Goal: Information Seeking & Learning: Learn about a topic

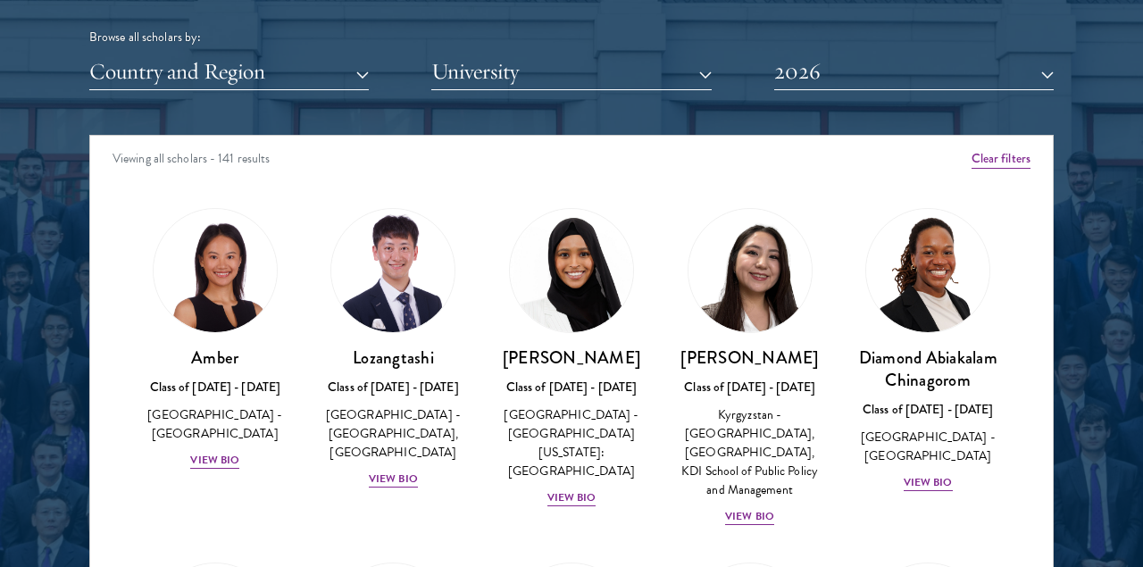
scroll to position [2173, 0]
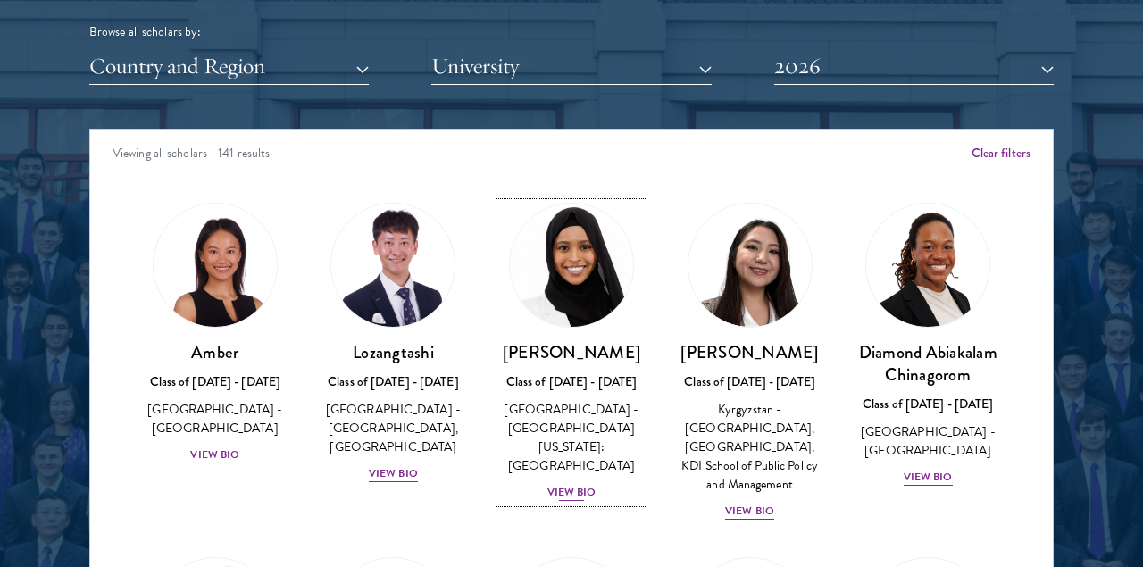
click at [579, 302] on img at bounding box center [571, 265] width 136 height 136
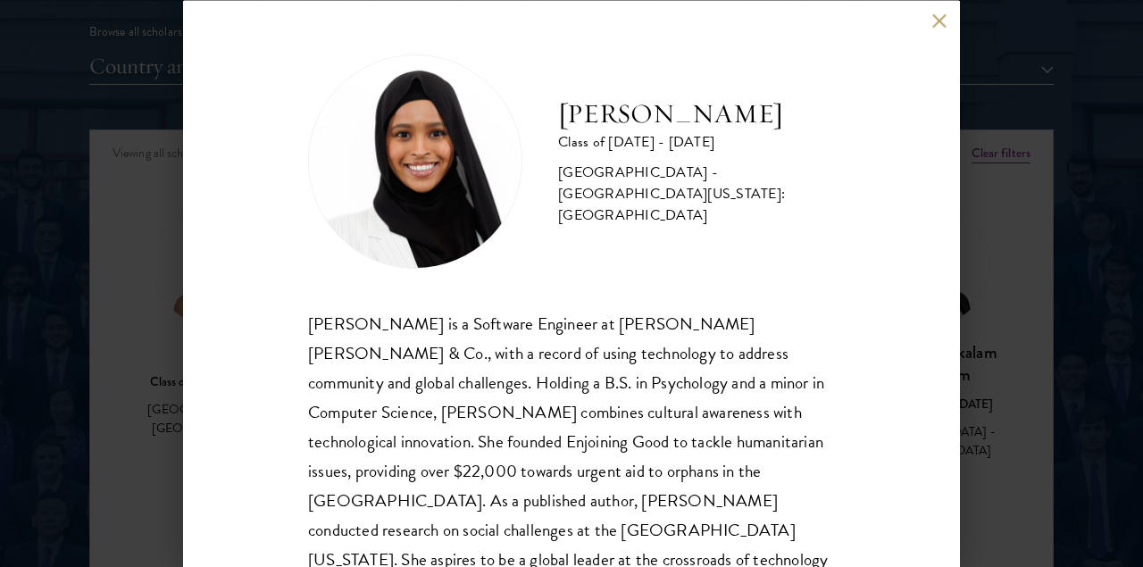
scroll to position [60, 0]
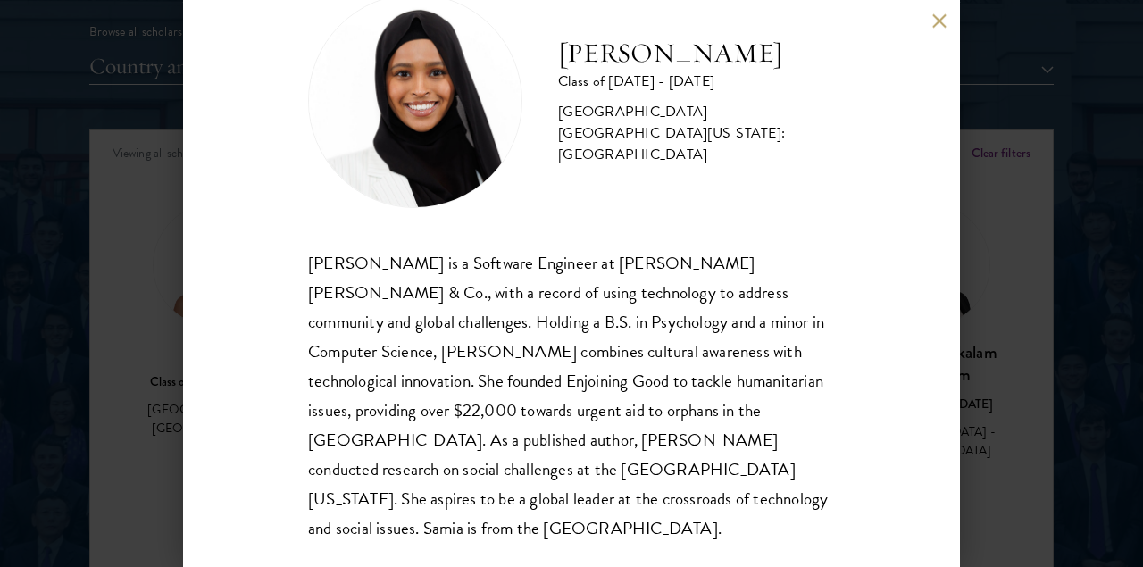
click at [554, 270] on div "Samia Abdi is a Software Engineer at JP Morgan Chase & Co., with a record of us…" at bounding box center [571, 395] width 527 height 295
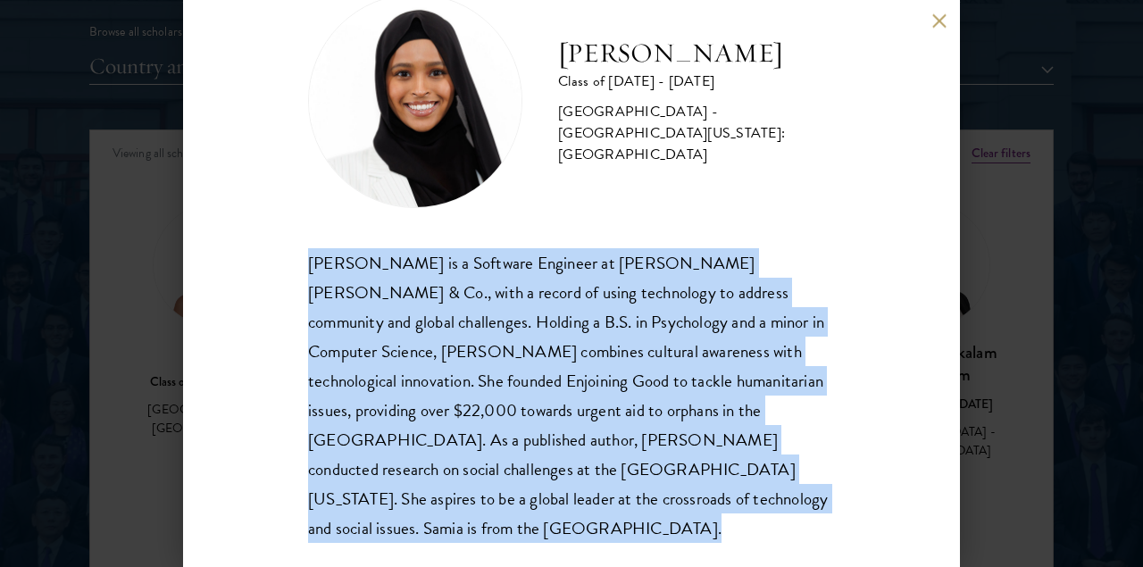
drag, startPoint x: 554, startPoint y: 270, endPoint x: 559, endPoint y: 313, distance: 43.1
click at [559, 313] on div "Samia Abdi is a Software Engineer at JP Morgan Chase & Co., with a record of us…" at bounding box center [571, 395] width 527 height 295
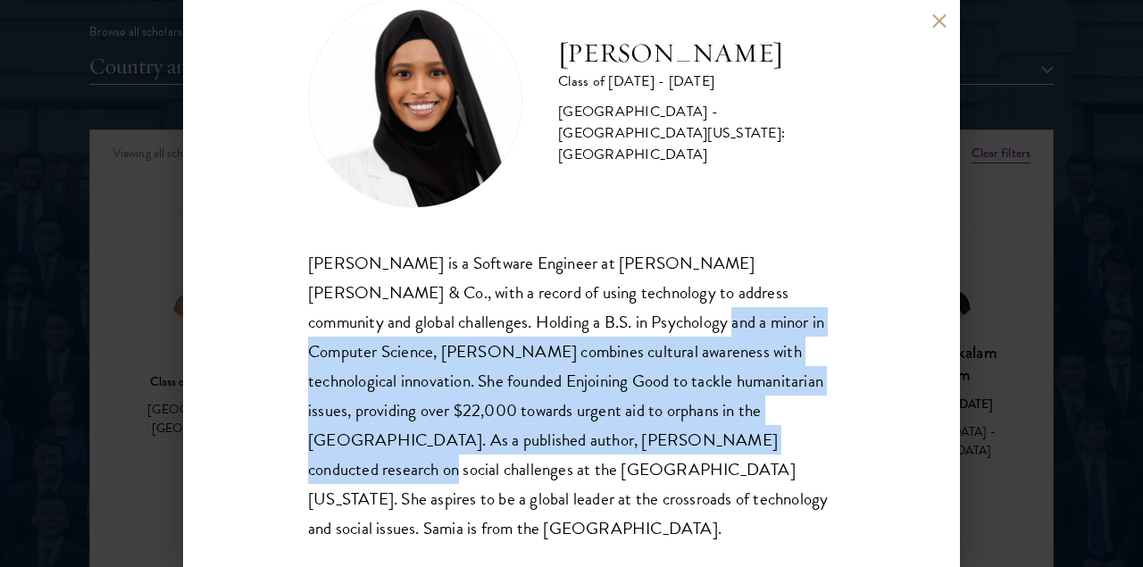
drag, startPoint x: 559, startPoint y: 313, endPoint x: 574, endPoint y: 428, distance: 115.3
click at [574, 428] on div "Samia Abdi is a Software Engineer at JP Morgan Chase & Co., with a record of us…" at bounding box center [571, 395] width 527 height 295
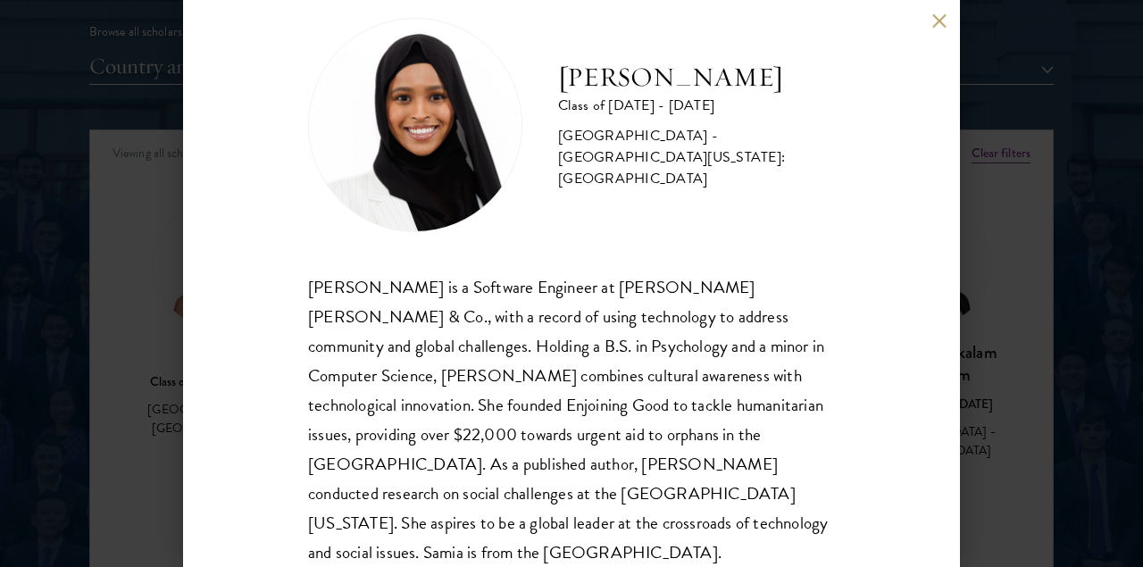
scroll to position [0, 0]
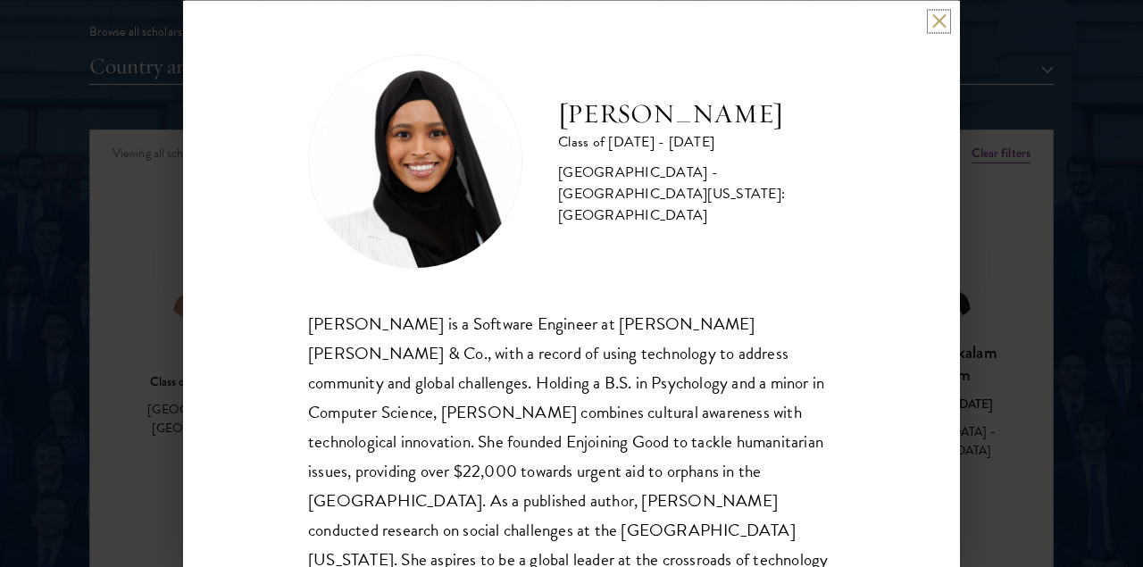
click at [931, 15] on button at bounding box center [938, 20] width 15 height 15
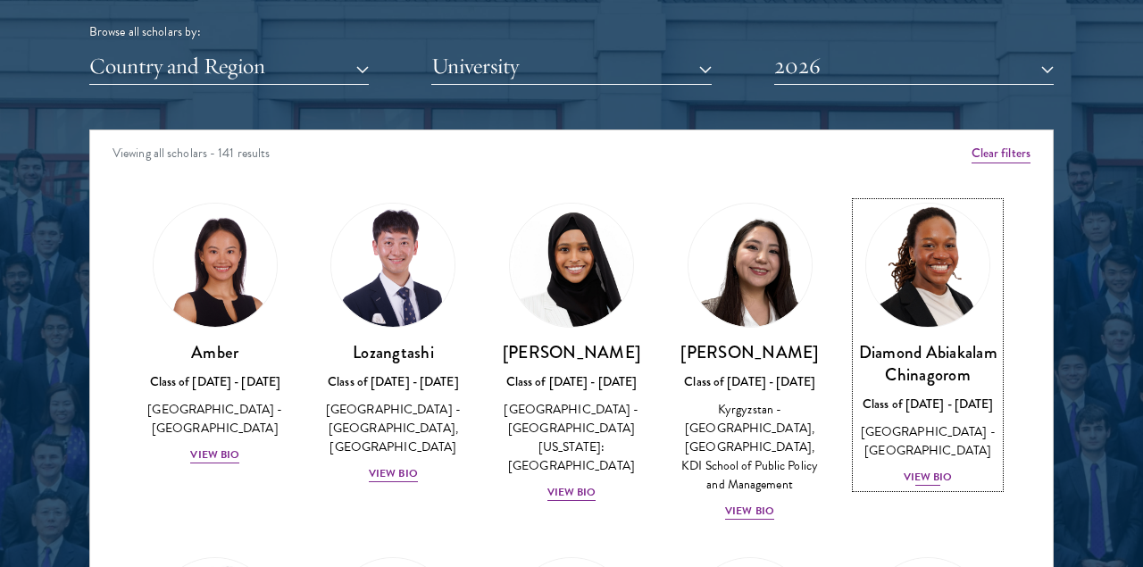
click at [911, 329] on link "Diamond Abiakalam Chinagorom Class of 2025 - 2026 Nigeria - Mount Holyoke Colle…" at bounding box center [927, 345] width 143 height 285
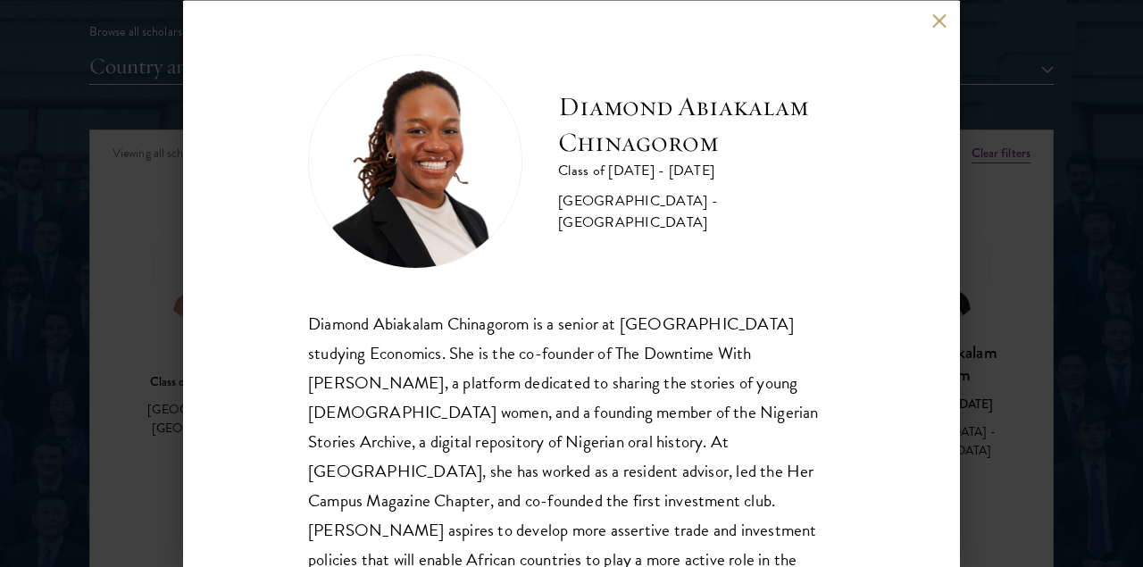
click at [935, 23] on button at bounding box center [938, 20] width 15 height 15
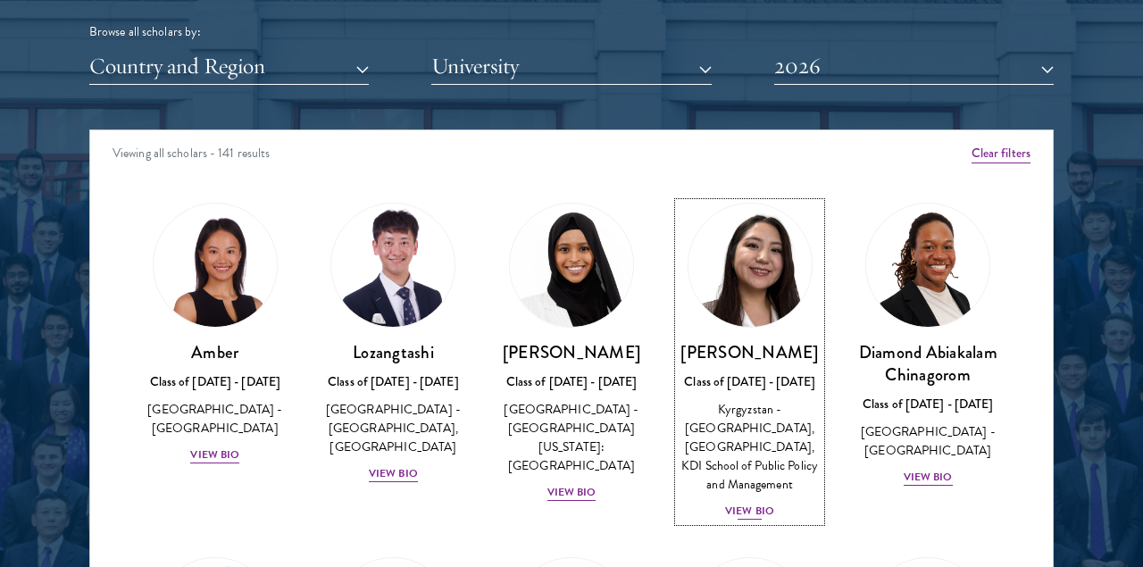
click at [755, 314] on img at bounding box center [750, 265] width 136 height 136
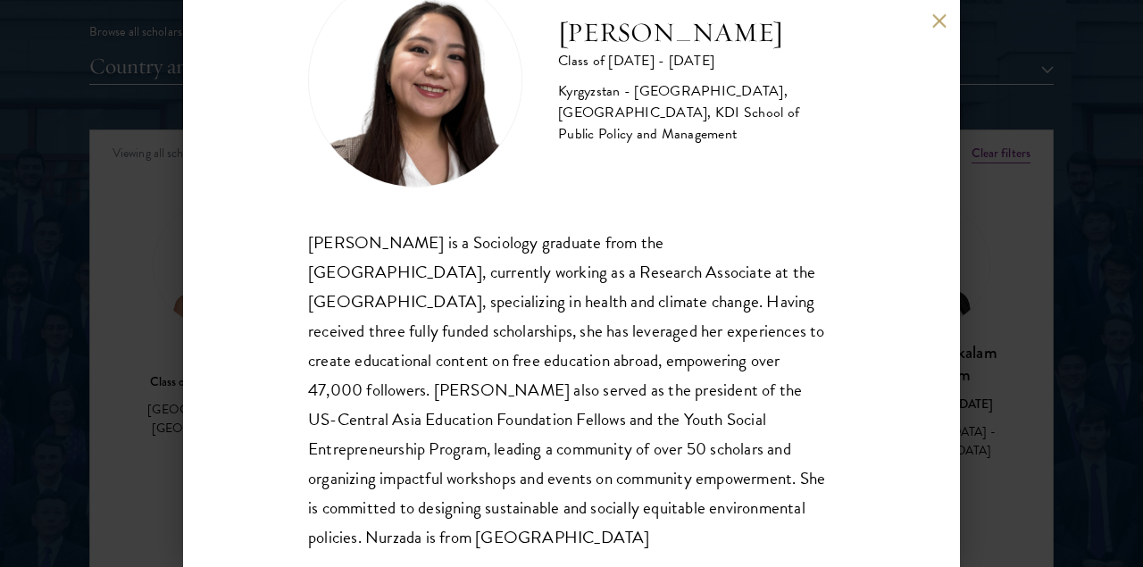
scroll to position [83, 0]
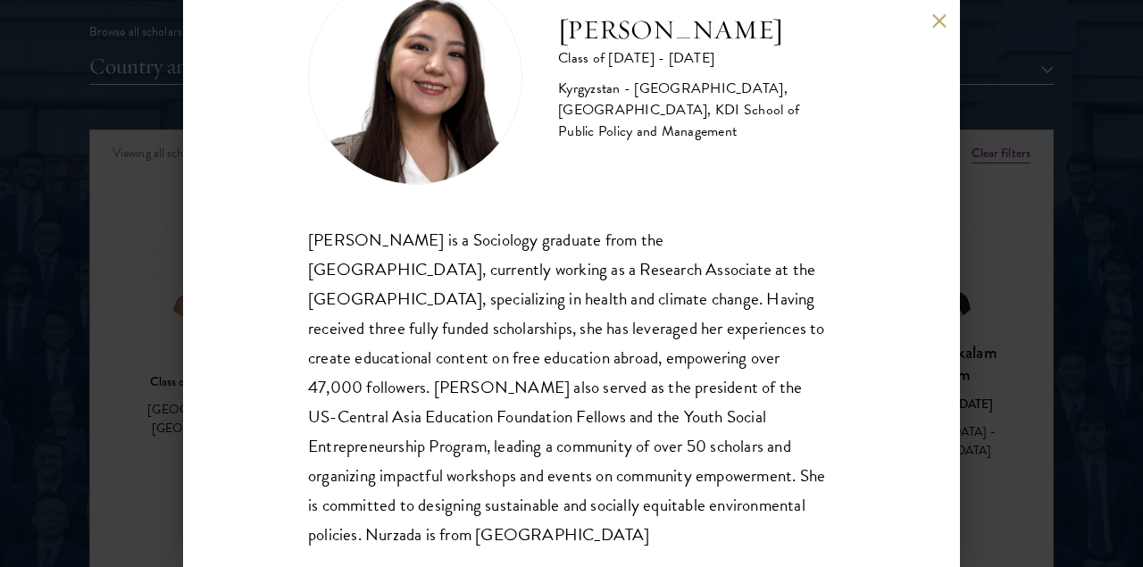
click at [663, 344] on div "Nurzada Abdivalieva is a Sociology graduate from the University of Cambridge, c…" at bounding box center [571, 387] width 527 height 325
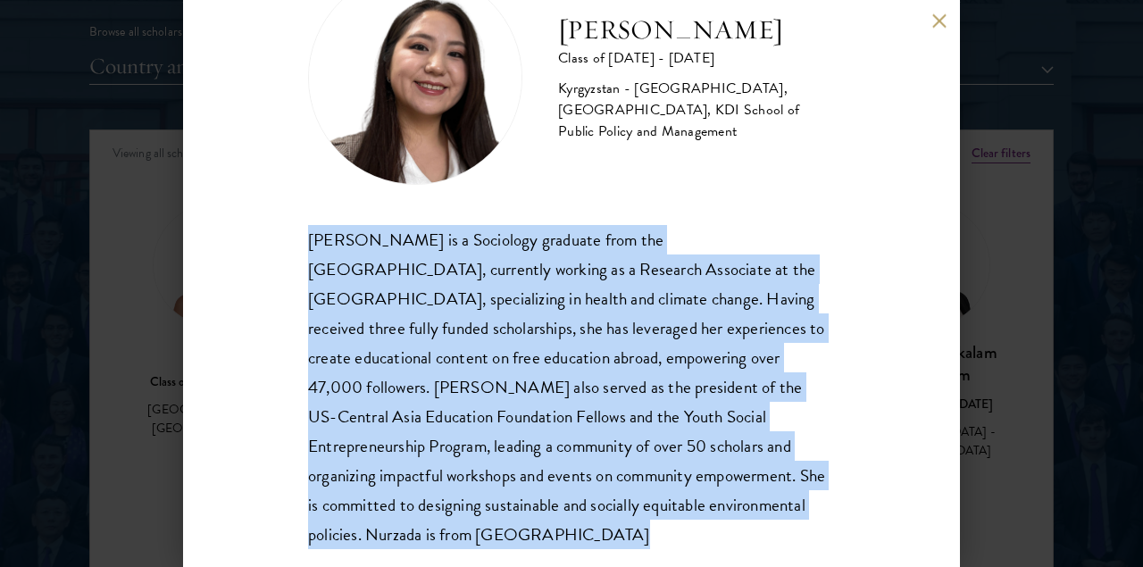
drag, startPoint x: 663, startPoint y: 344, endPoint x: 664, endPoint y: 424, distance: 80.4
click at [664, 424] on div "Nurzada Abdivalieva is a Sociology graduate from the University of Cambridge, c…" at bounding box center [571, 387] width 527 height 325
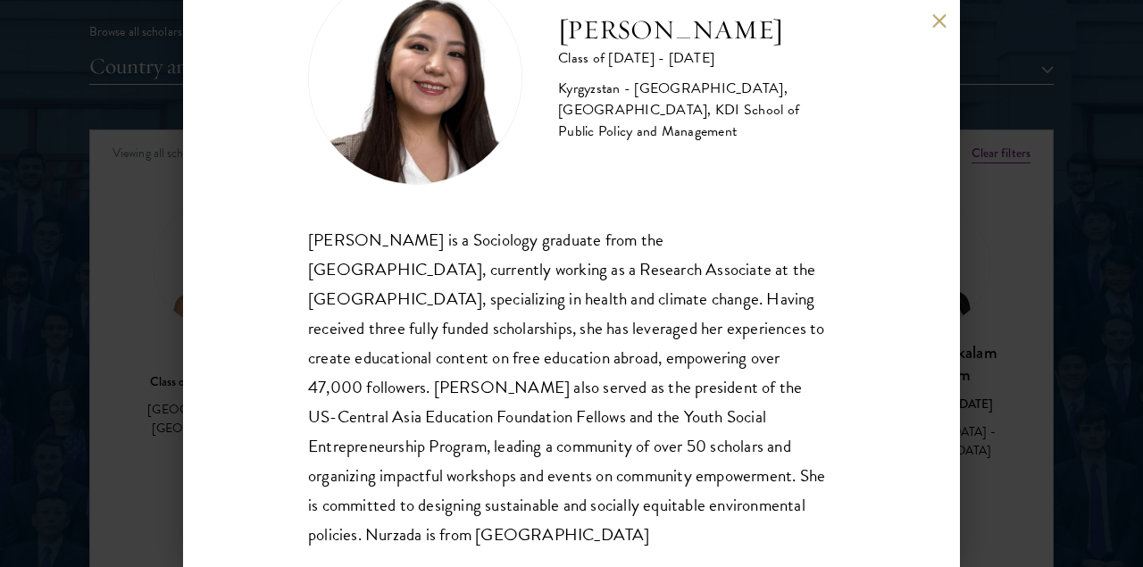
scroll to position [0, 0]
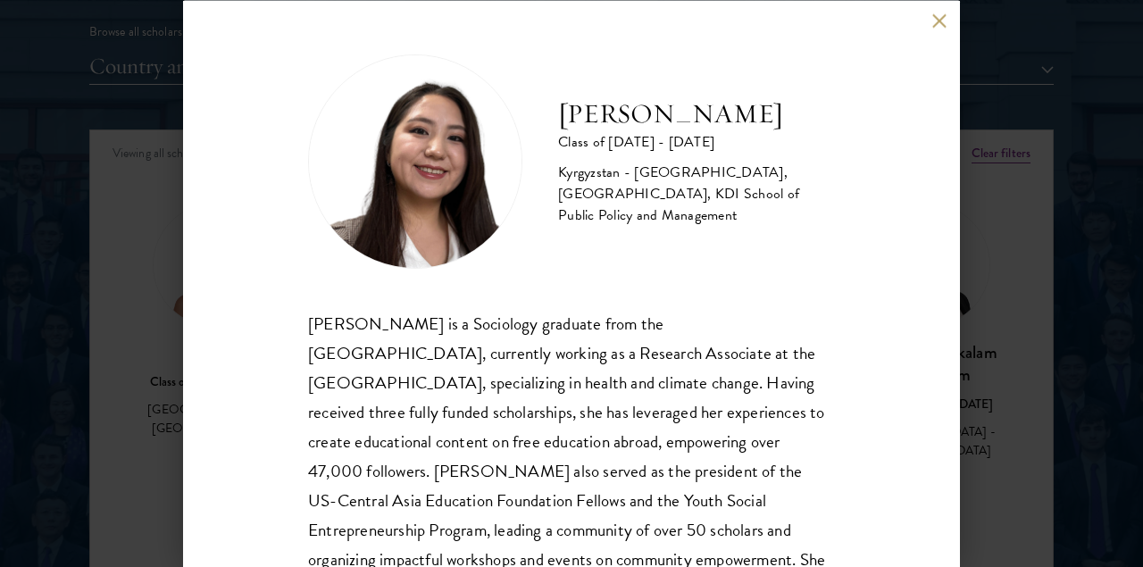
click at [937, 29] on div "Nurzada Abdivalieva Class of 2025 - 2026 Kyrgyzstan - American University of Ce…" at bounding box center [571, 283] width 777 height 567
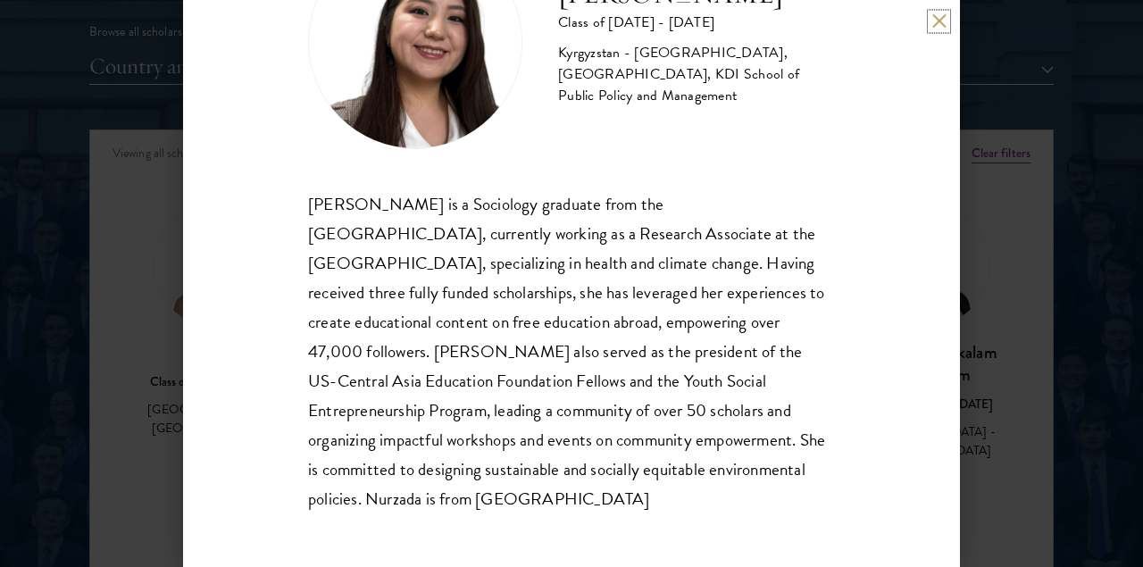
click at [935, 17] on button at bounding box center [938, 20] width 15 height 15
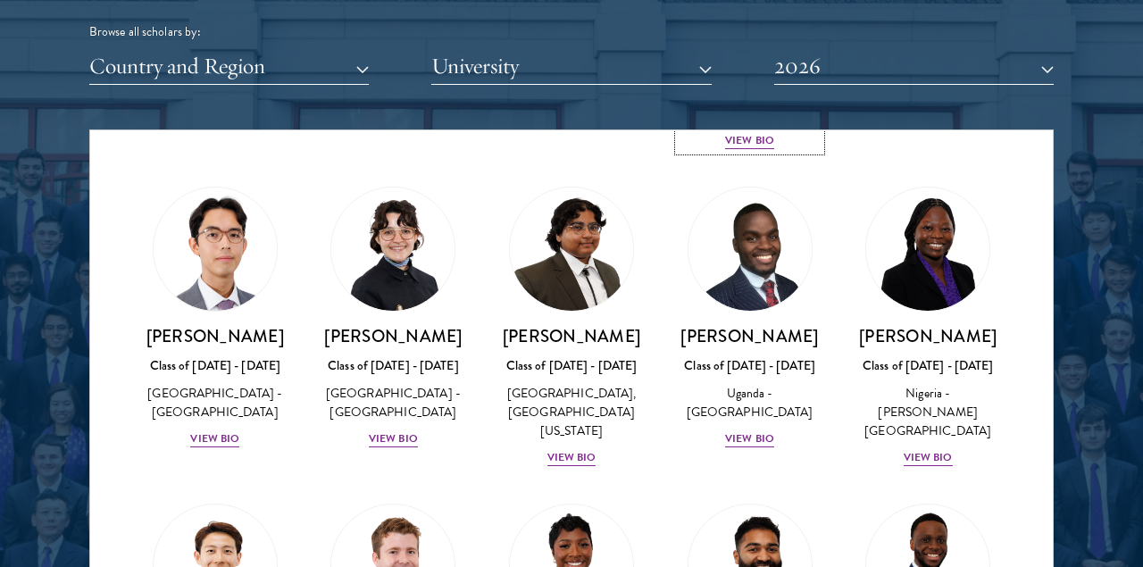
scroll to position [385, 0]
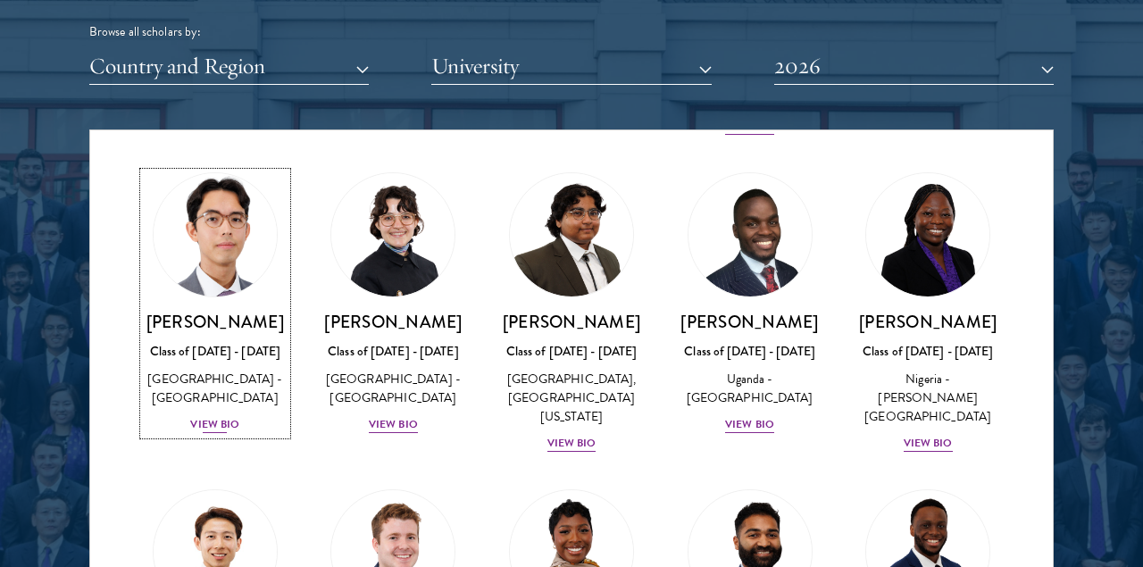
click at [211, 354] on div "Class of 2025 - 2026" at bounding box center [215, 351] width 143 height 19
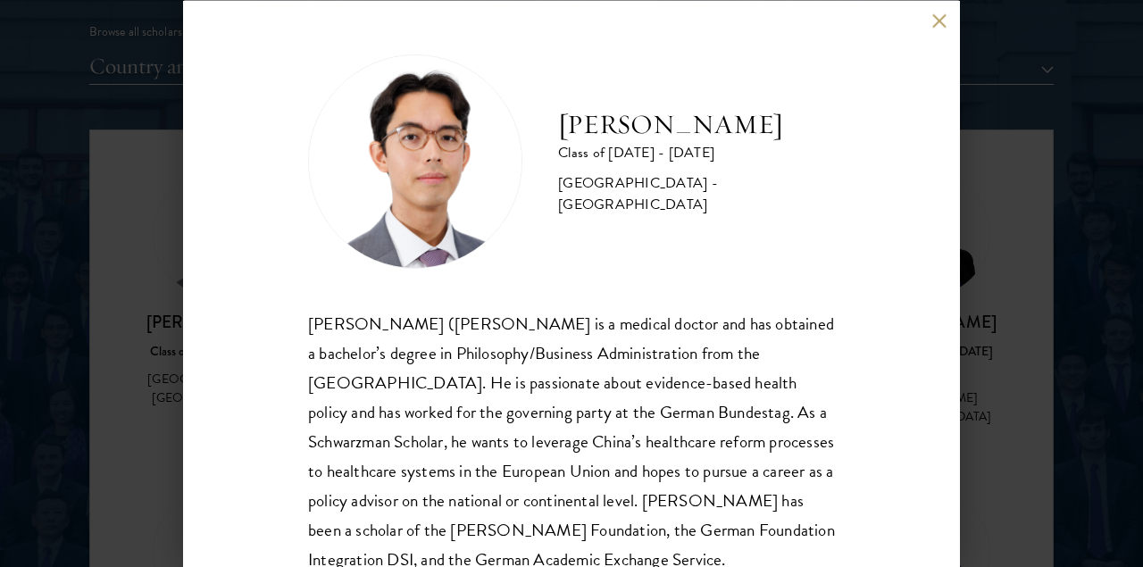
scroll to position [60, 0]
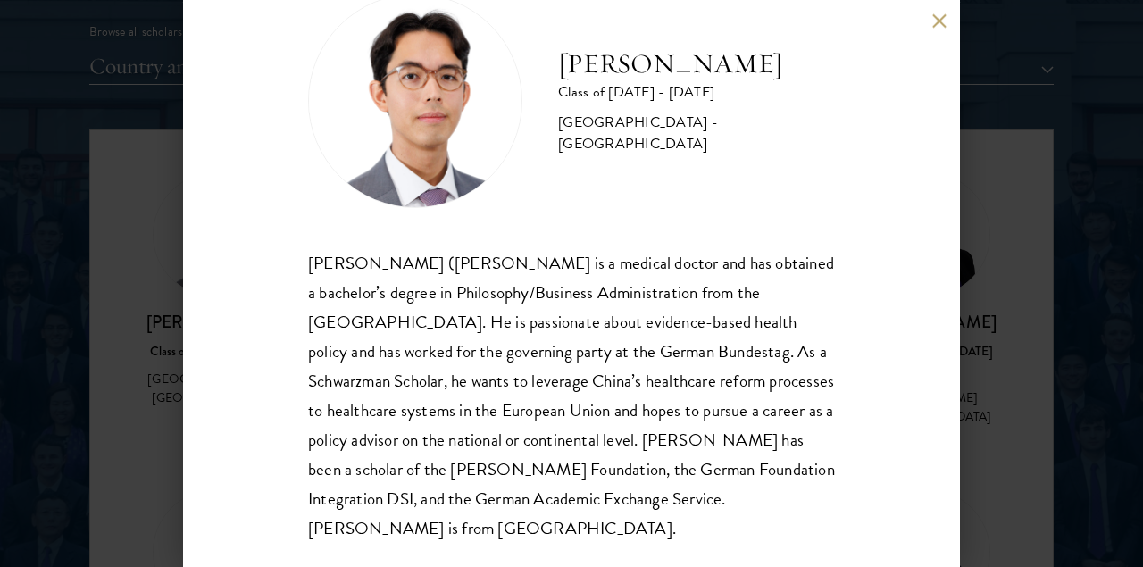
click at [981, 354] on div "Jason Adelhoefer Class of 2025 - 2026 Germany - Berlin Humboldt University Sieg…" at bounding box center [571, 283] width 1143 height 567
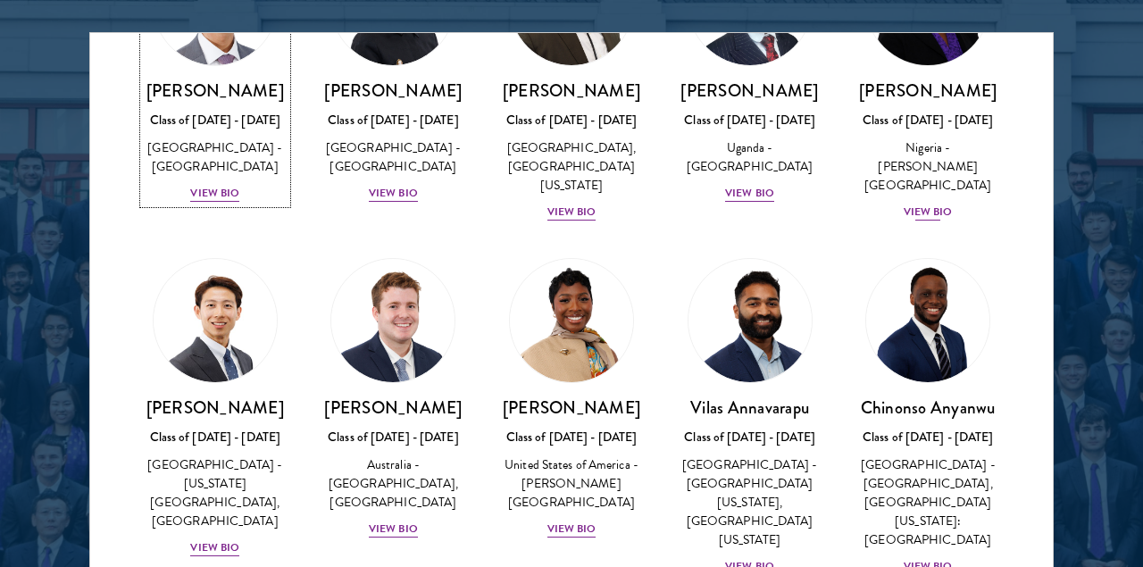
scroll to position [533, 0]
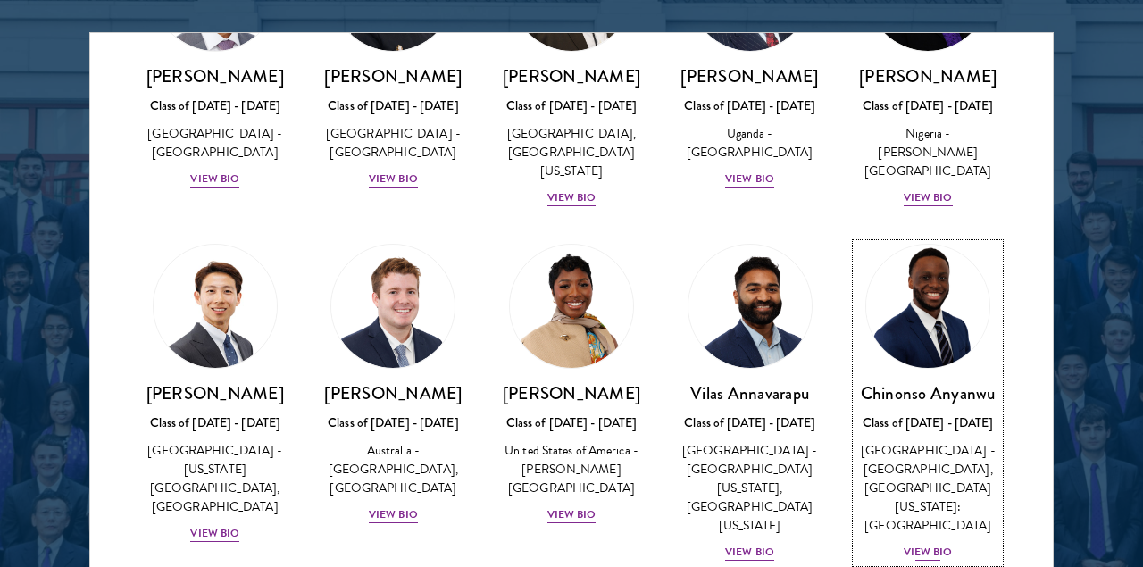
click at [907, 308] on img at bounding box center [928, 306] width 136 height 136
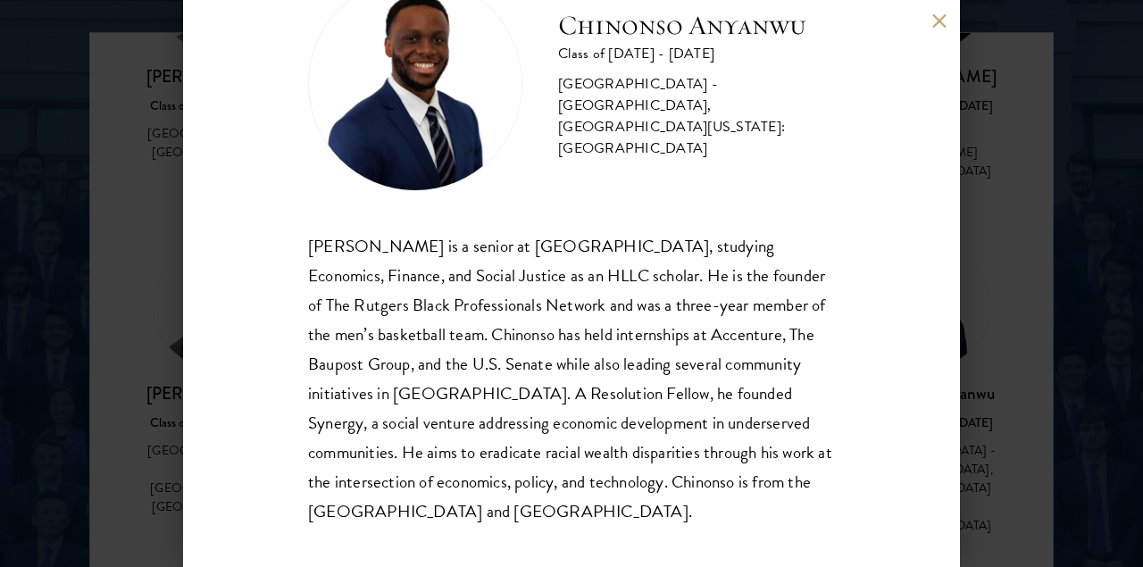
scroll to position [78, 0]
click at [590, 397] on div "Chinonso Anyanwu is a senior at Rutgers University-Newark, studying Economics, …" at bounding box center [571, 377] width 527 height 295
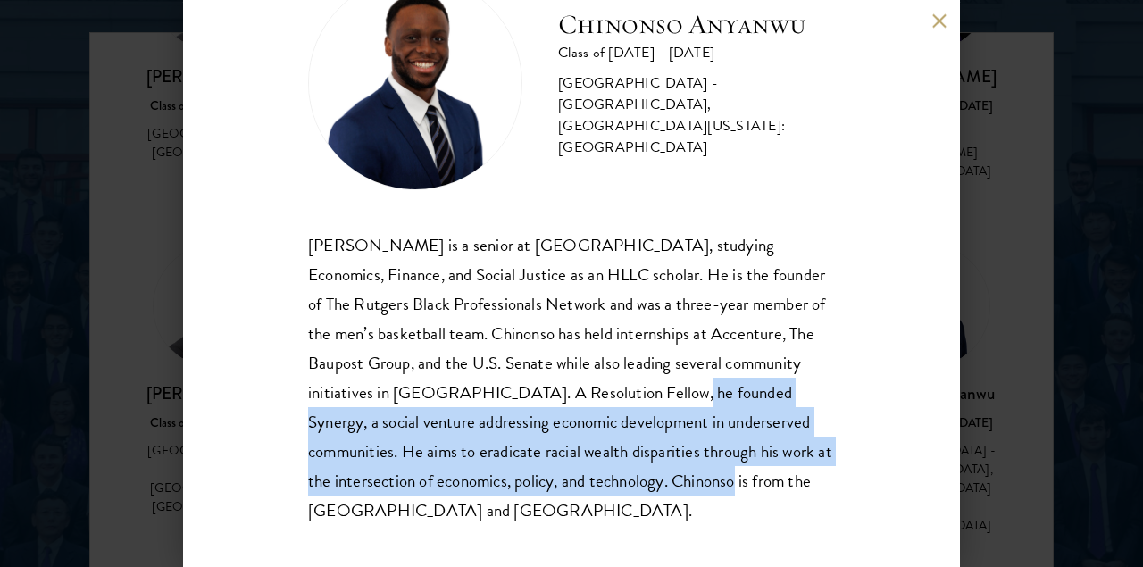
drag, startPoint x: 590, startPoint y: 397, endPoint x: 617, endPoint y: 483, distance: 89.8
click at [617, 483] on div "Chinonso Anyanwu is a senior at Rutgers University-Newark, studying Economics, …" at bounding box center [571, 377] width 527 height 295
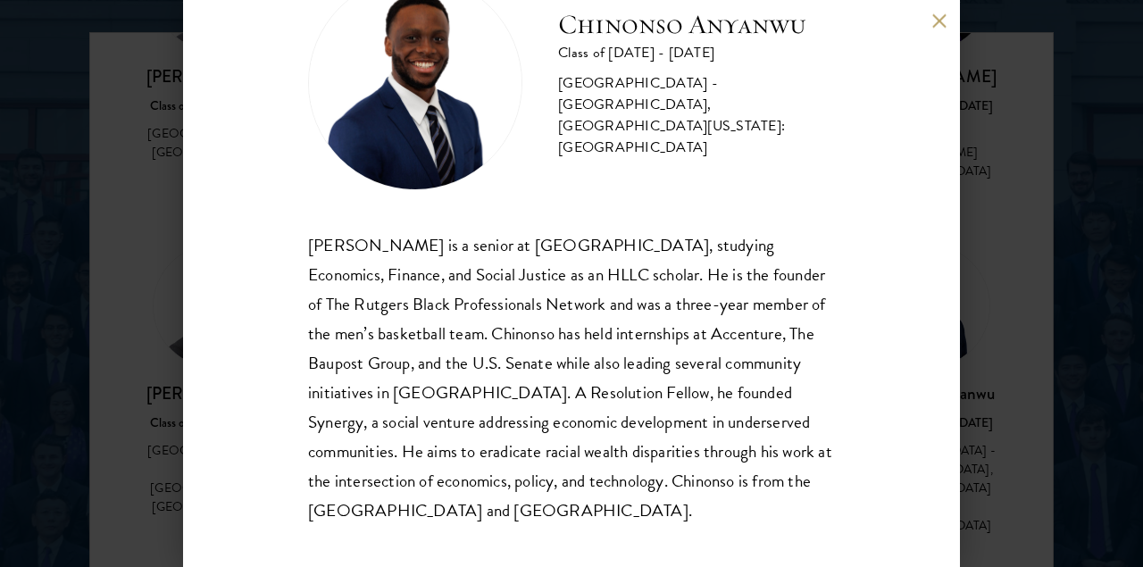
click at [143, 375] on div "Chinonso Anyanwu Class of 2025 - 2026 United States of America - Rutgers, The S…" at bounding box center [571, 283] width 1143 height 567
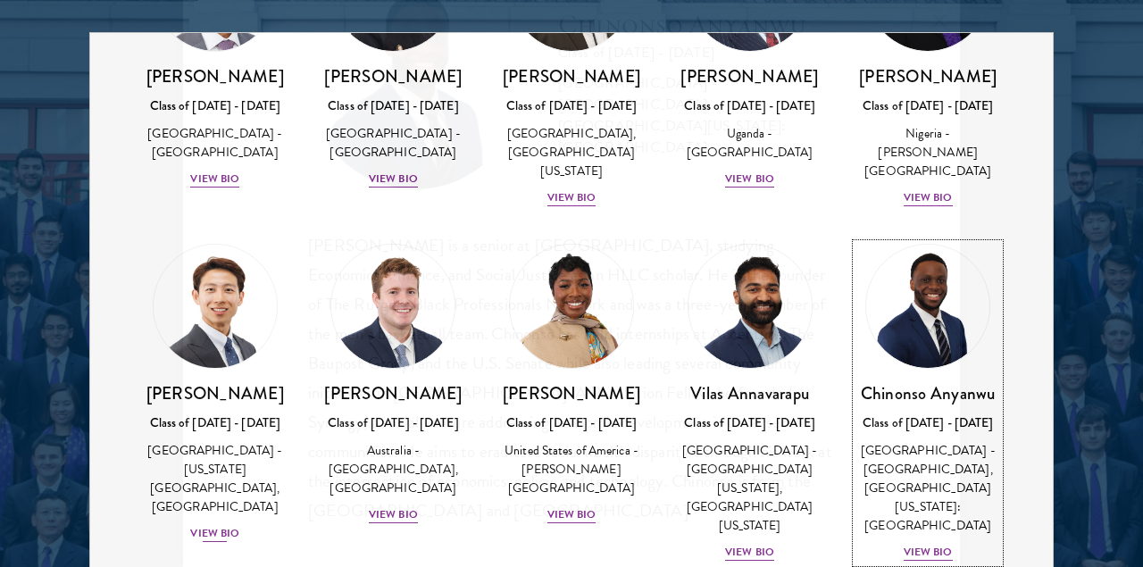
scroll to position [630, 0]
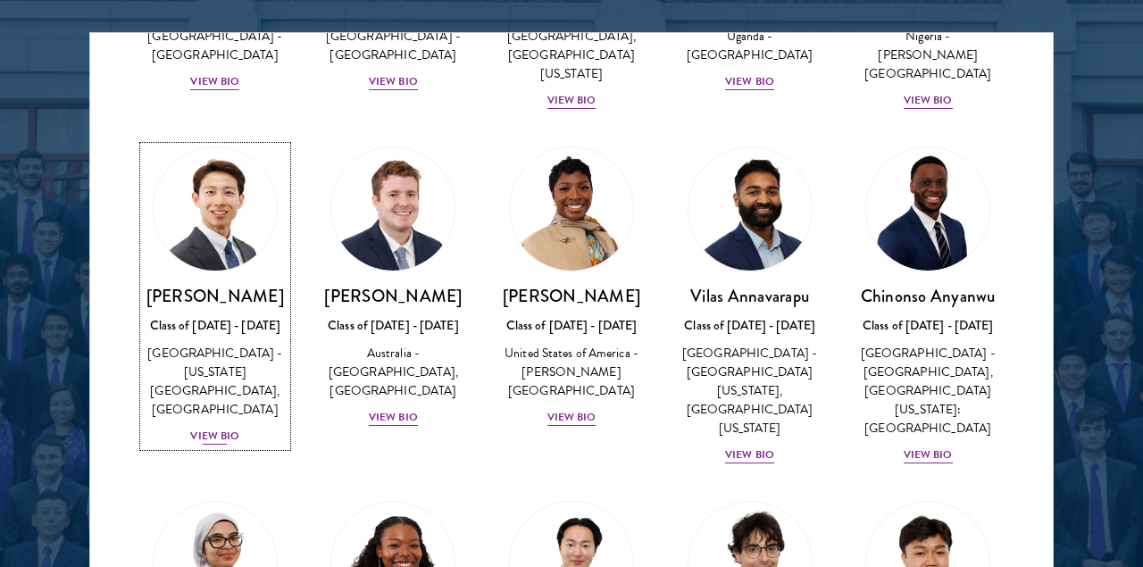
click at [221, 345] on div "Phillip An Class of 2025 - 2026 United States of America - California Institute…" at bounding box center [215, 366] width 143 height 162
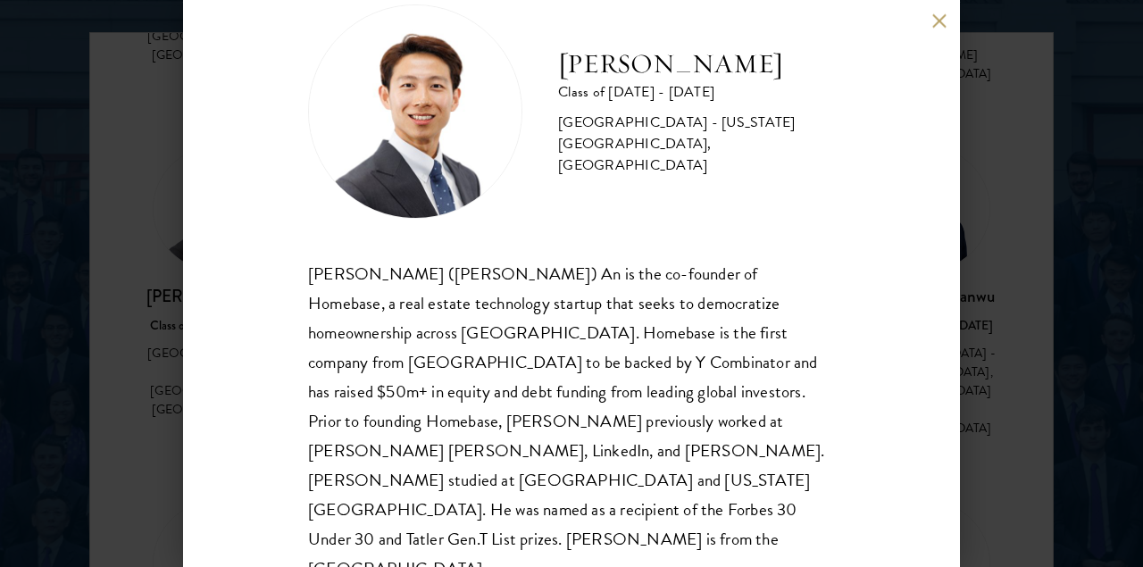
scroll to position [51, 0]
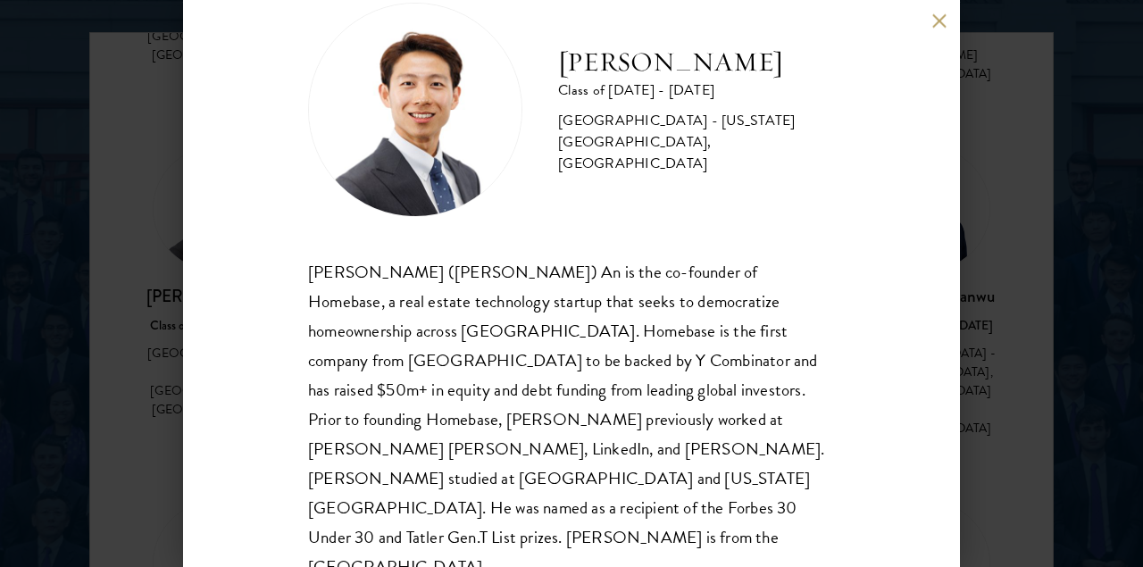
click at [656, 70] on h2 "Phillip An" at bounding box center [696, 63] width 277 height 36
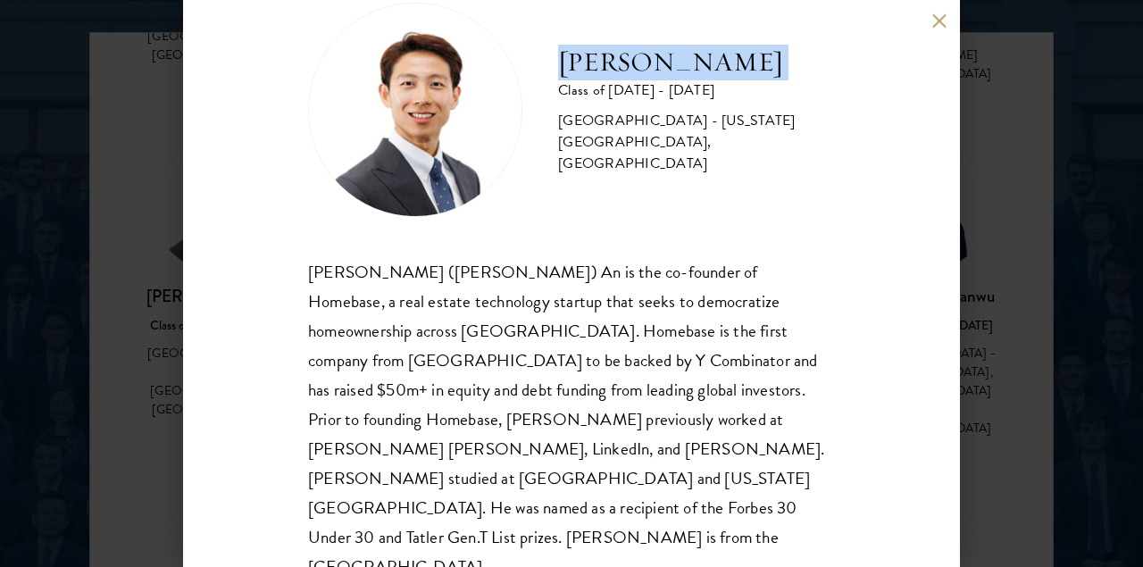
click at [656, 70] on h2 "Phillip An" at bounding box center [696, 63] width 277 height 36
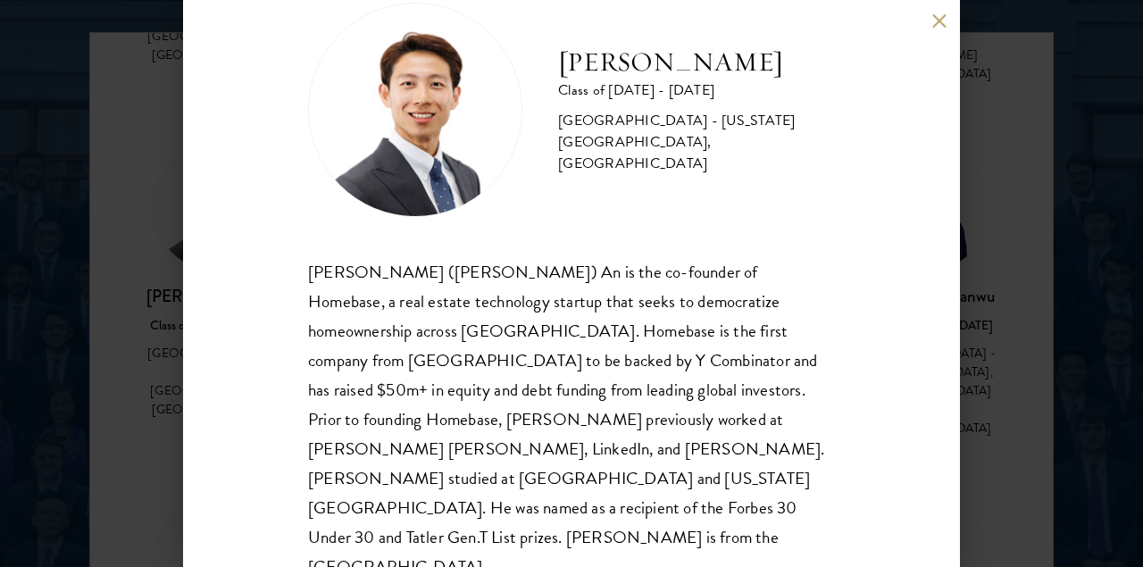
click at [169, 360] on div "Phillip An Class of 2025 - 2026 United States of America - California Institute…" at bounding box center [571, 283] width 1143 height 567
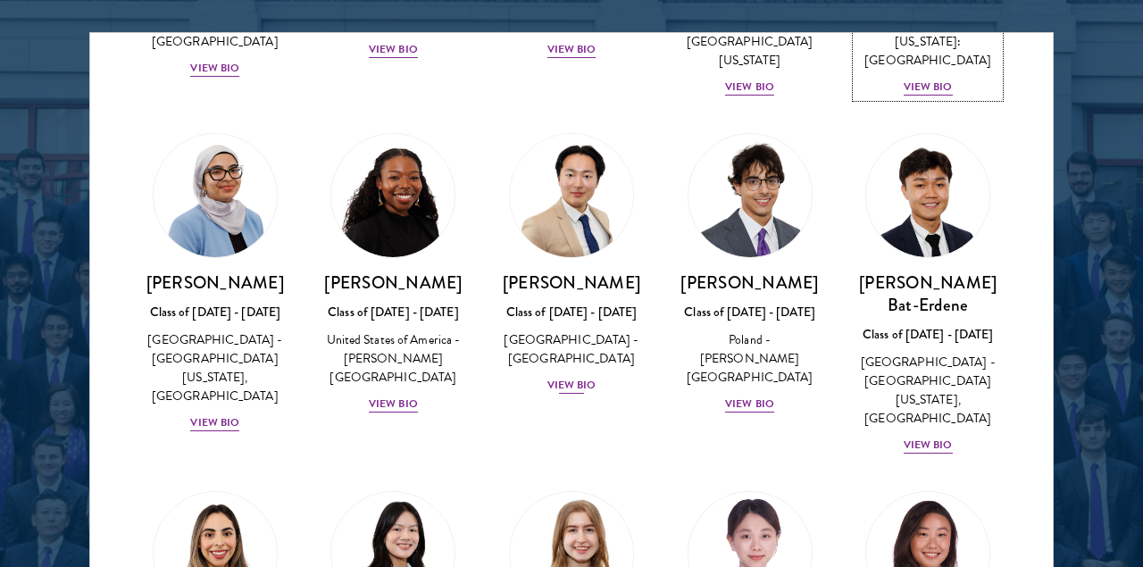
scroll to position [1003, 0]
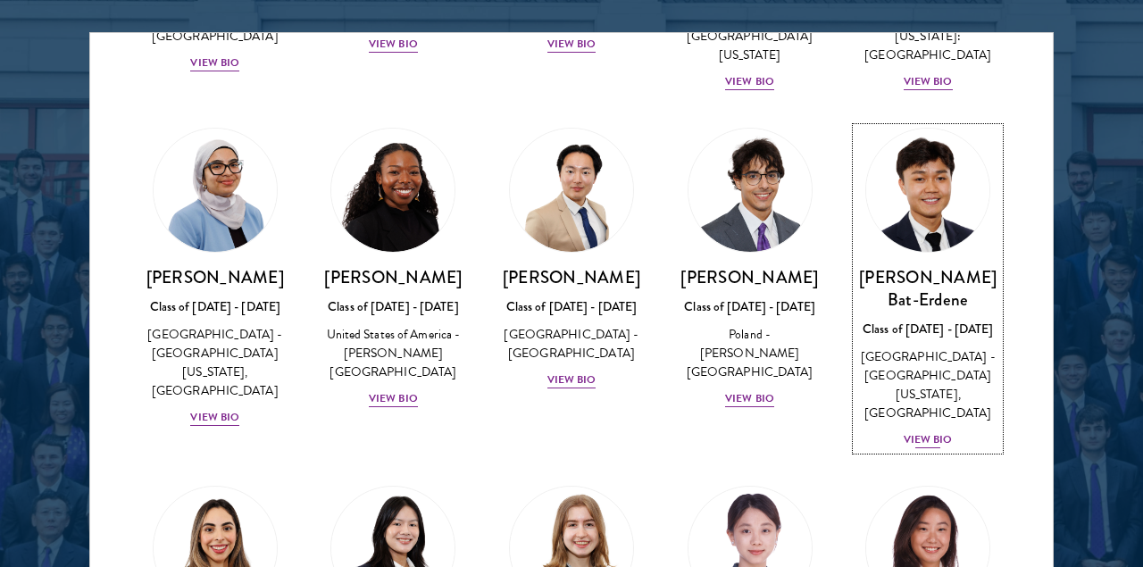
click at [933, 204] on img at bounding box center [928, 190] width 136 height 136
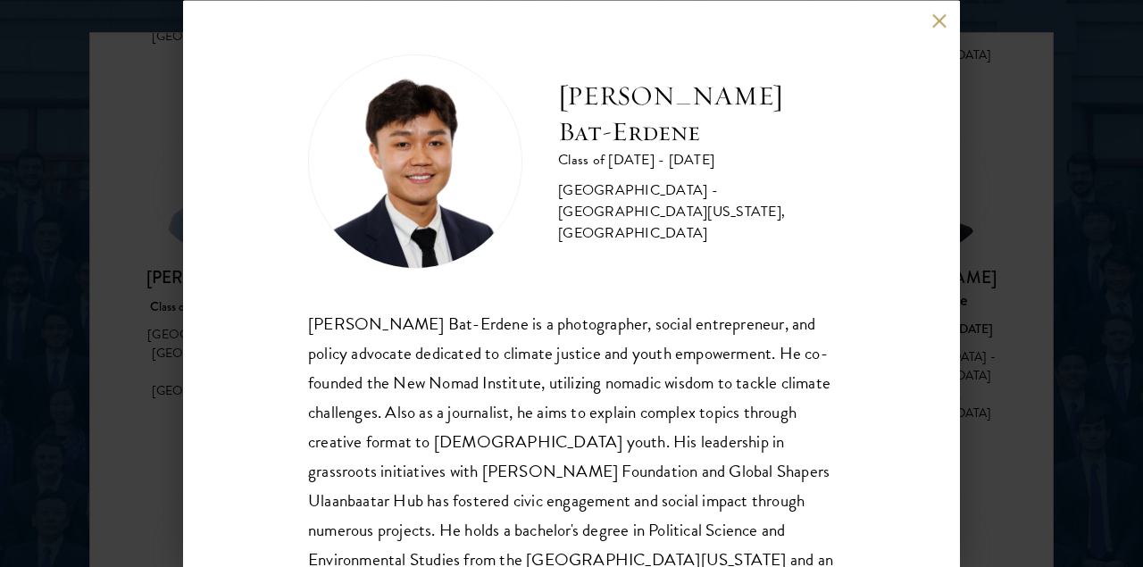
scroll to position [89, 0]
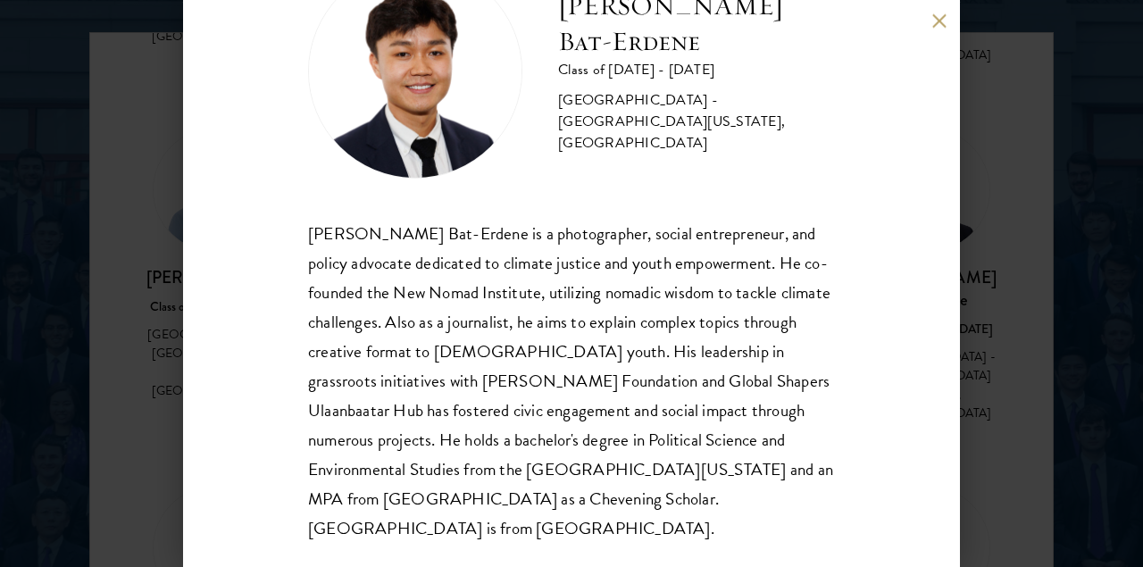
click at [612, 314] on div "Bat-Orgil Bat-Erdene is a photographer, social entrepreneur, and policy advocat…" at bounding box center [571, 381] width 527 height 325
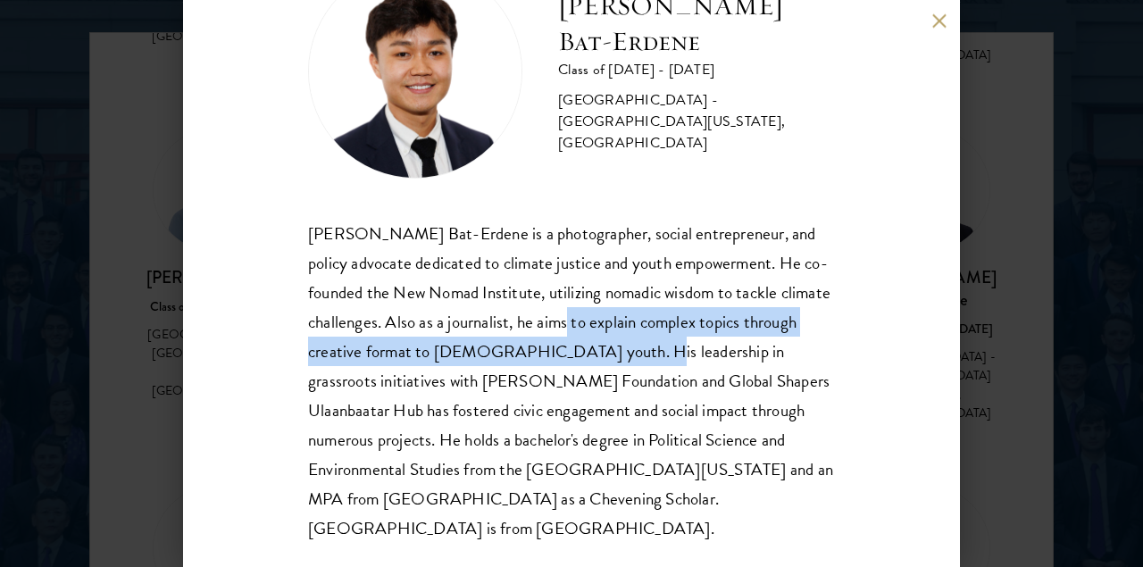
drag, startPoint x: 612, startPoint y: 314, endPoint x: 608, endPoint y: 343, distance: 28.9
click at [608, 343] on div "Bat-Orgil Bat-Erdene is a photographer, social entrepreneur, and policy advocat…" at bounding box center [571, 381] width 527 height 325
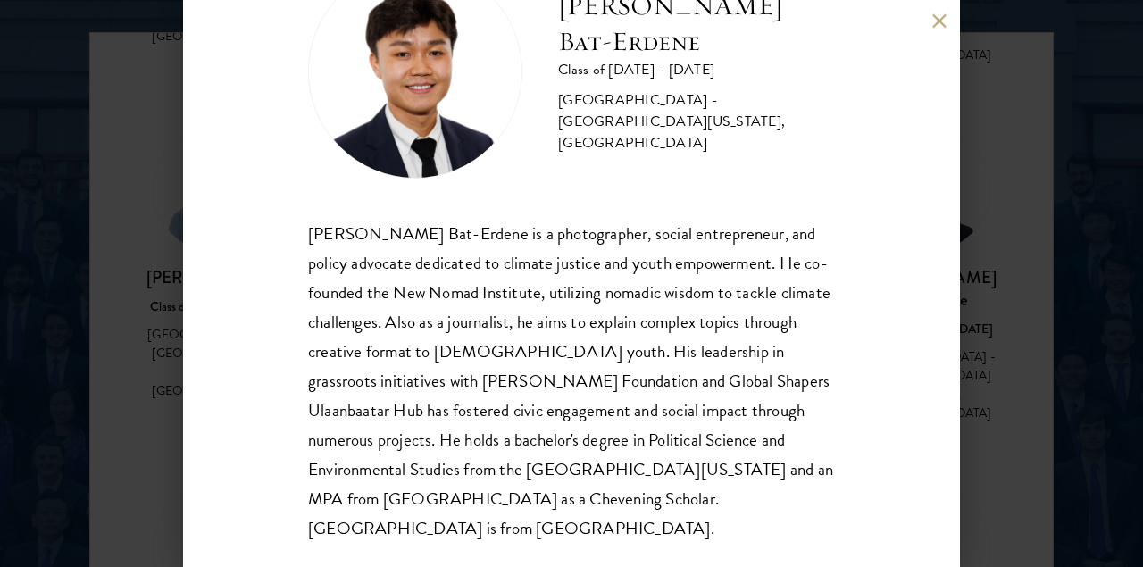
click at [608, 345] on div "Bat-Orgil Bat-Erdene is a photographer, social entrepreneur, and policy advocat…" at bounding box center [571, 381] width 527 height 325
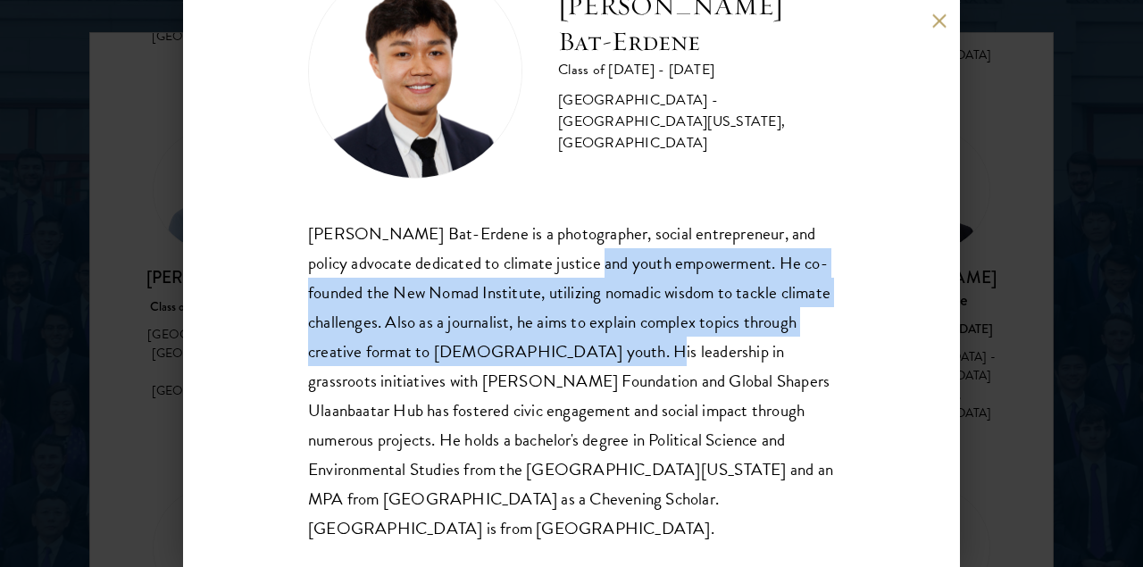
drag, startPoint x: 608, startPoint y: 345, endPoint x: 603, endPoint y: 246, distance: 99.2
click at [603, 247] on div "Bat-Orgil Bat-Erdene is a photographer, social entrepreneur, and policy advocat…" at bounding box center [571, 381] width 527 height 325
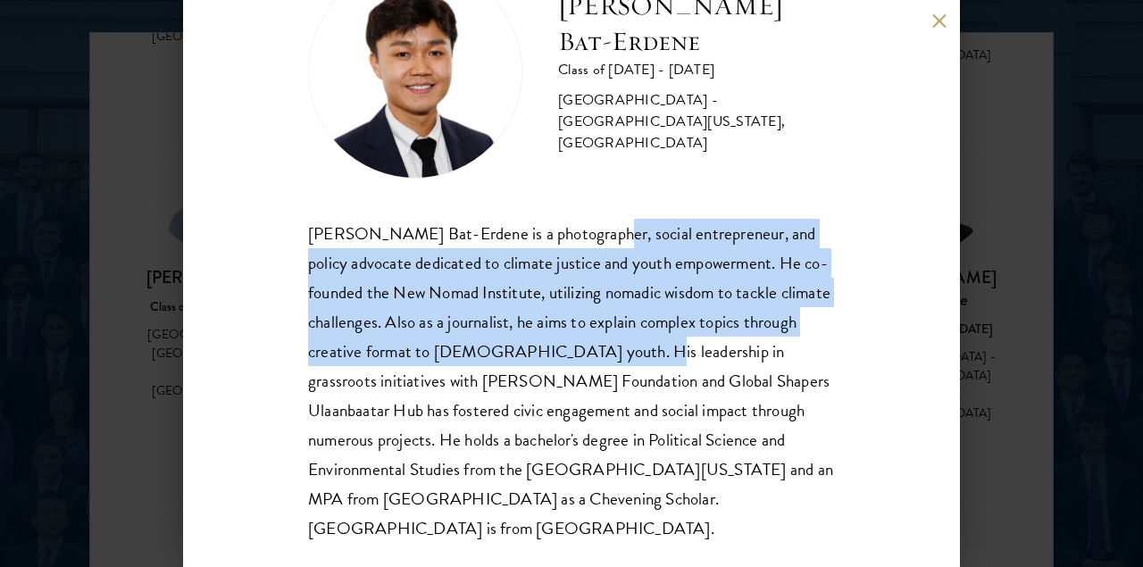
click at [603, 246] on div "Bat-Orgil Bat-Erdene is a photographer, social entrepreneur, and policy advocat…" at bounding box center [571, 381] width 527 height 325
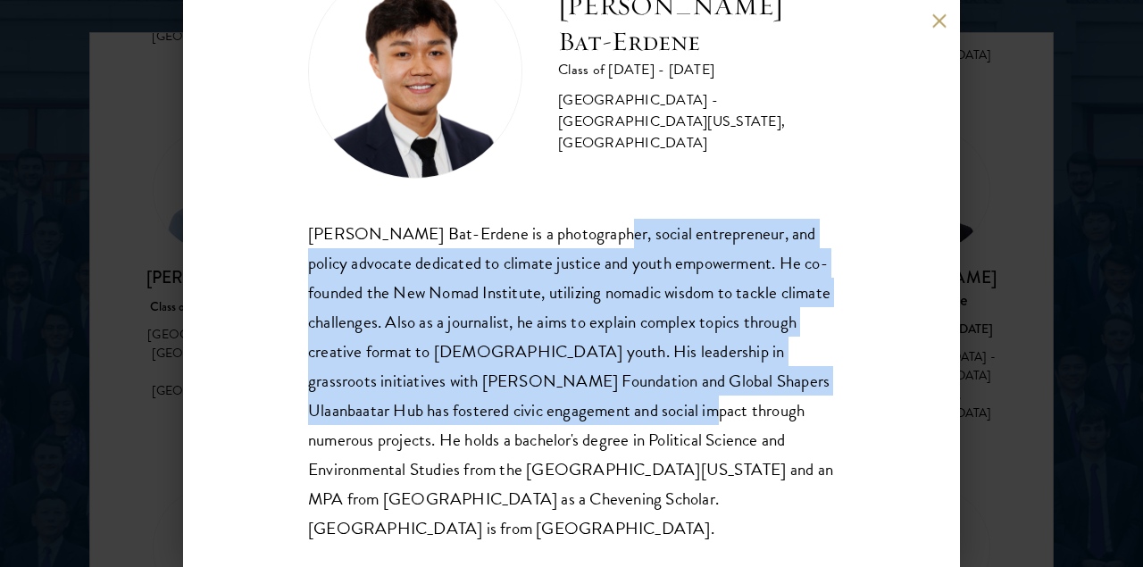
drag, startPoint x: 603, startPoint y: 246, endPoint x: 612, endPoint y: 426, distance: 180.6
click at [612, 422] on div "Bat-Orgil Bat-Erdene is a photographer, social entrepreneur, and policy advocat…" at bounding box center [571, 381] width 527 height 325
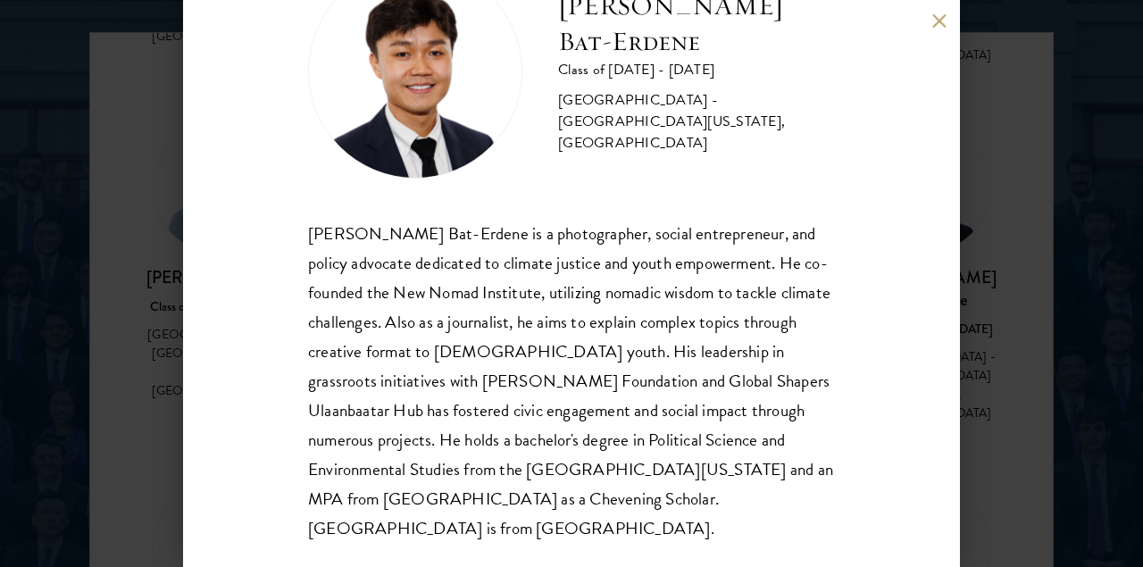
click at [612, 426] on div "Bat-Orgil Bat-Erdene is a photographer, social entrepreneur, and policy advocat…" at bounding box center [571, 381] width 527 height 325
click at [1032, 401] on div "Bat-Orgil Bat-Erdene Class of 2025 - 2026 Mongolia - University of Arizona, Uni…" at bounding box center [571, 283] width 1143 height 567
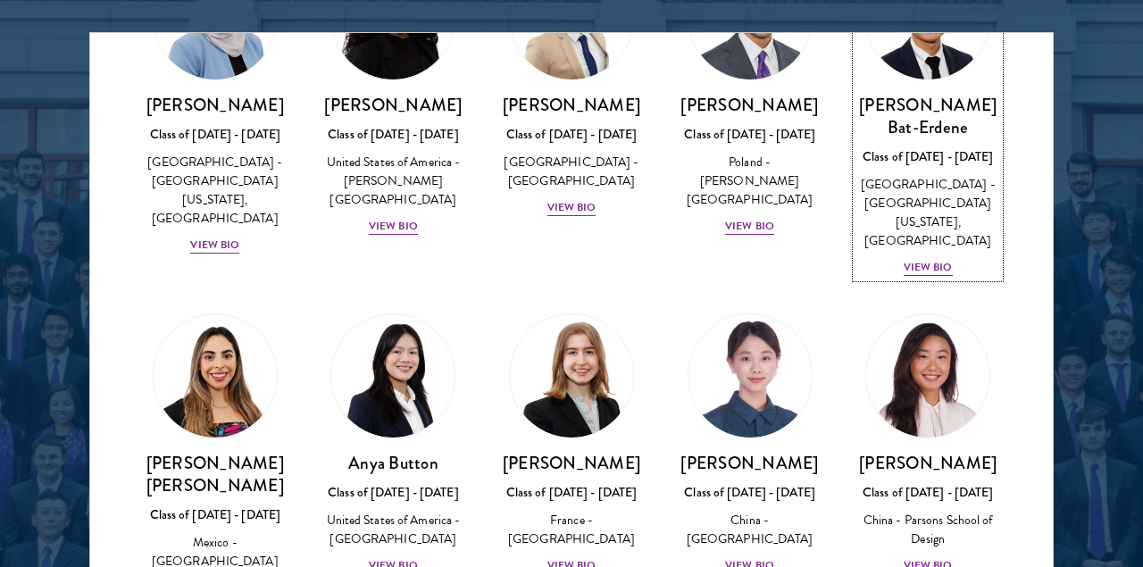
scroll to position [1250, 0]
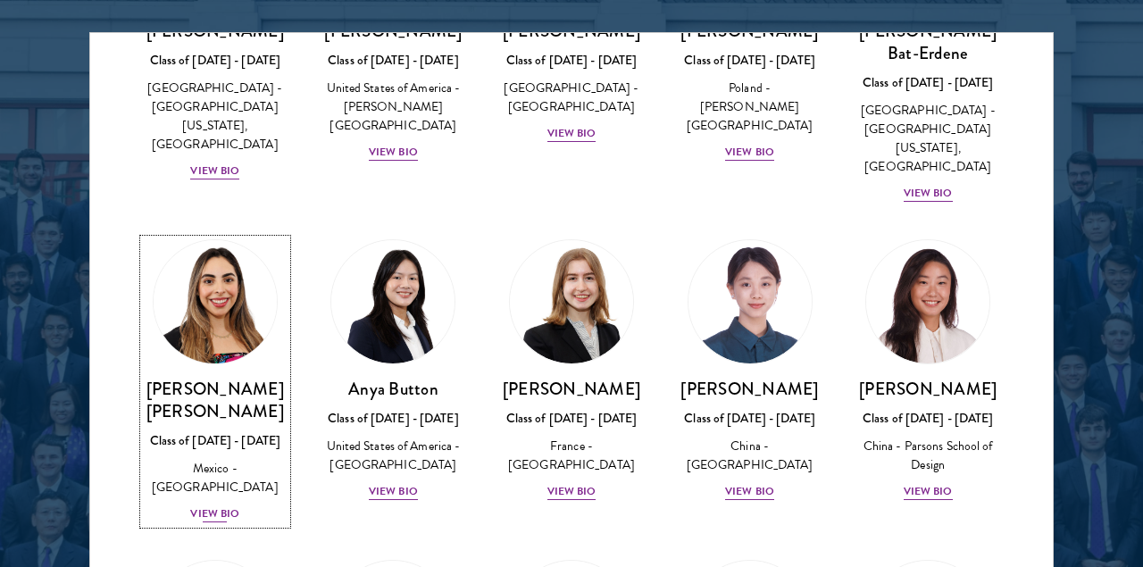
click at [210, 342] on link "Natalie Bravo Ortiz Class of 2025 - 2026 Mexico - Instituto Tecnológico Autónom…" at bounding box center [215, 381] width 143 height 285
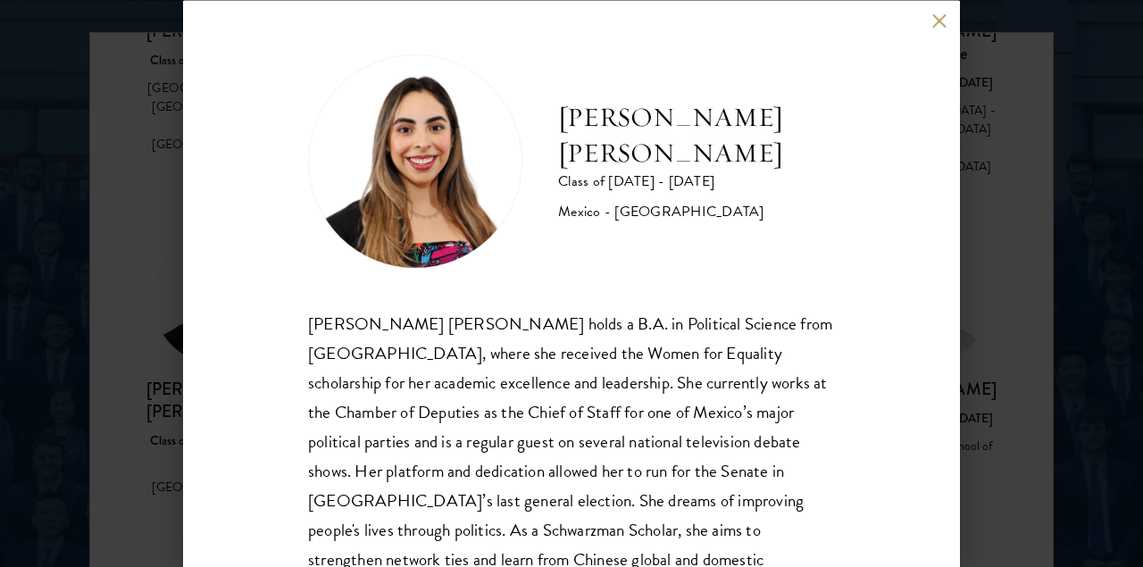
scroll to position [69, 0]
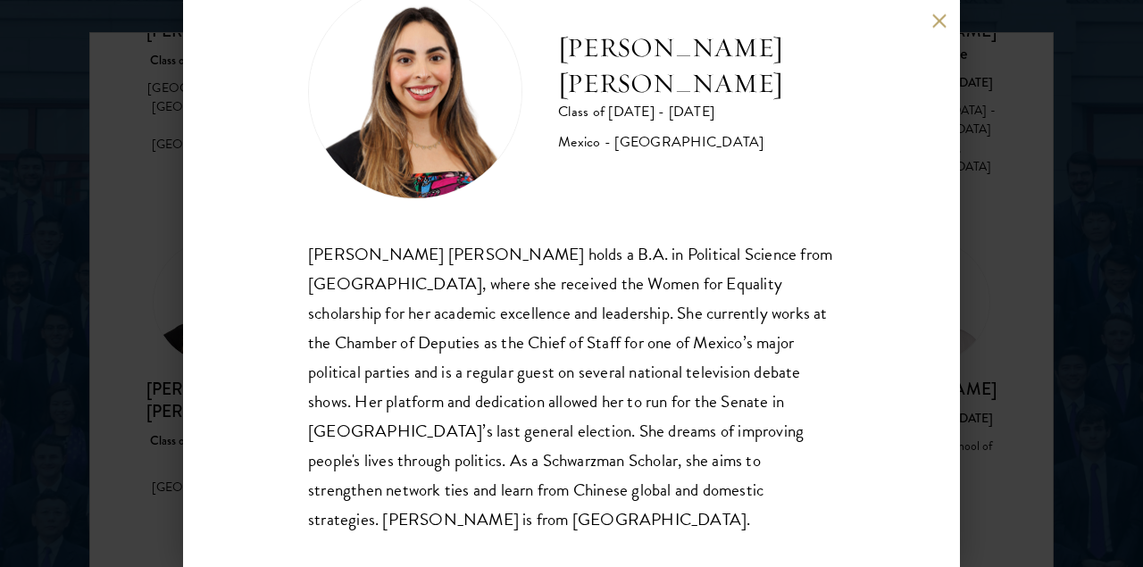
click at [543, 319] on div "Natalie Bravo Ortiz holds a B.A. in Political Science from Instituto Tecnológic…" at bounding box center [571, 386] width 527 height 295
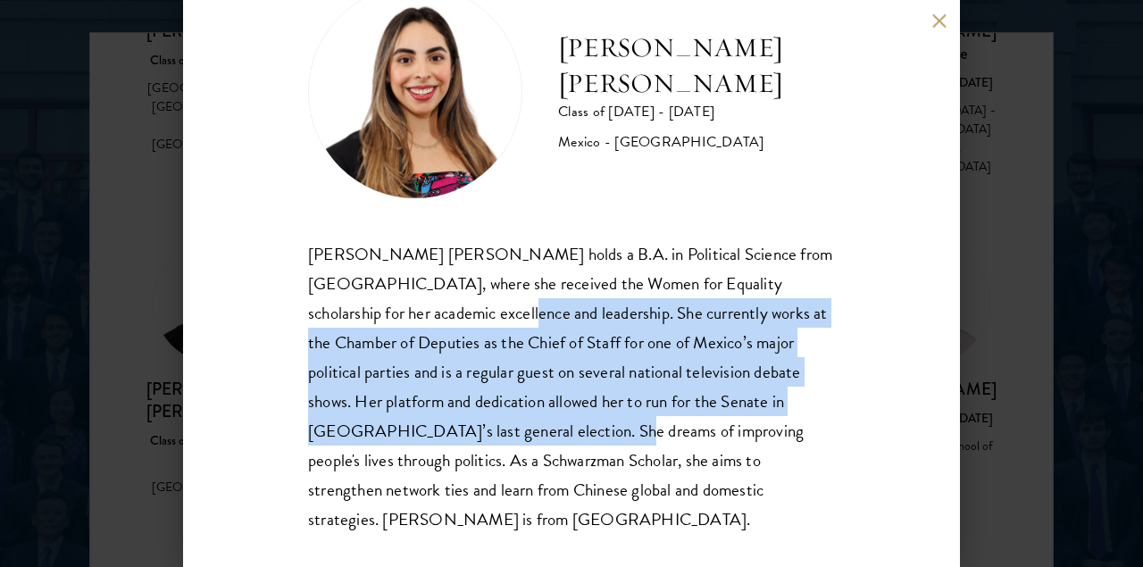
drag, startPoint x: 543, startPoint y: 319, endPoint x: 513, endPoint y: 429, distance: 113.7
click at [513, 430] on div "Natalie Bravo Ortiz holds a B.A. in Political Science from Instituto Tecnológic…" at bounding box center [571, 386] width 527 height 295
click at [513, 429] on div "Natalie Bravo Ortiz holds a B.A. in Political Science from Instituto Tecnológic…" at bounding box center [571, 386] width 527 height 295
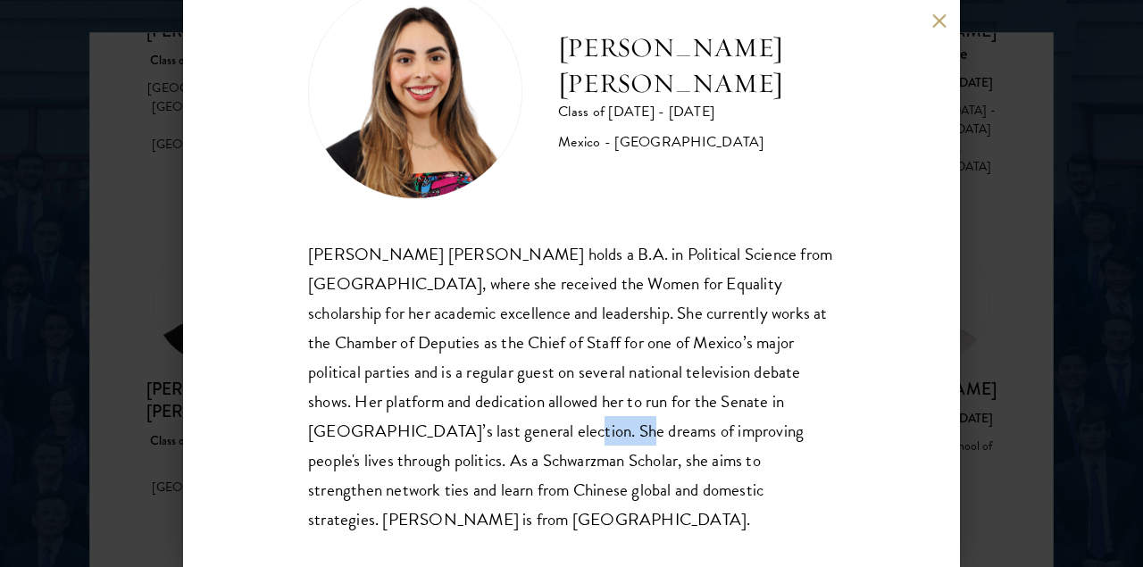
click at [513, 429] on div "Natalie Bravo Ortiz holds a B.A. in Political Science from Instituto Tecnológic…" at bounding box center [571, 386] width 527 height 295
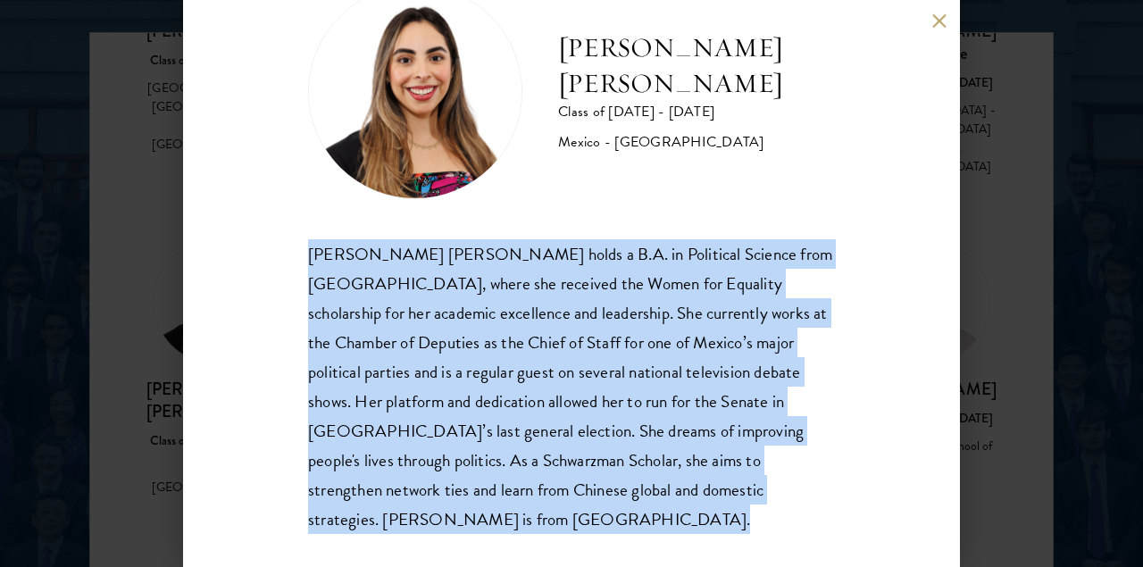
click at [513, 429] on div "Natalie Bravo Ortiz holds a B.A. in Political Science from Instituto Tecnológic…" at bounding box center [571, 386] width 527 height 295
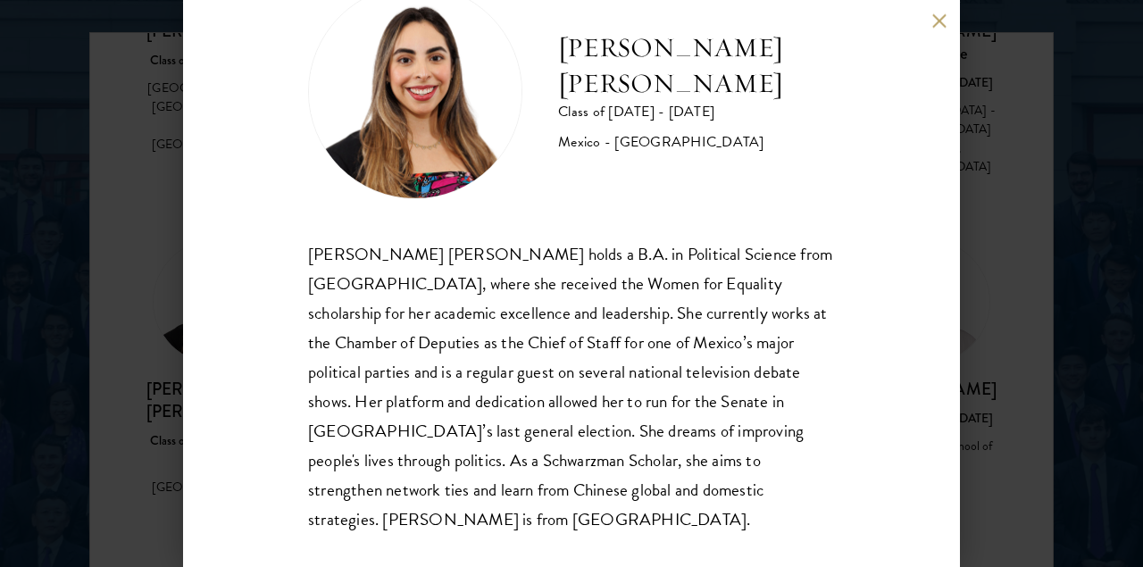
click at [171, 354] on div "Natalie Bravo Ortiz Class of 2025 - 2026 Mexico - Instituto Tecnológico Autónom…" at bounding box center [571, 283] width 1143 height 567
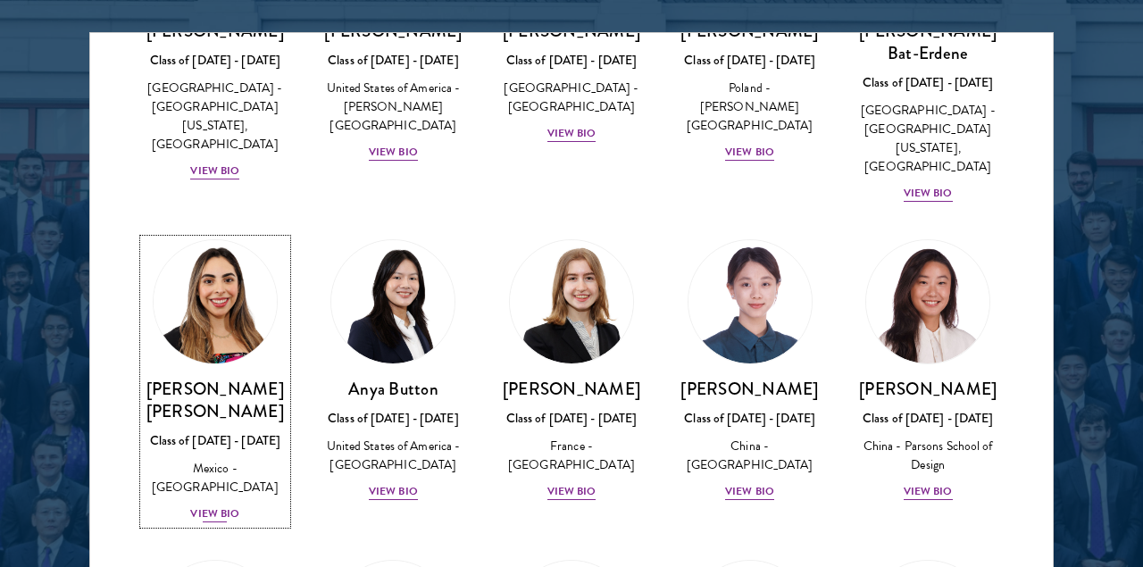
scroll to position [1295, 0]
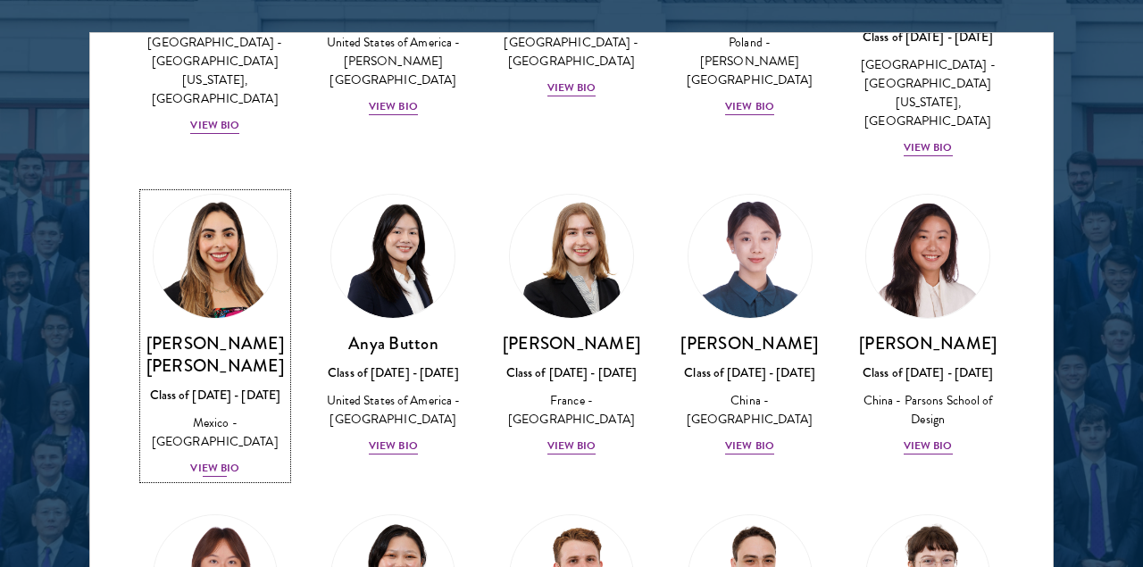
click at [239, 258] on img at bounding box center [215, 256] width 136 height 136
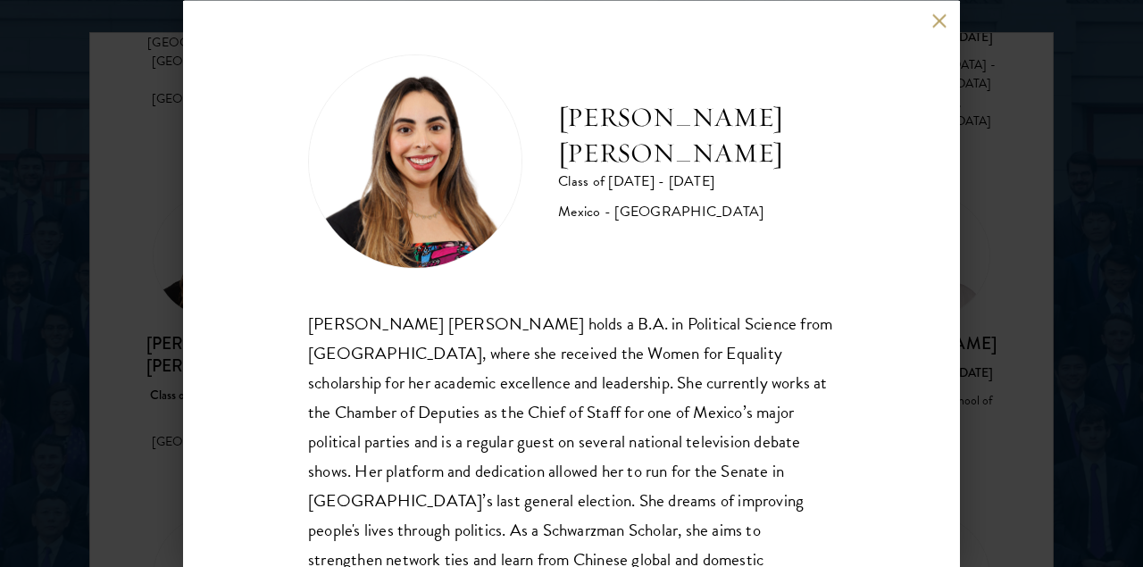
scroll to position [89, 0]
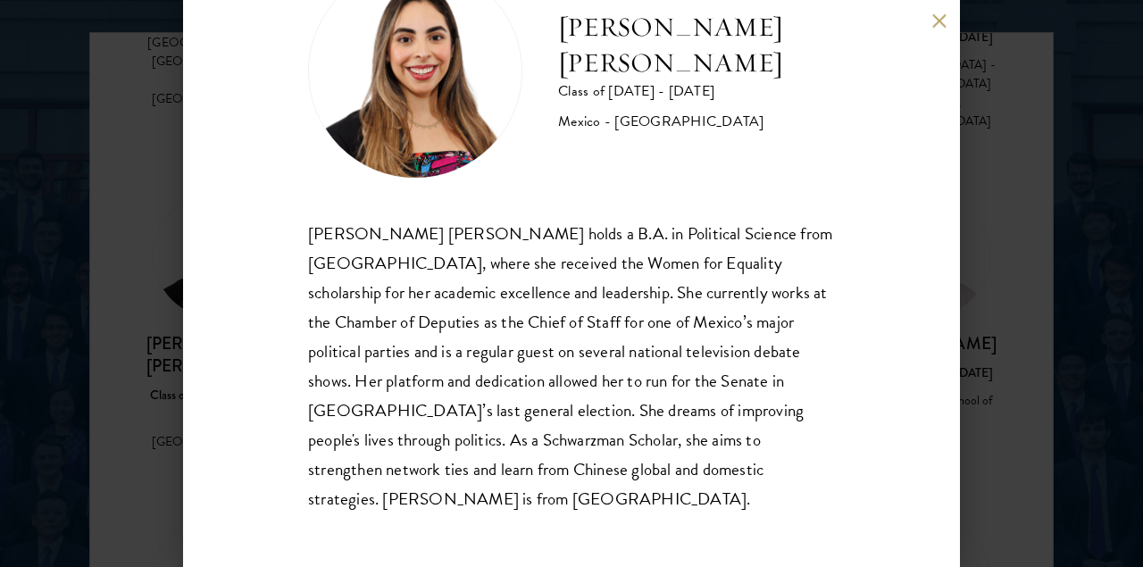
click at [72, 339] on div "Natalie Bravo Ortiz Class of 2025 - 2026 Mexico - Instituto Tecnológico Autónom…" at bounding box center [571, 283] width 1143 height 567
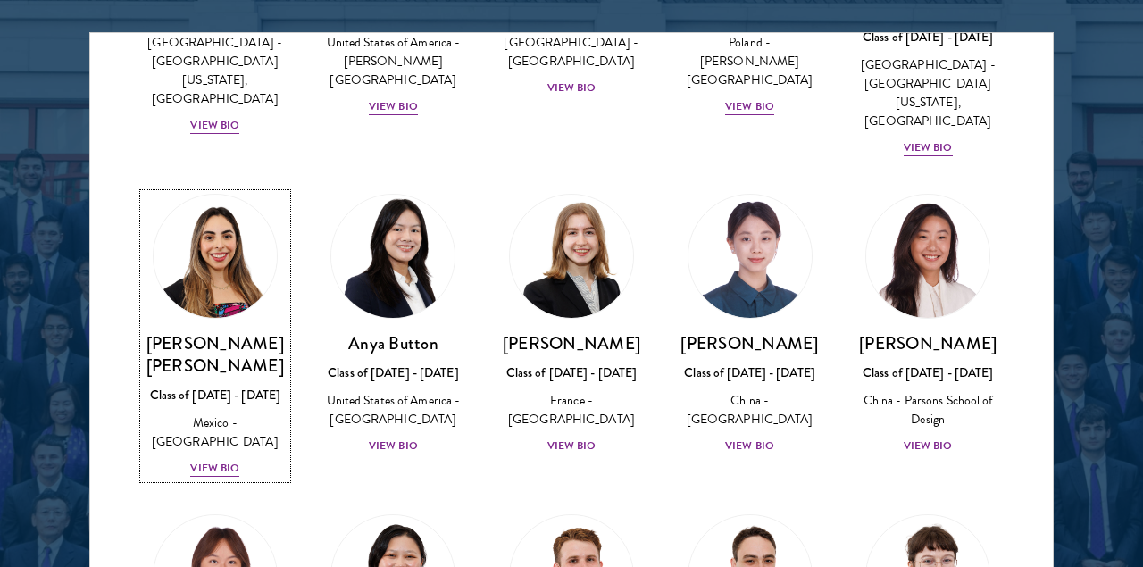
scroll to position [1295, 0]
click at [381, 242] on img at bounding box center [393, 256] width 136 height 136
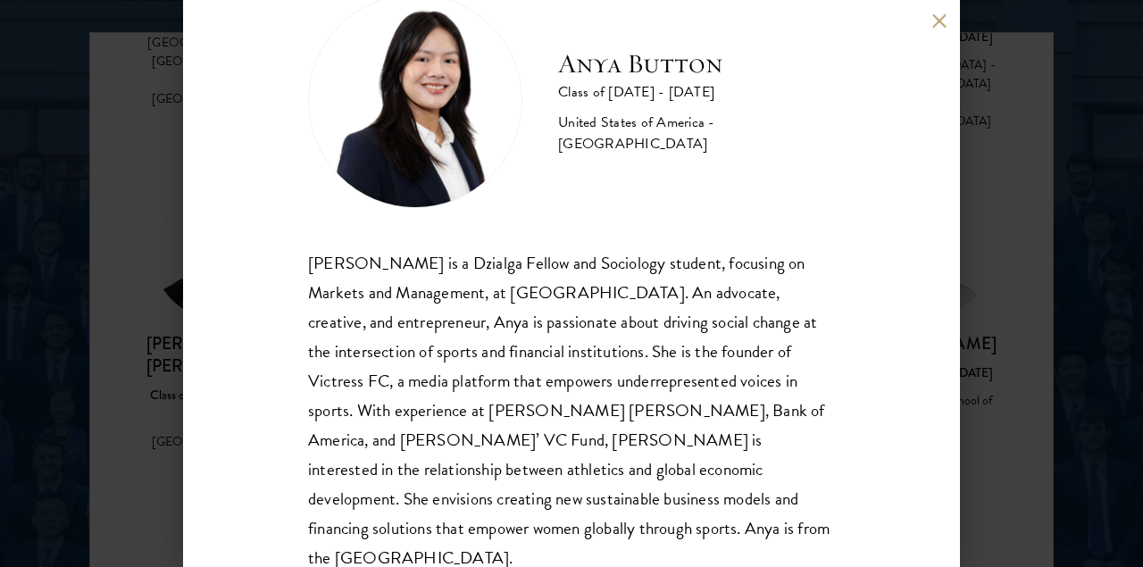
scroll to position [2271, 0]
click at [1023, 336] on div "Anya Button Class of 2025 - 2026 United States of America - Duke University Any…" at bounding box center [571, 283] width 1143 height 567
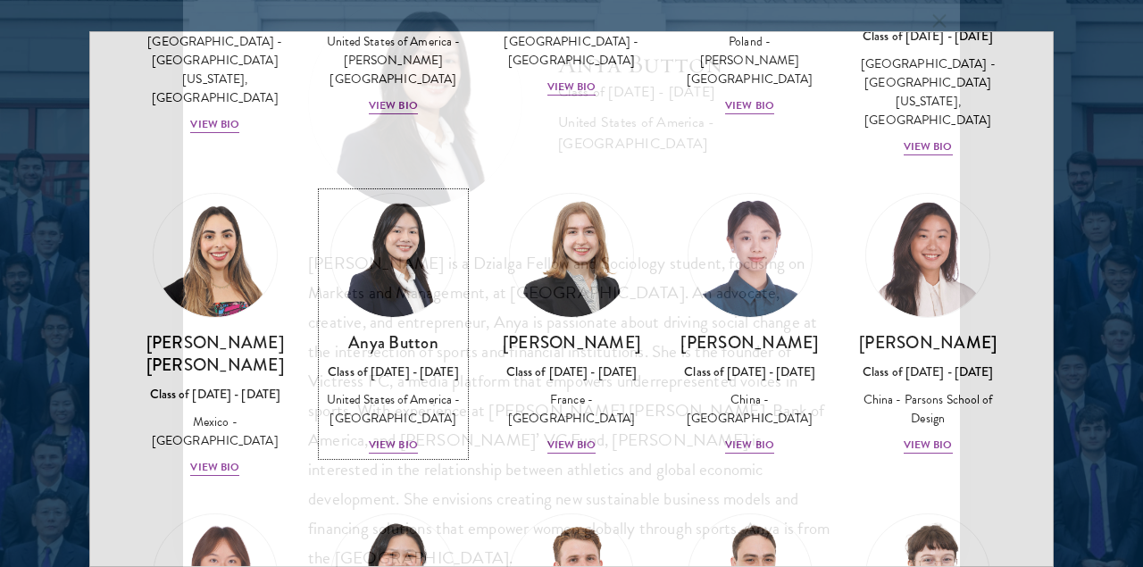
scroll to position [1295, 0]
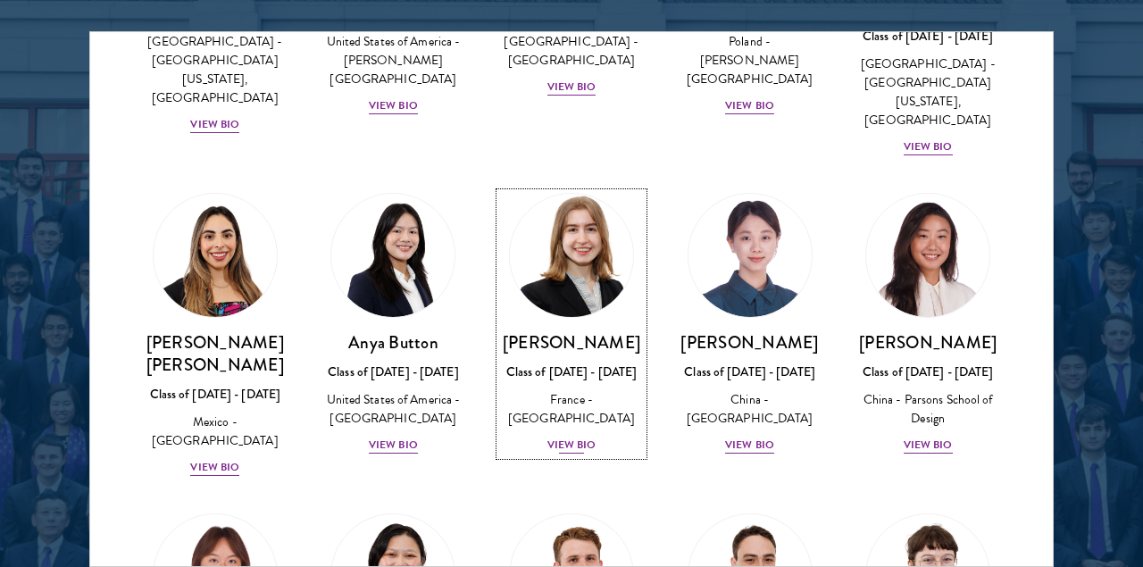
click at [594, 288] on link "Anne-Amélie Campant Class of 2025 - 2026 France - Yale University View Bio" at bounding box center [571, 324] width 143 height 262
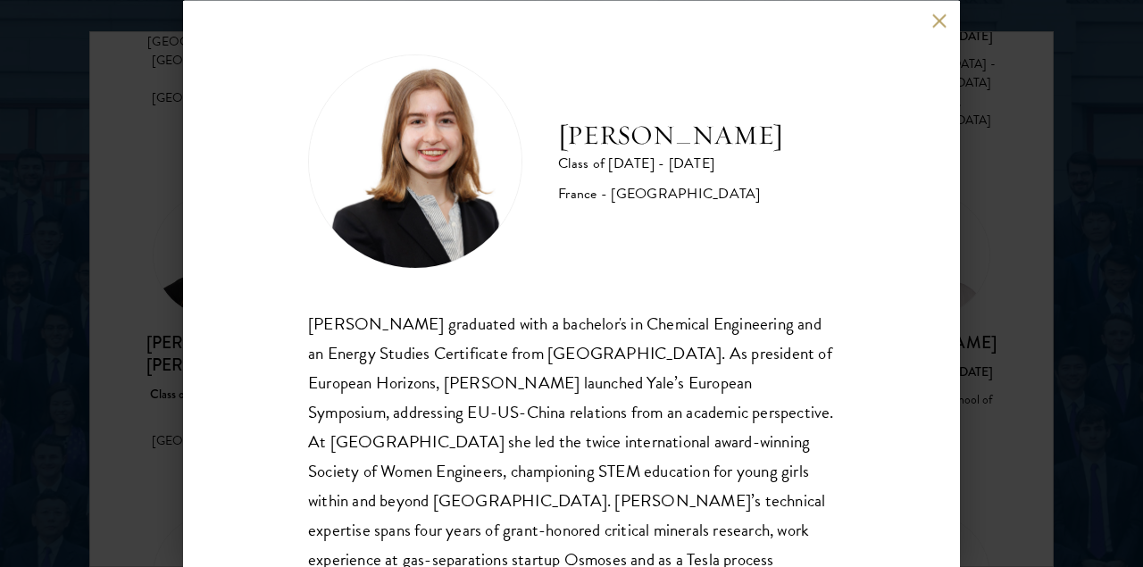
scroll to position [78, 0]
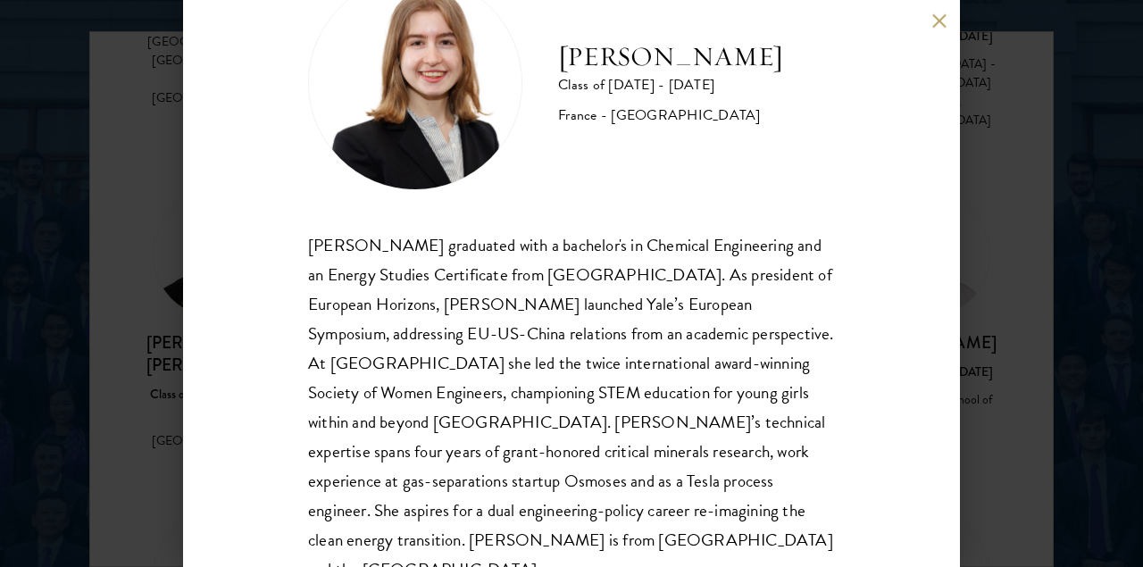
click at [1044, 395] on div "Anne-Amélie Campant Class of 2025 - 2026 France - Yale University Anne-Amélie C…" at bounding box center [571, 283] width 1143 height 567
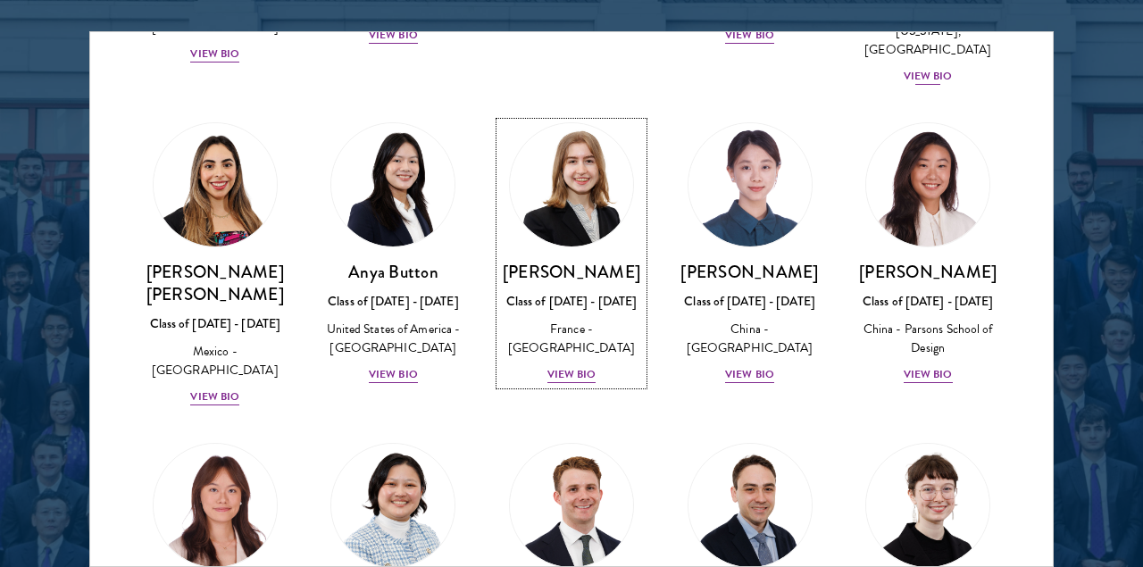
scroll to position [1390, 0]
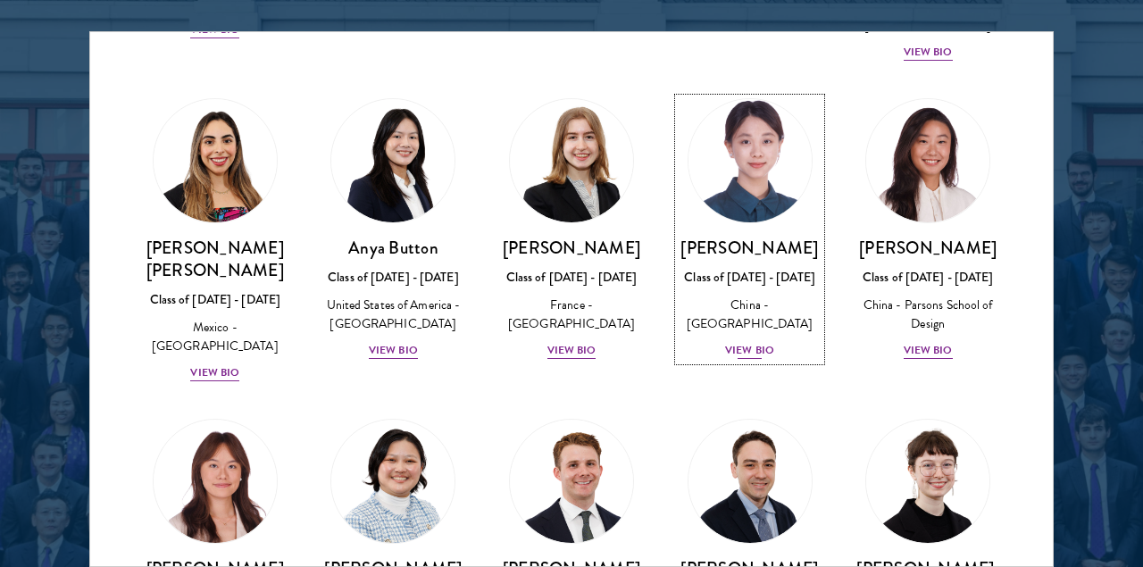
click at [785, 268] on div "Class of 2025 - 2026" at bounding box center [749, 277] width 143 height 19
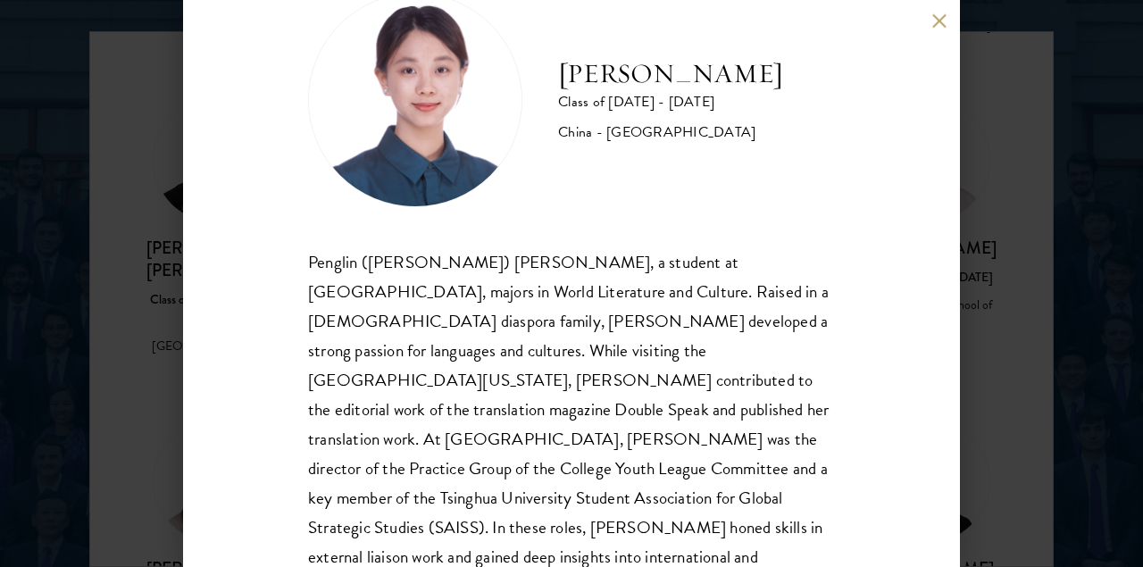
scroll to position [89, 0]
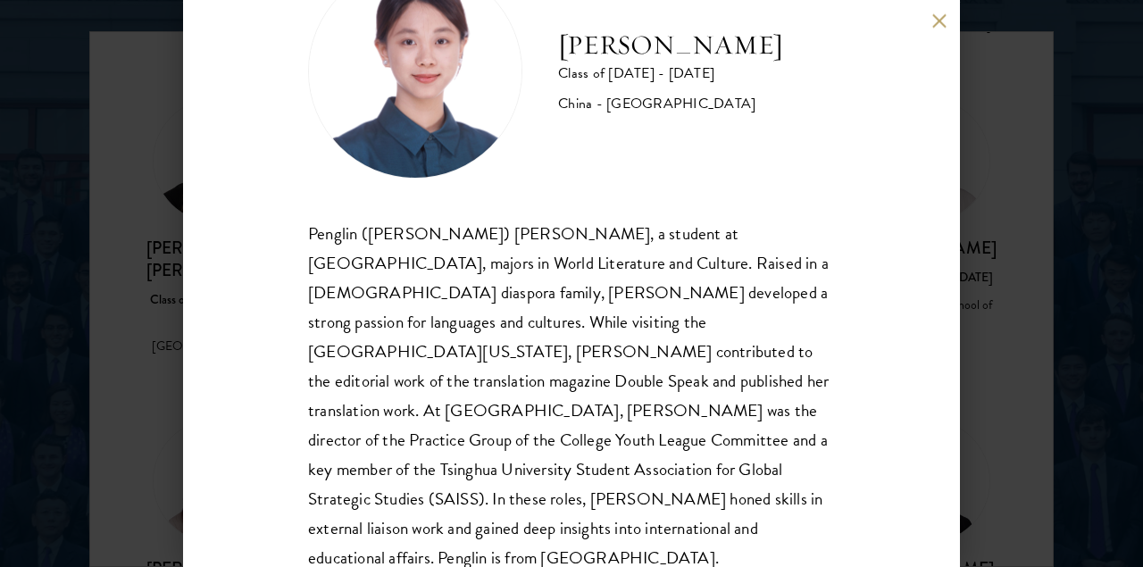
click at [1076, 367] on div "Claire Chen Class of 2025 - 2026 China - Tsinghua University Penglin (Claire) C…" at bounding box center [571, 283] width 1143 height 567
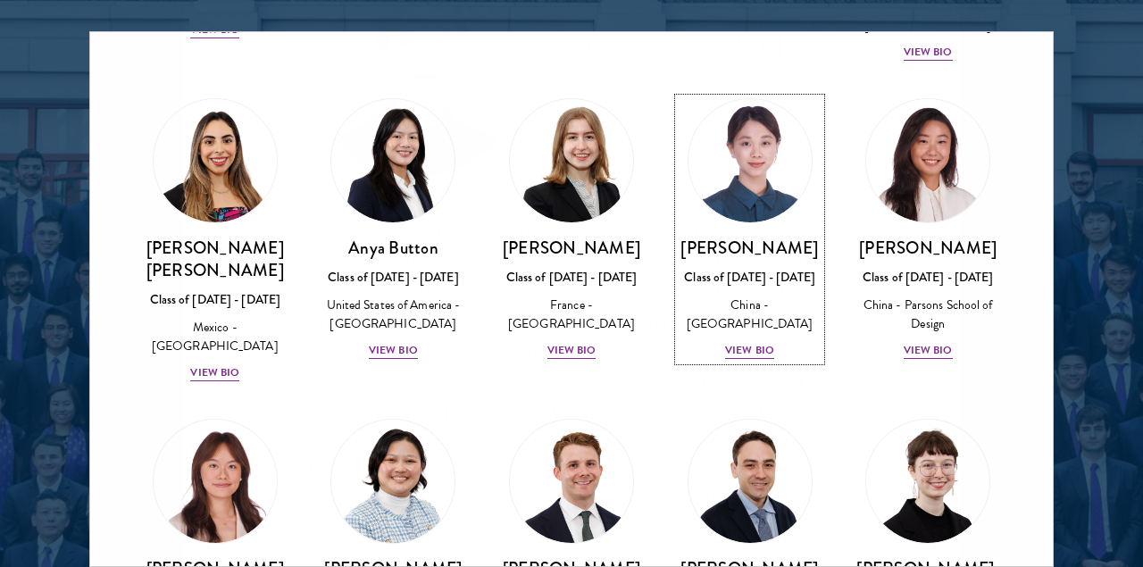
scroll to position [1295, 0]
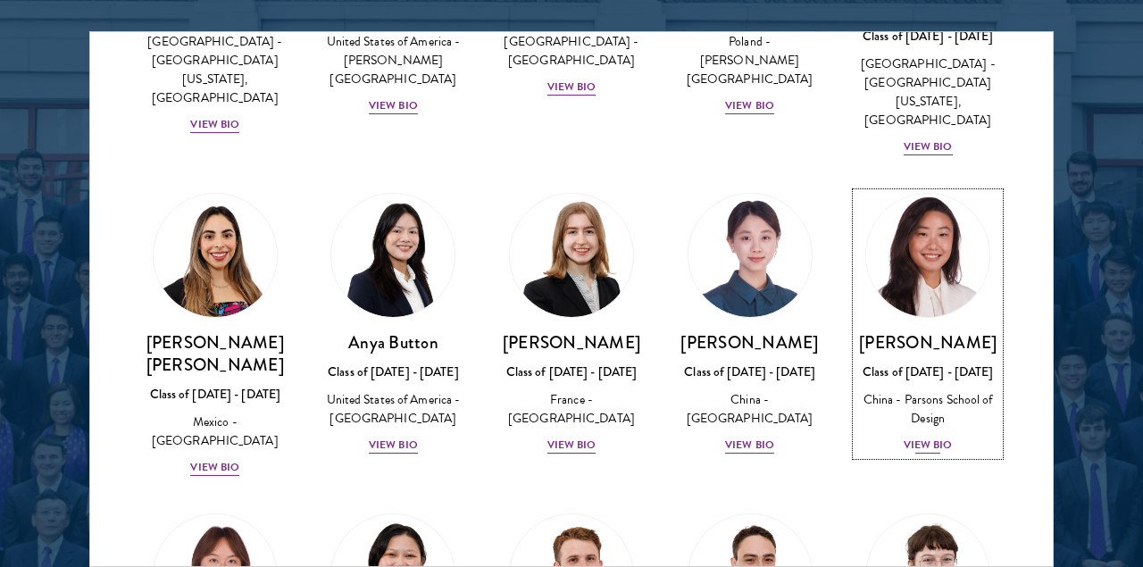
click at [923, 226] on img at bounding box center [928, 255] width 136 height 136
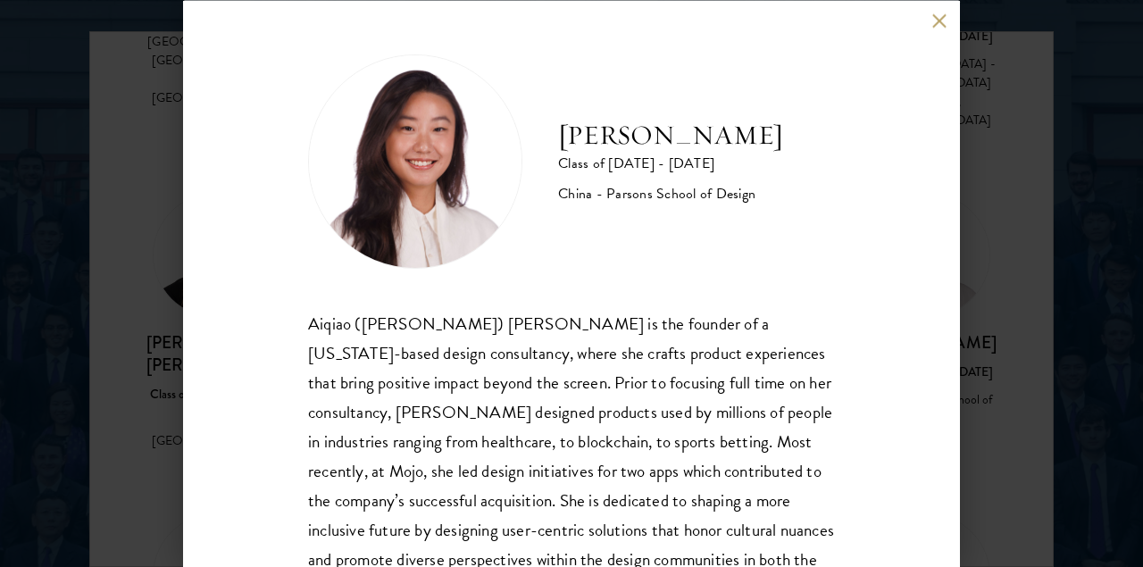
scroll to position [89, 0]
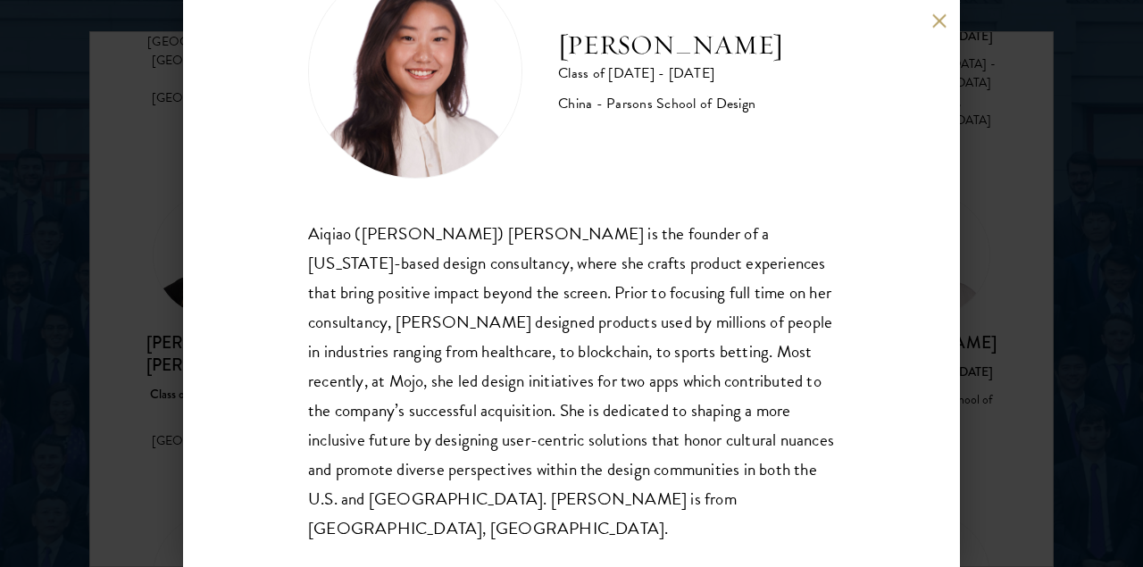
click at [1028, 394] on div "Melinda Chen Class of 2025 - 2026 China - Parsons School of Design Aiqiao (Meli…" at bounding box center [571, 283] width 1143 height 567
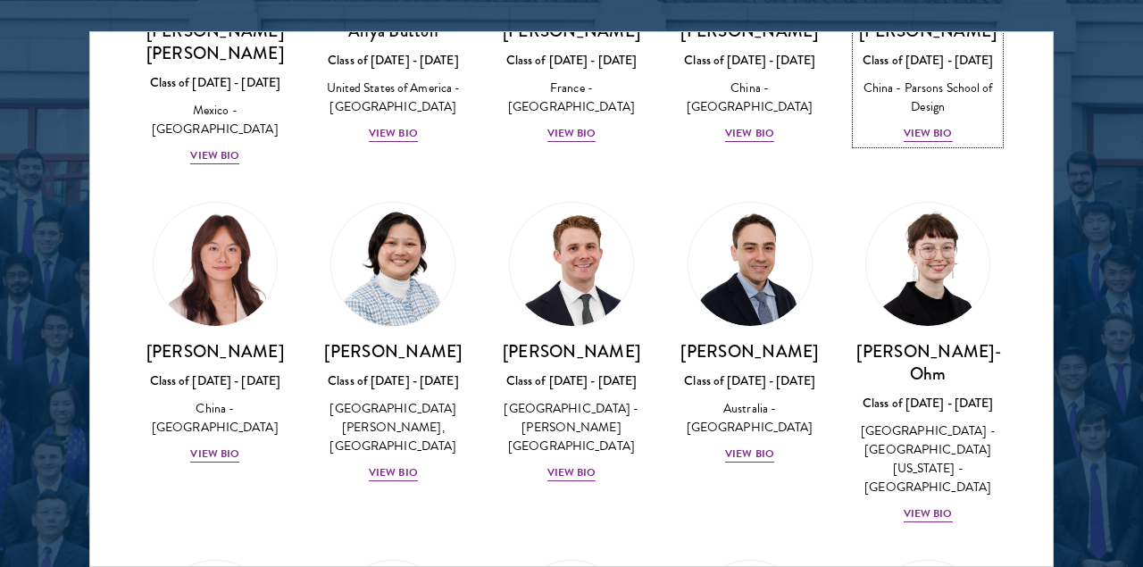
scroll to position [1609, 0]
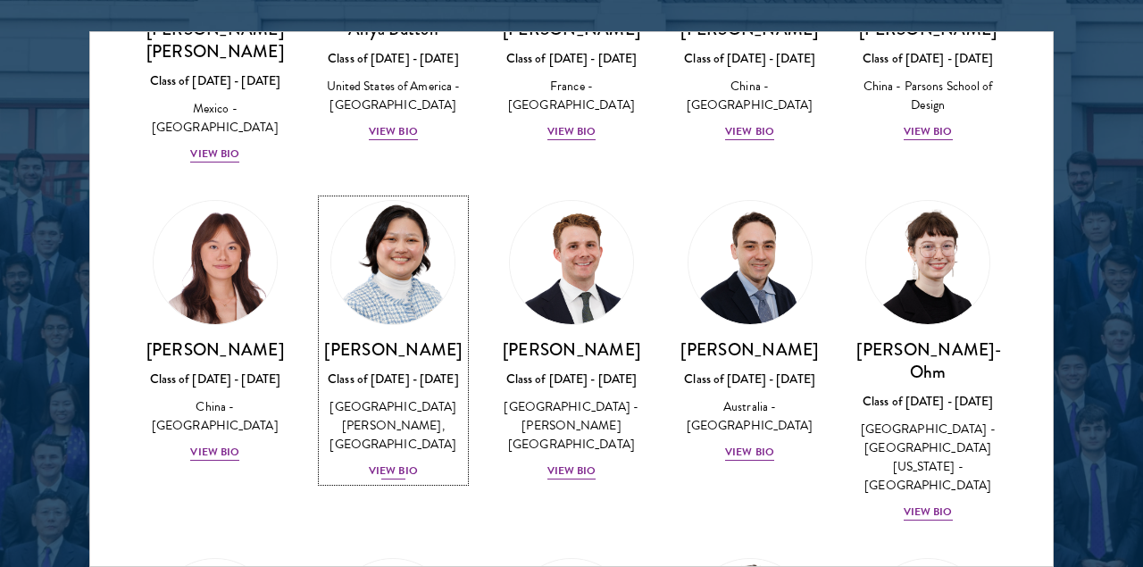
click at [385, 338] on div "Kelsey Chin Class of 2025 - 2026 United States of America - Barnard College, Co…" at bounding box center [393, 409] width 143 height 143
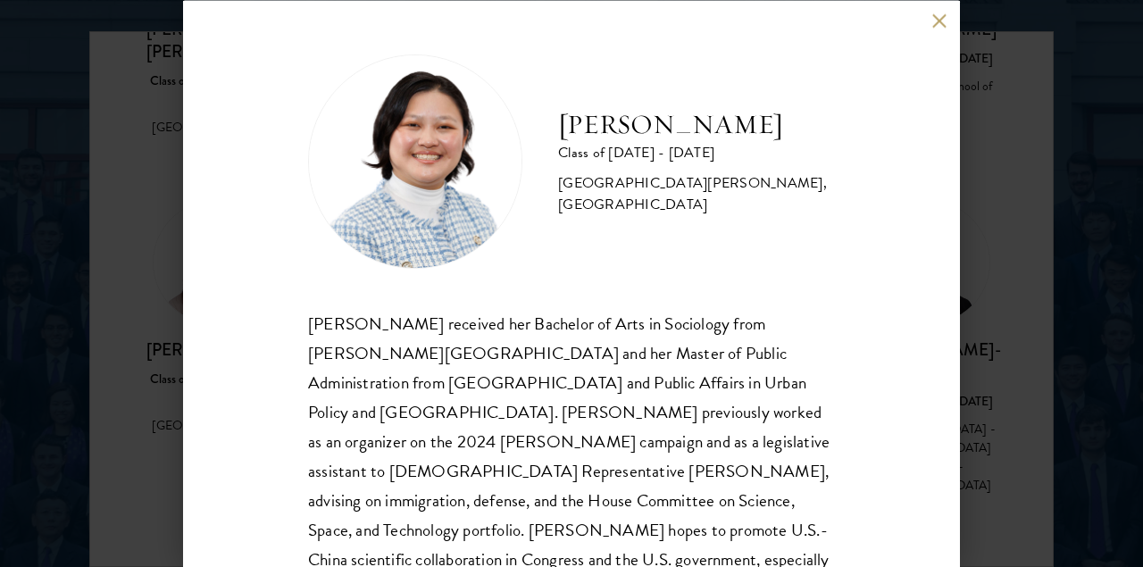
scroll to position [89, 0]
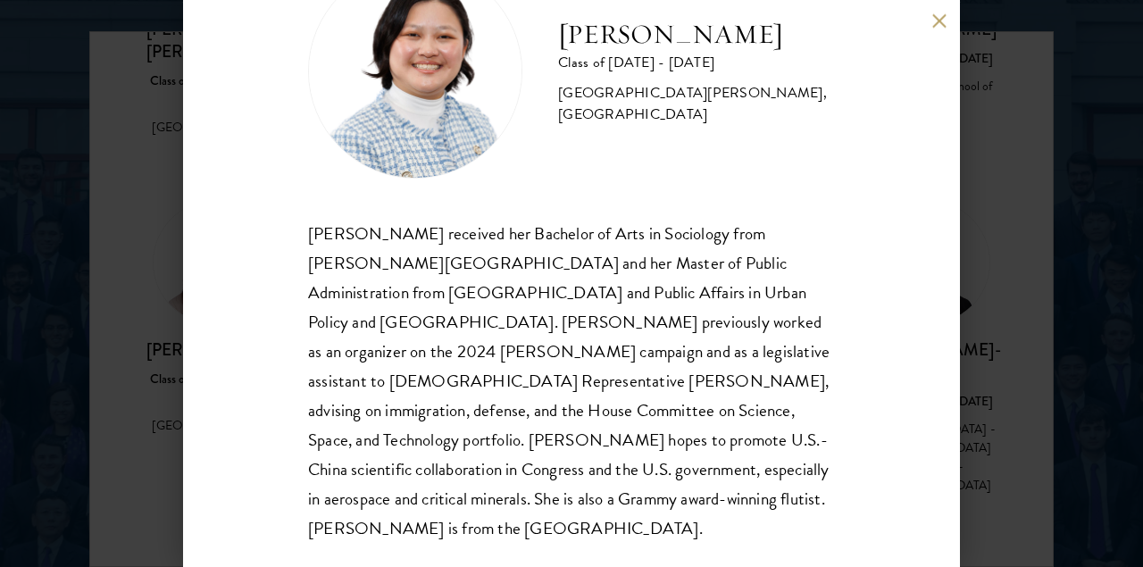
click at [1054, 411] on div "Kelsey Chin Class of 2025 - 2026 United States of America - Barnard College, Co…" at bounding box center [571, 283] width 1143 height 567
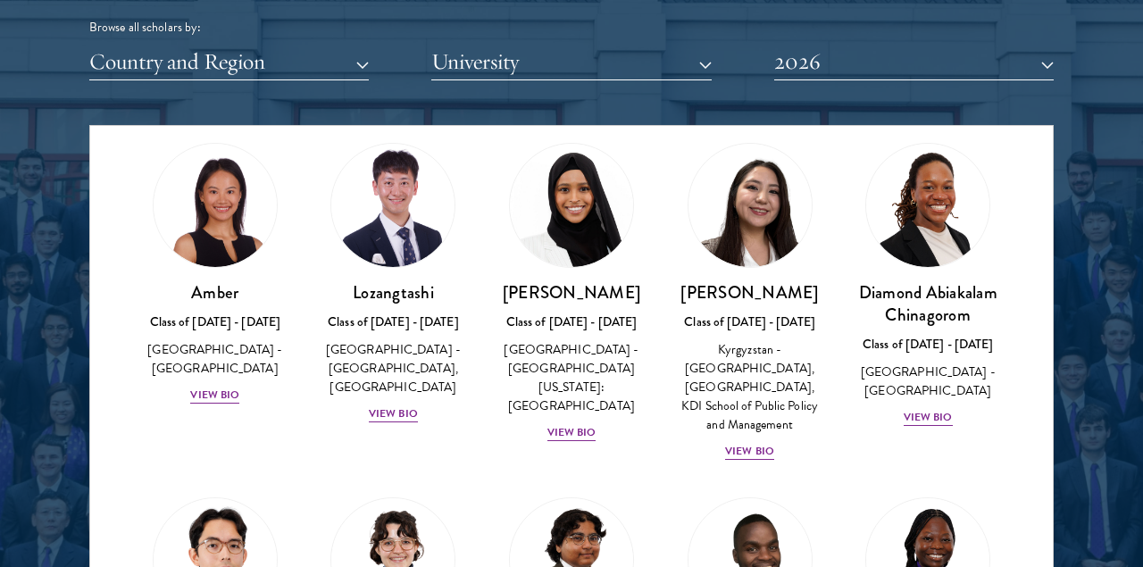
scroll to position [0, 0]
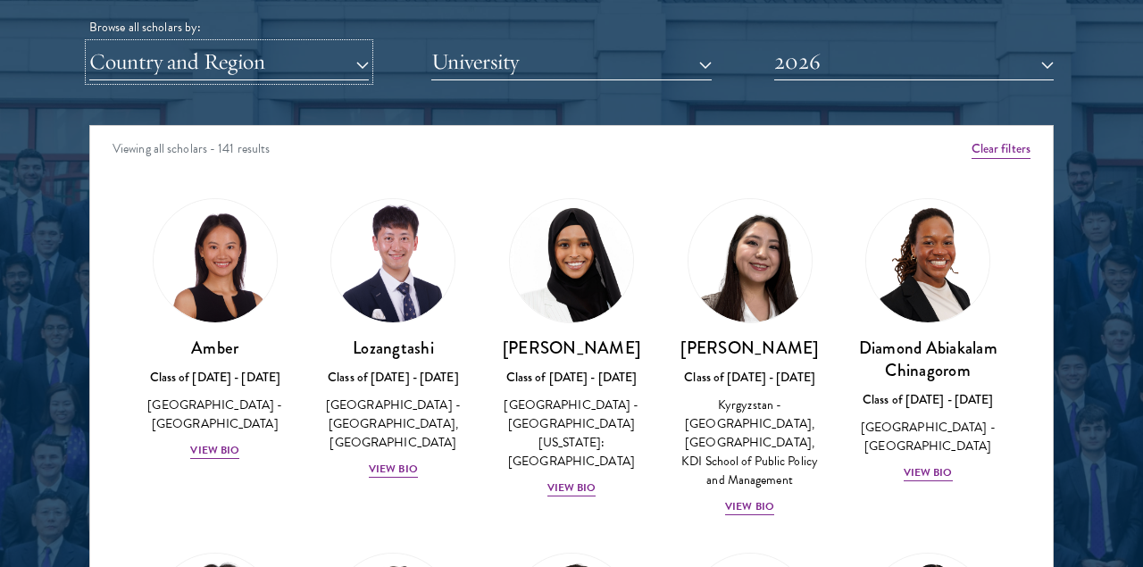
click at [237, 60] on button "Country and Region" at bounding box center [228, 62] width 279 height 37
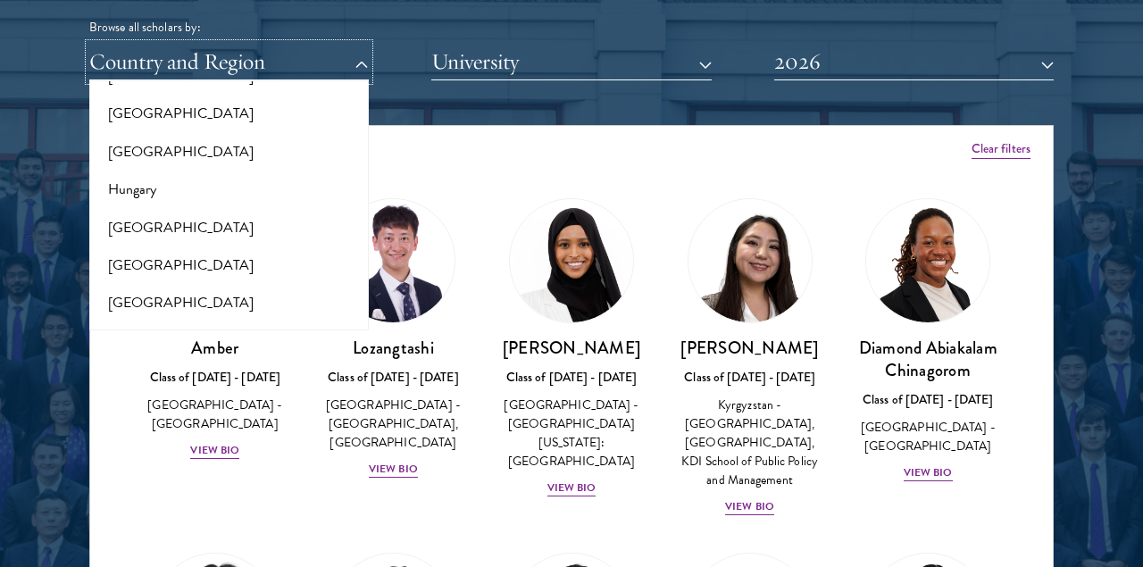
scroll to position [1306, 0]
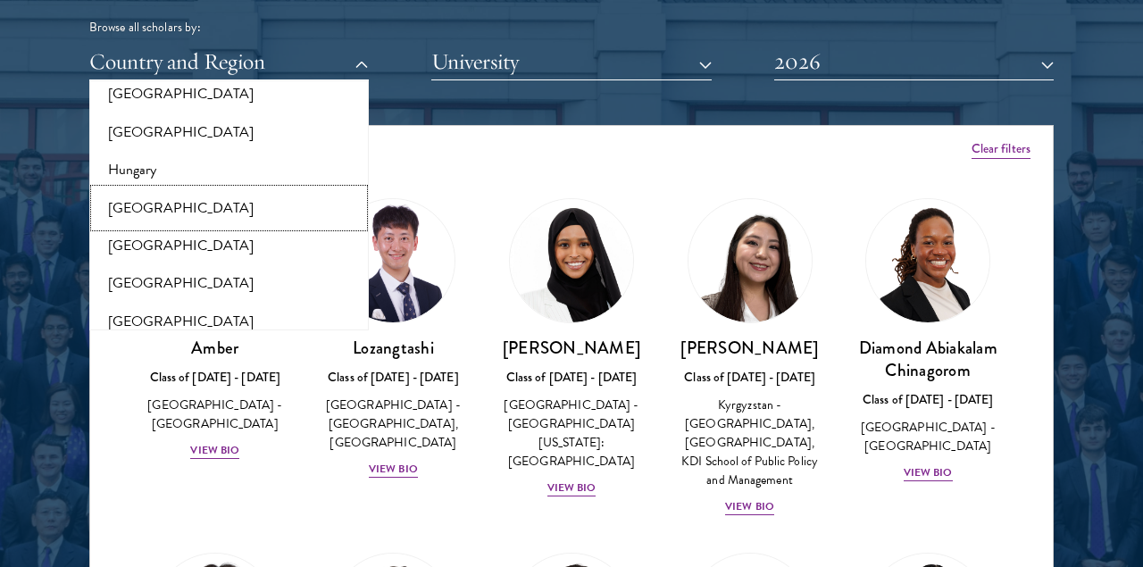
click at [166, 216] on button "[GEOGRAPHIC_DATA]" at bounding box center [229, 207] width 269 height 37
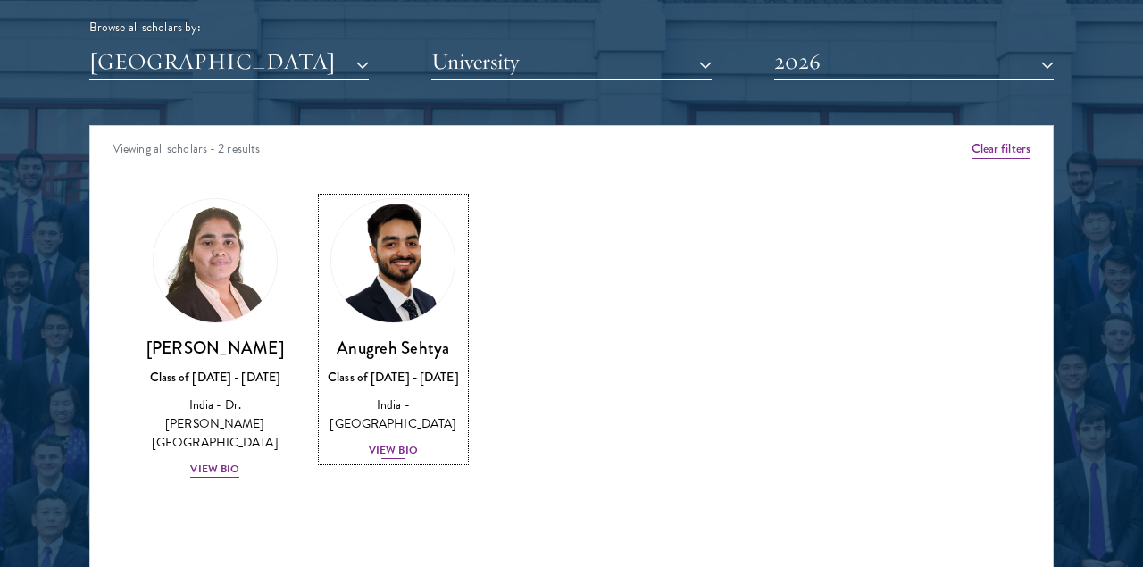
click at [355, 262] on img at bounding box center [393, 261] width 136 height 136
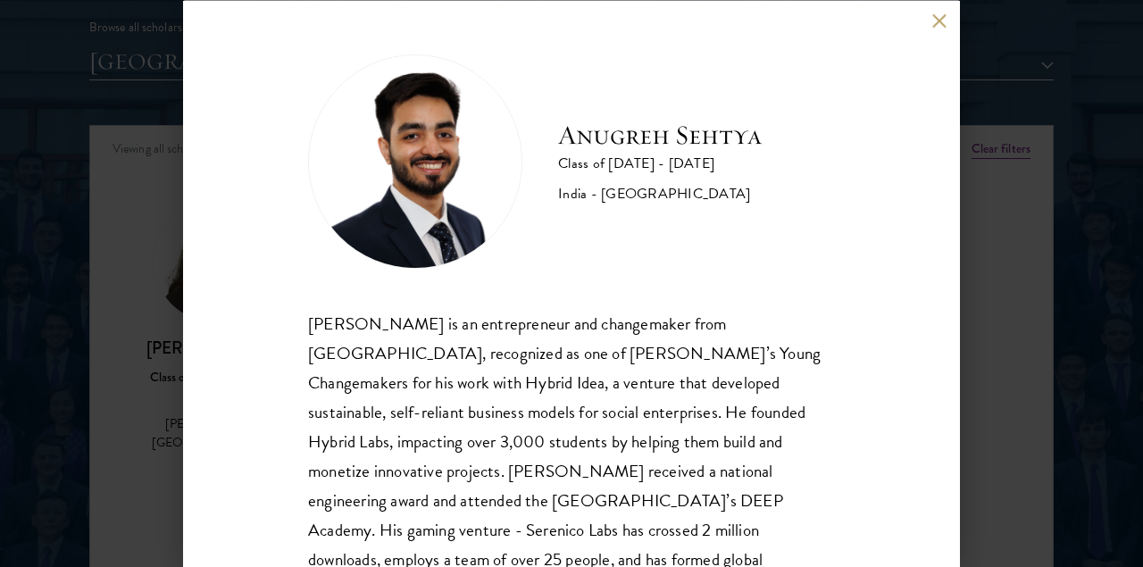
scroll to position [64, 0]
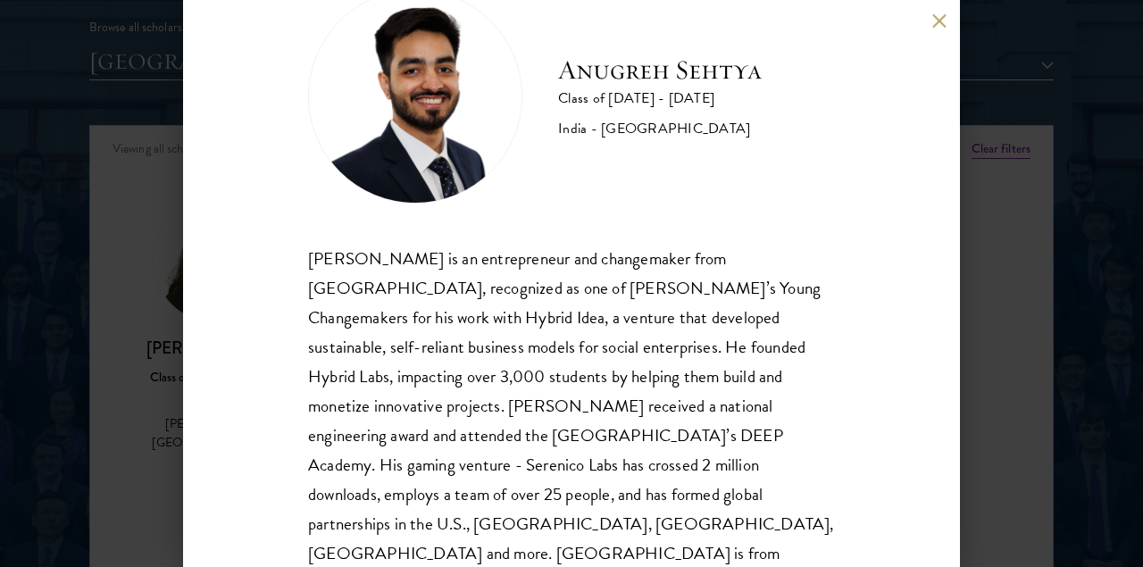
click at [100, 304] on div "Anugreh Sehtya Class of 2025 - 2026 India - SRM University Anugreh Sehtya is an…" at bounding box center [571, 283] width 1143 height 567
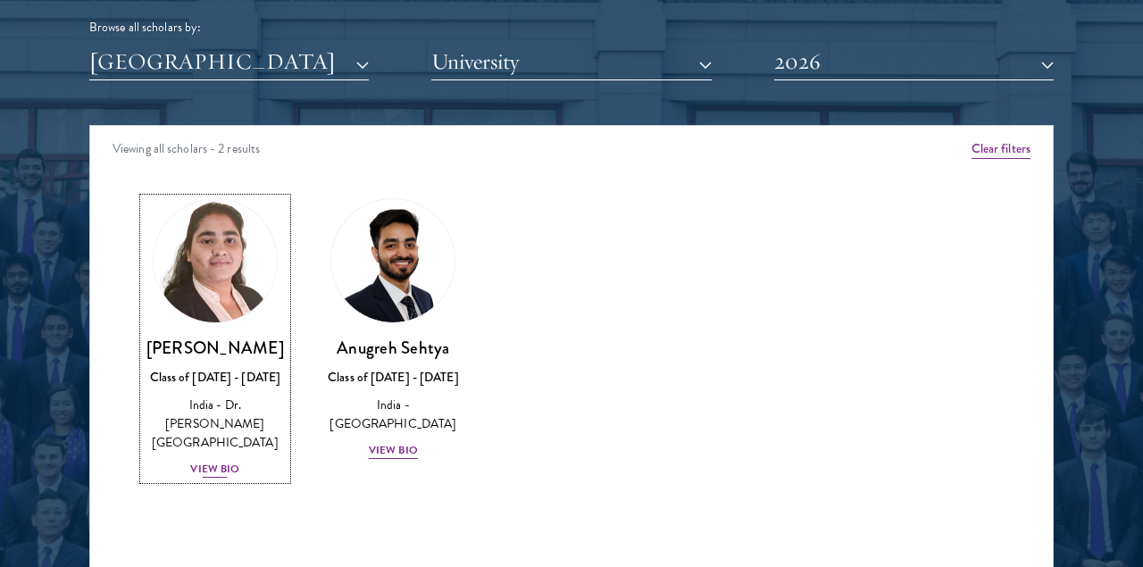
click at [198, 312] on img at bounding box center [215, 261] width 136 height 136
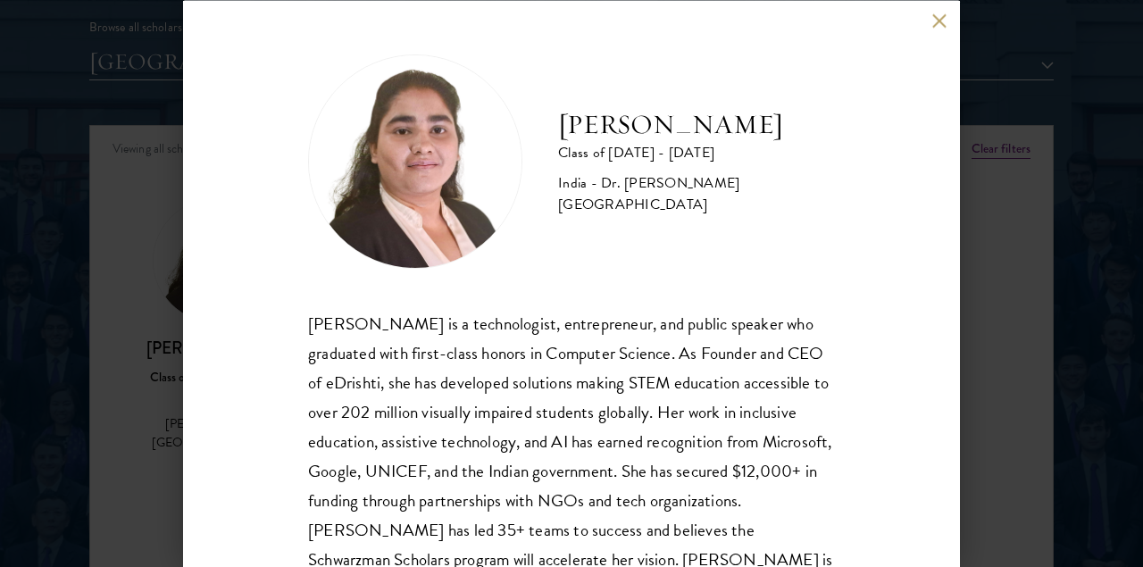
scroll to position [60, 0]
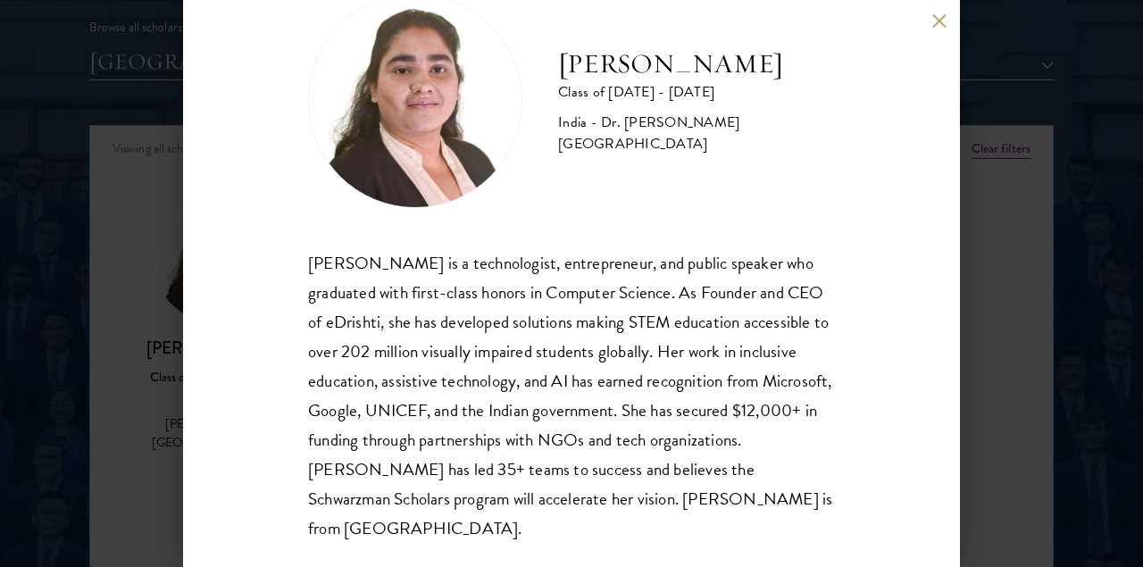
click at [3, 396] on div "Ishita Kapoor Class of 2025 - 2026 India - Dr. A P J Abdul Kalam Technical Univ…" at bounding box center [571, 283] width 1143 height 567
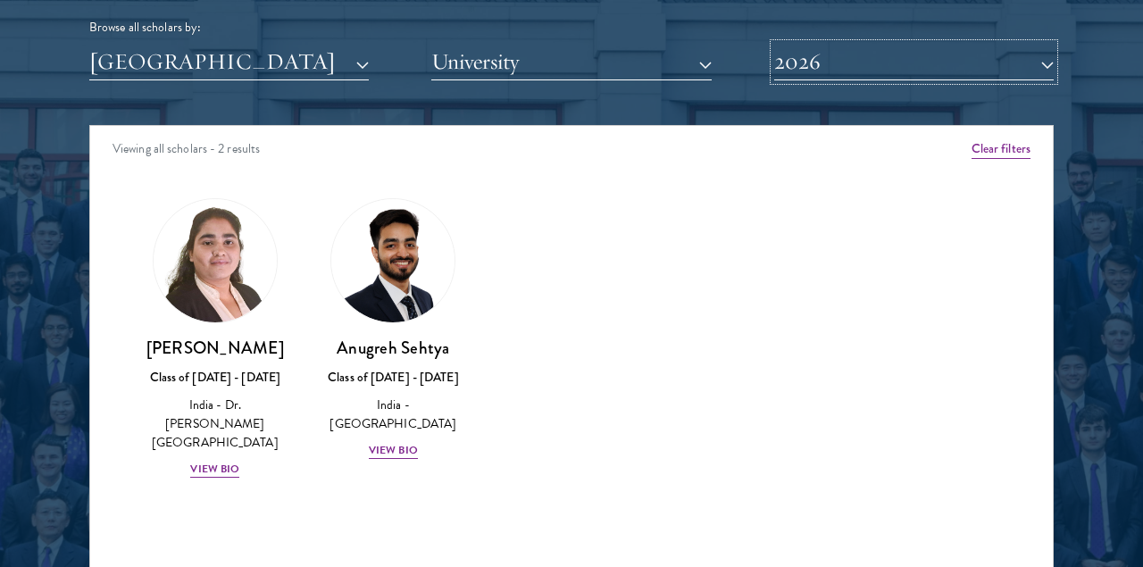
click at [808, 74] on button "2026" at bounding box center [913, 62] width 279 height 37
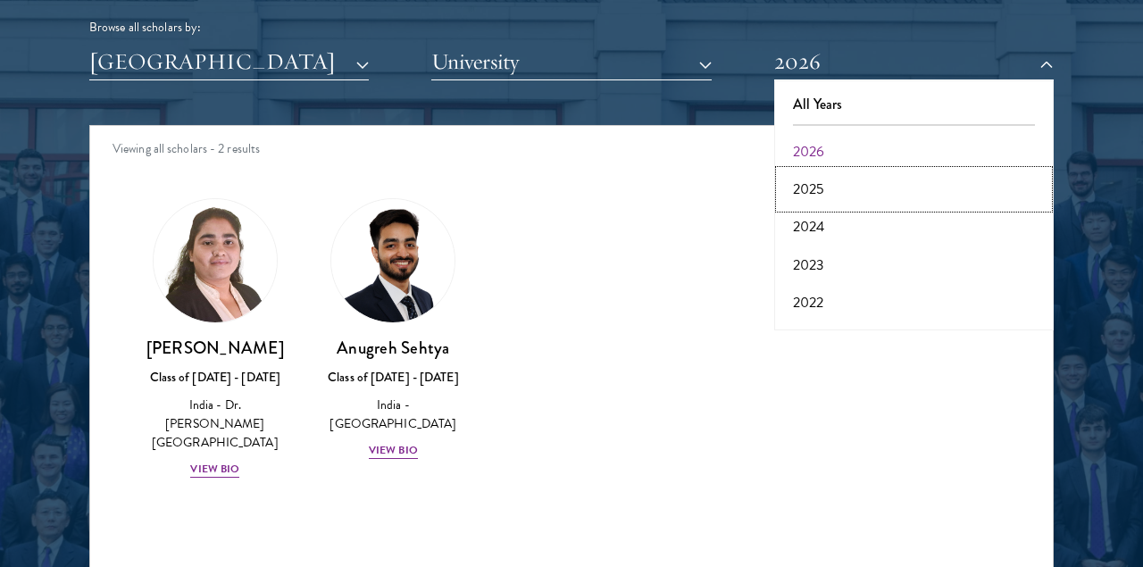
click at [807, 185] on button "2025" at bounding box center [913, 189] width 269 height 37
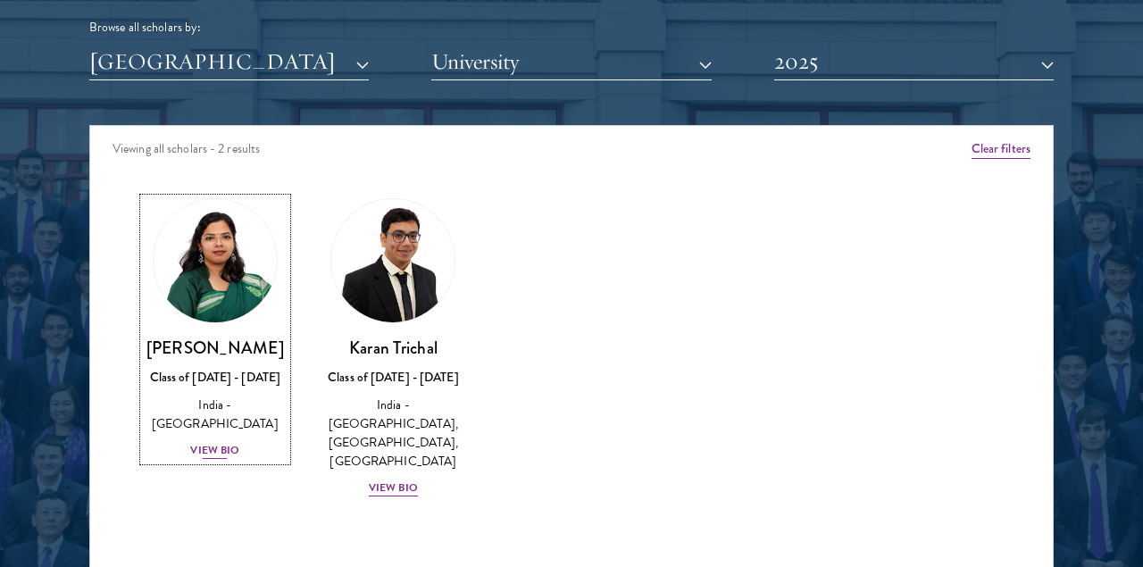
click at [242, 276] on img at bounding box center [215, 261] width 136 height 136
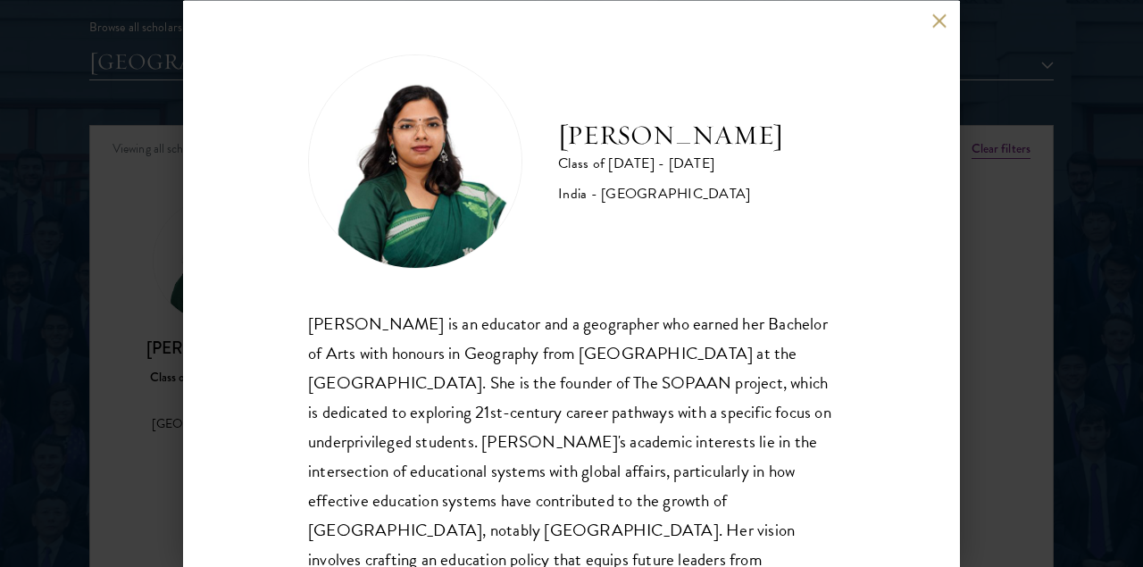
scroll to position [89, 0]
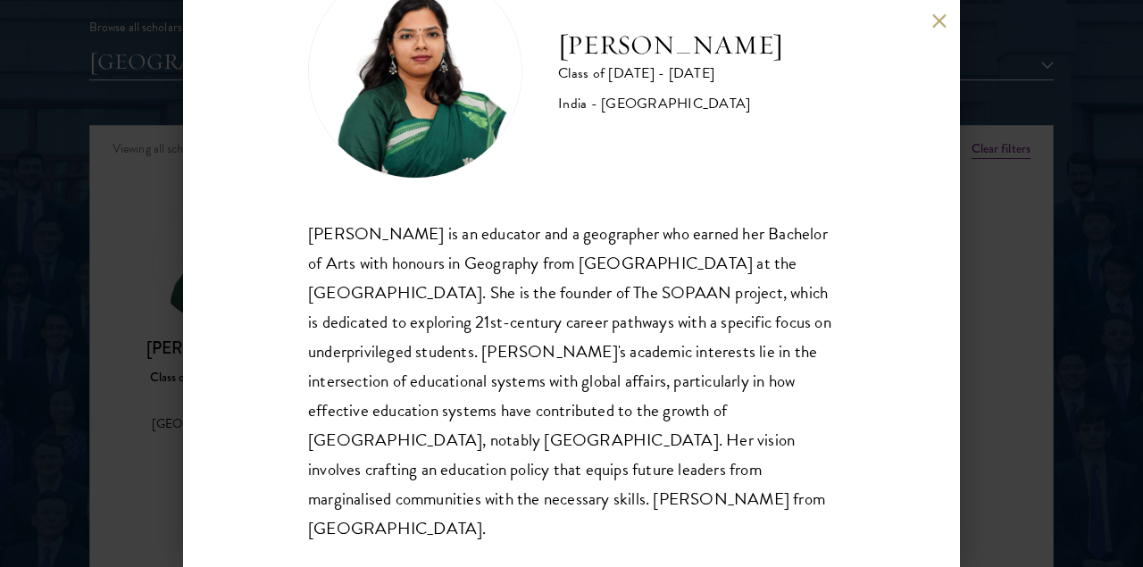
click at [1015, 387] on div "Prastuti Sharma Class of 2024 - 2025 India - University of Delhi Prastuti Sharm…" at bounding box center [571, 283] width 1143 height 567
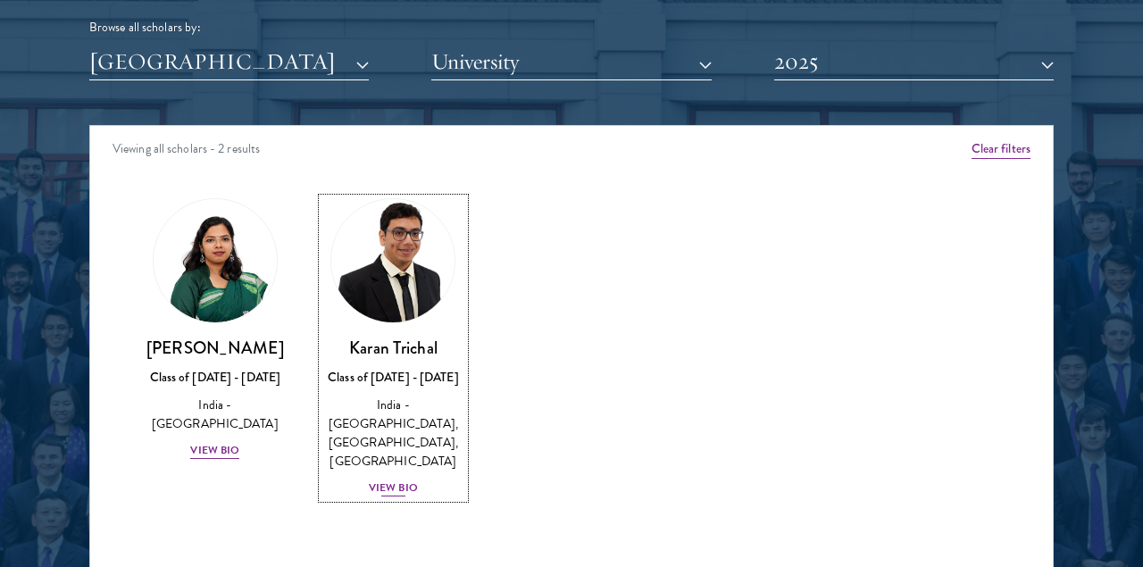
click at [402, 266] on img at bounding box center [393, 261] width 136 height 136
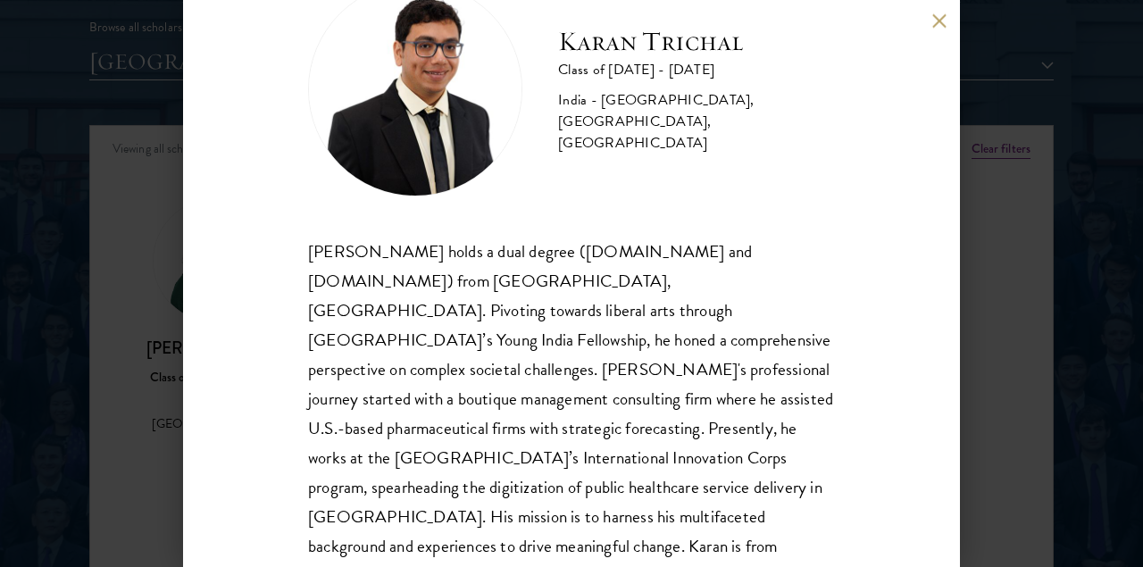
scroll to position [89, 0]
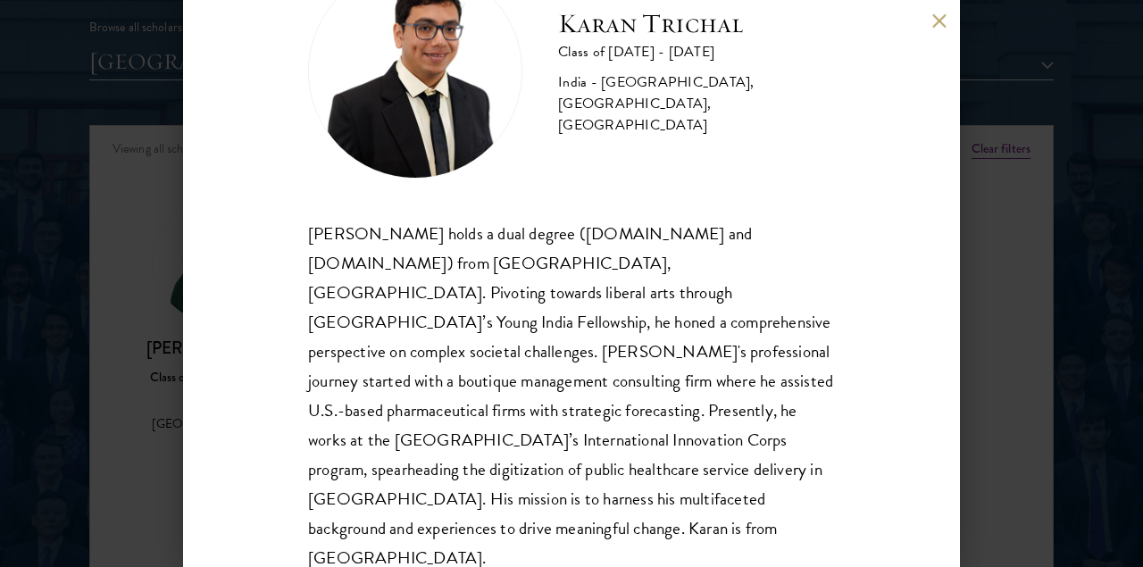
click at [515, 255] on div "Karan Trichal holds a dual degree (B.Tech and M.Tech) from Indian Institute of …" at bounding box center [571, 396] width 527 height 354
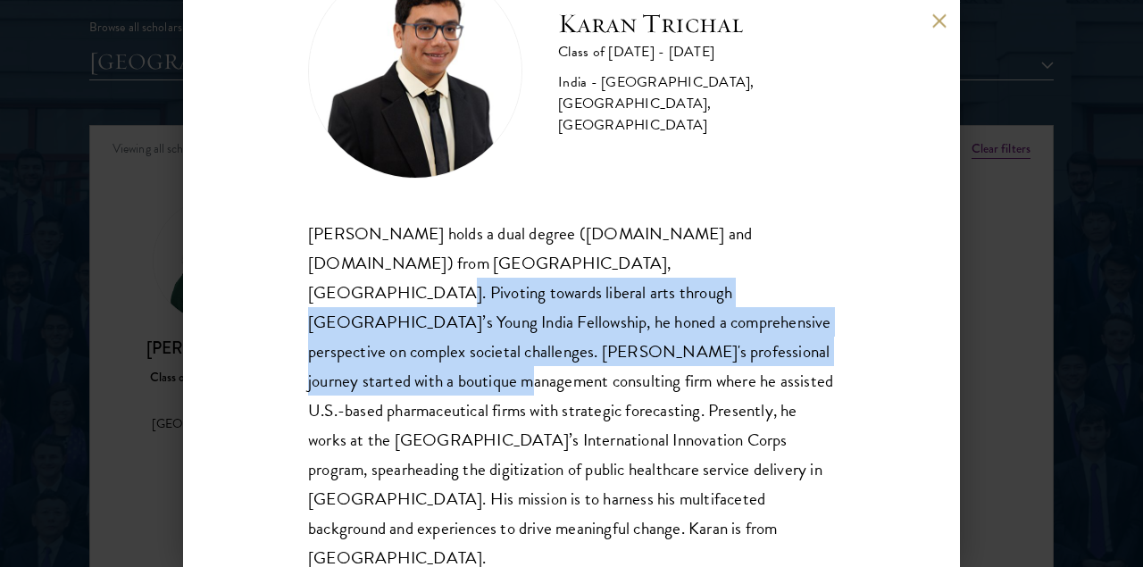
drag, startPoint x: 515, startPoint y: 255, endPoint x: 526, endPoint y: 354, distance: 99.7
click at [526, 354] on div "Karan Trichal holds a dual degree (B.Tech and M.Tech) from Indian Institute of …" at bounding box center [571, 396] width 527 height 354
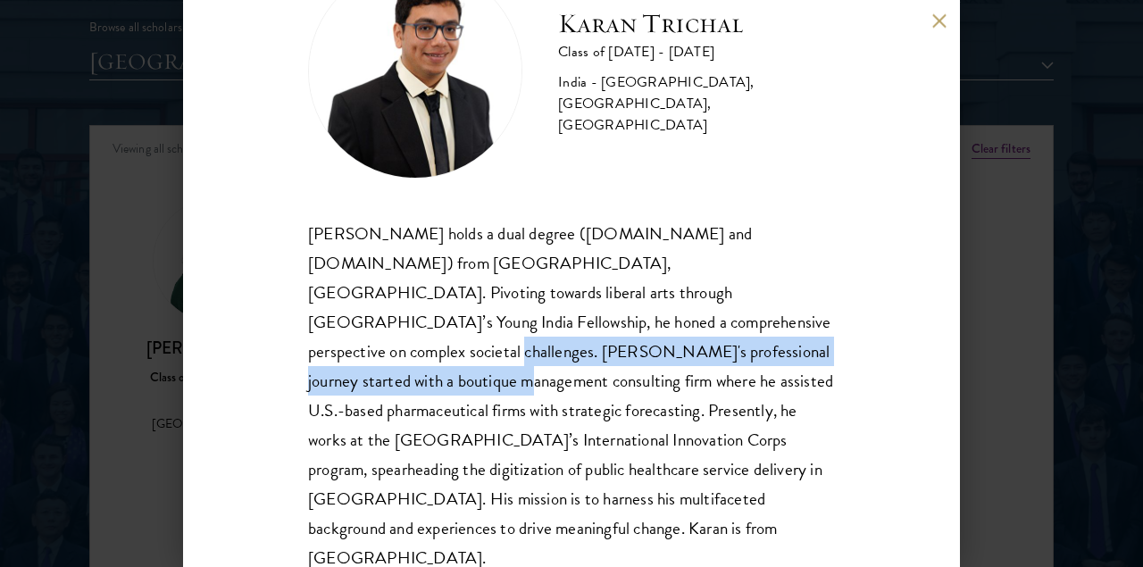
drag, startPoint x: 526, startPoint y: 354, endPoint x: 512, endPoint y: 327, distance: 30.7
click at [512, 327] on div "Karan Trichal holds a dual degree (B.Tech and M.Tech) from Indian Institute of …" at bounding box center [571, 396] width 527 height 354
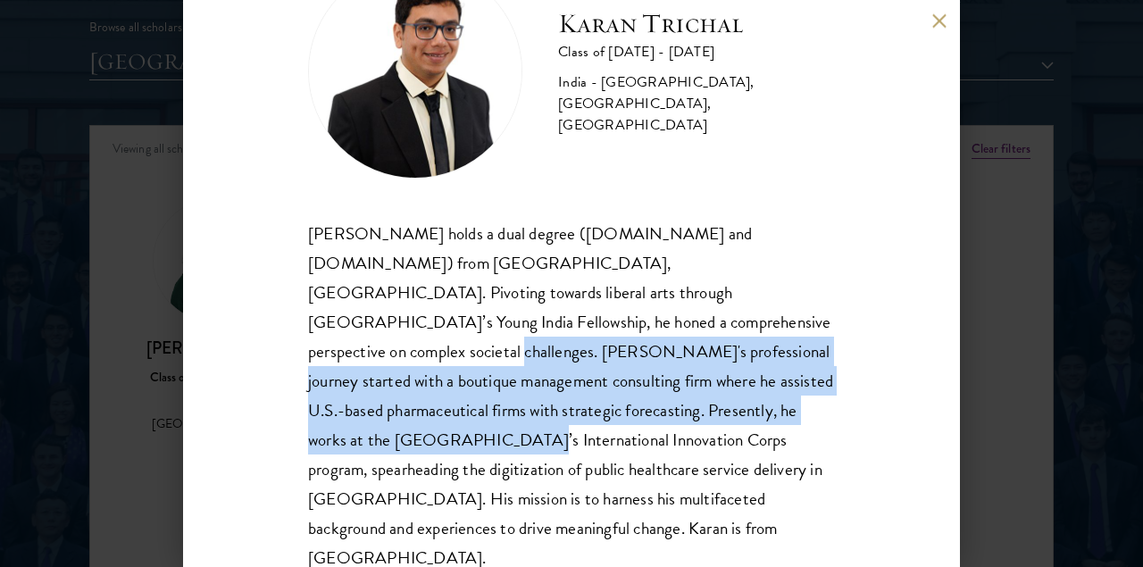
drag, startPoint x: 512, startPoint y: 327, endPoint x: 541, endPoint y: 398, distance: 76.9
click at [541, 398] on div "Karan Trichal holds a dual degree (B.Tech and M.Tech) from Indian Institute of …" at bounding box center [571, 396] width 527 height 354
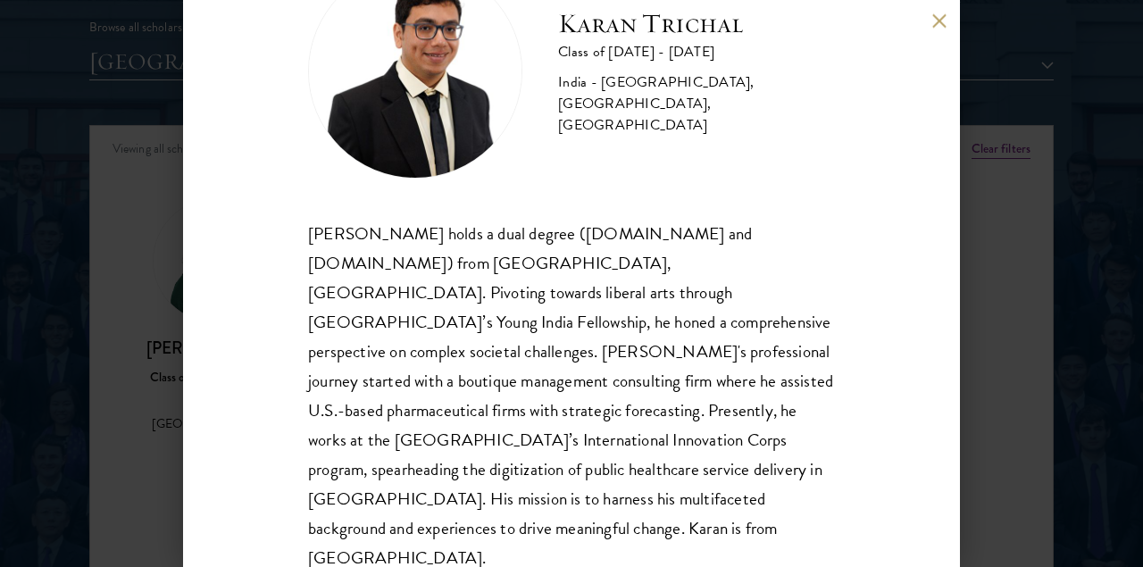
click at [1015, 395] on div "Karan Trichal Class of 2024 - 2025 India - Indian Institute of Technology, Bomb…" at bounding box center [571, 283] width 1143 height 567
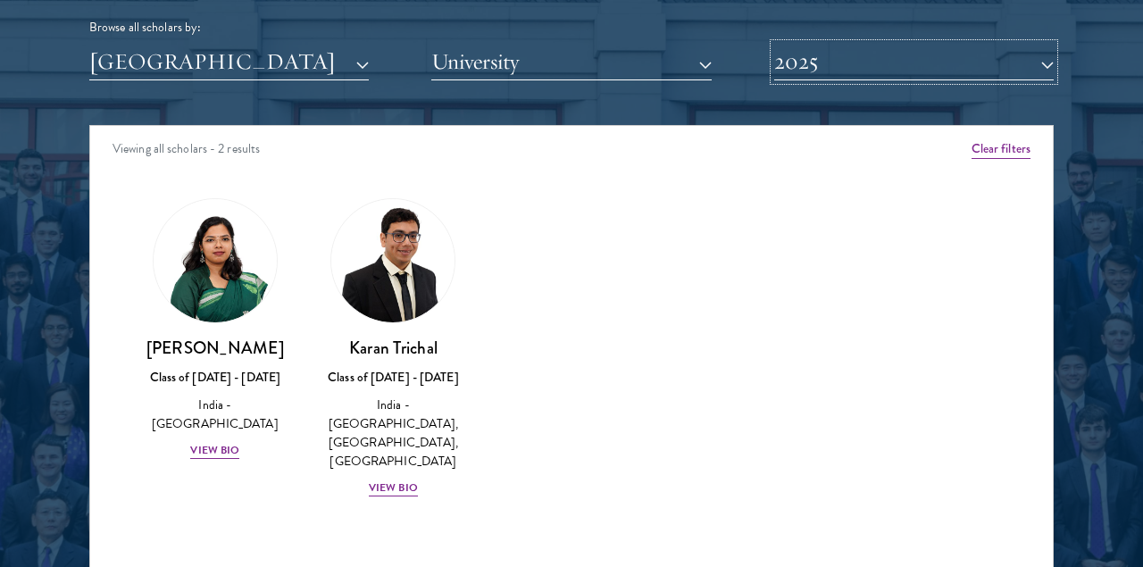
click at [849, 63] on button "2025" at bounding box center [913, 62] width 279 height 37
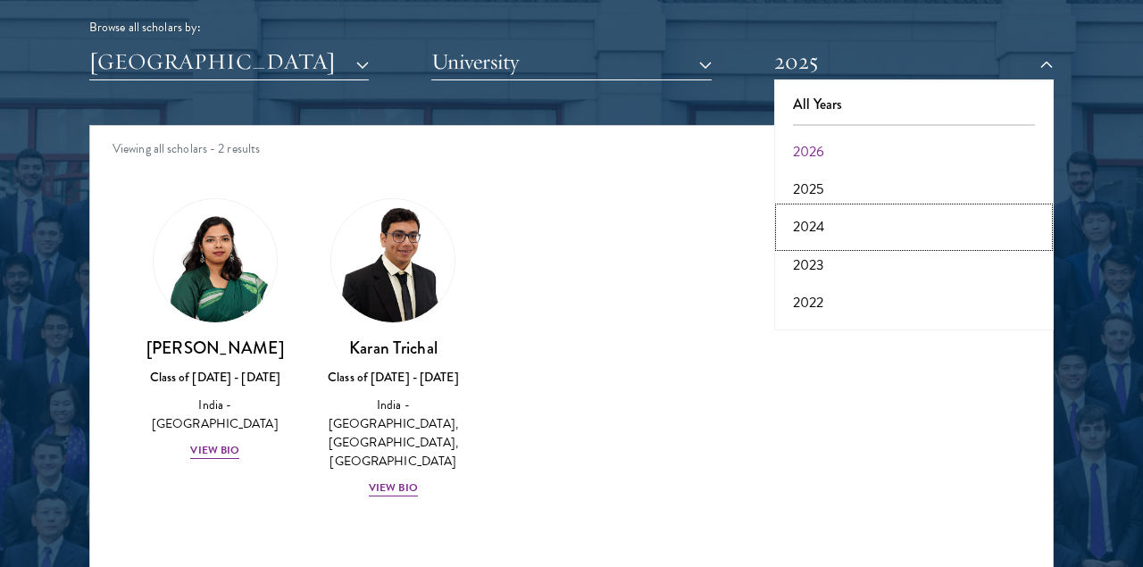
click at [809, 229] on button "2024" at bounding box center [913, 226] width 269 height 37
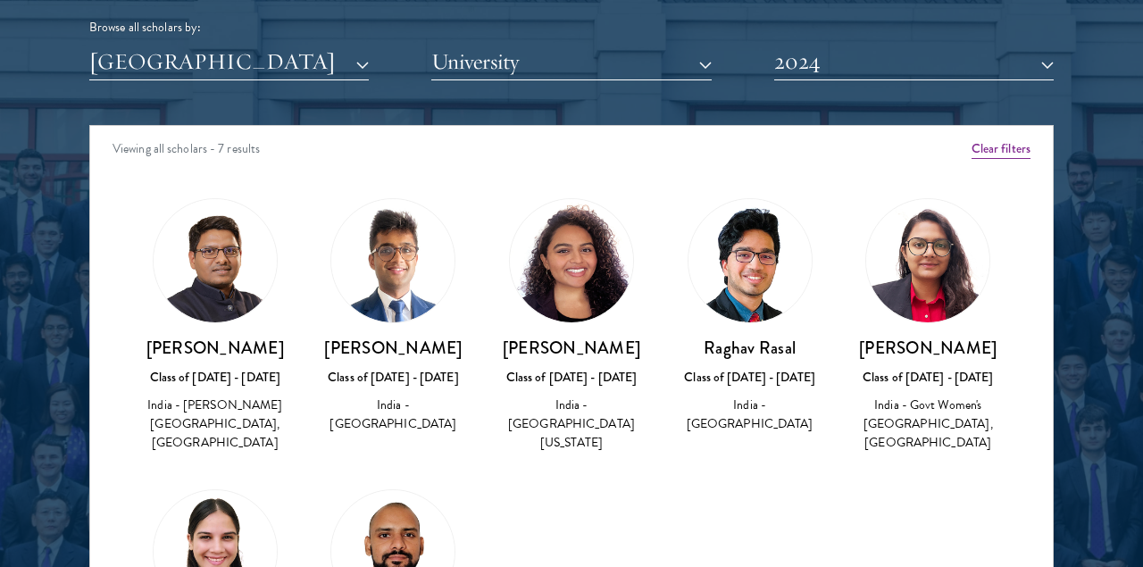
click at [208, 289] on img at bounding box center [215, 260] width 123 height 123
click at [237, 281] on img at bounding box center [215, 260] width 123 height 123
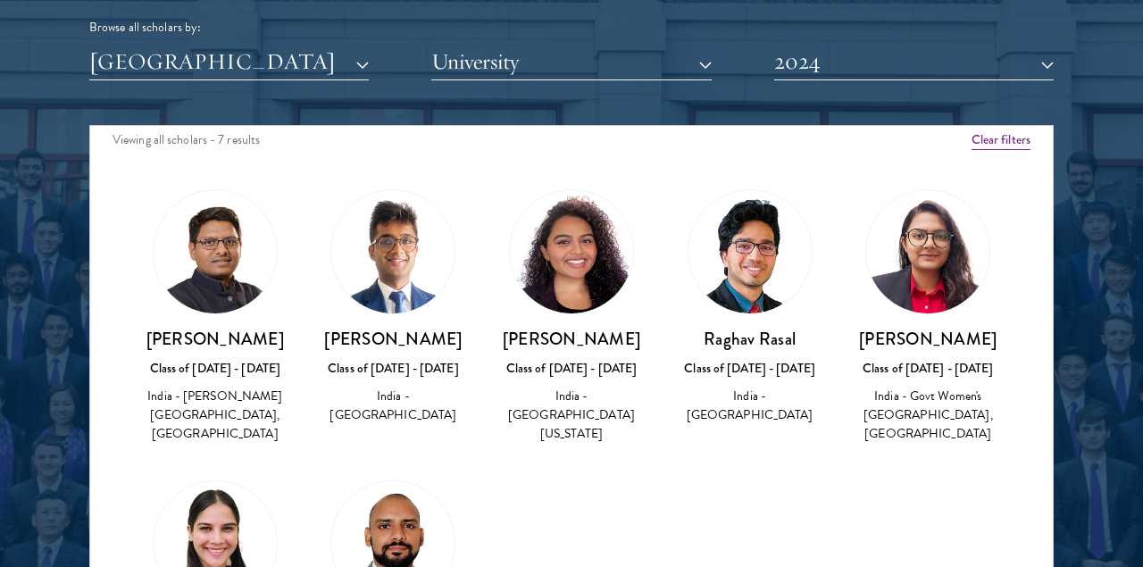
scroll to position [101, 0]
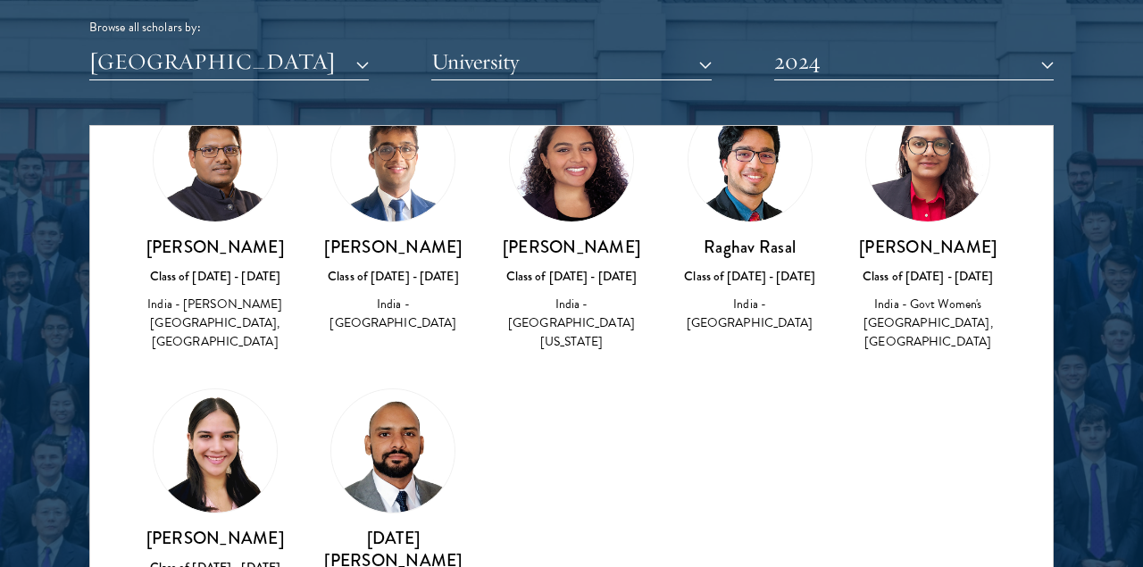
click at [234, 249] on h3 "Pragyan Agarwal" at bounding box center [215, 247] width 143 height 22
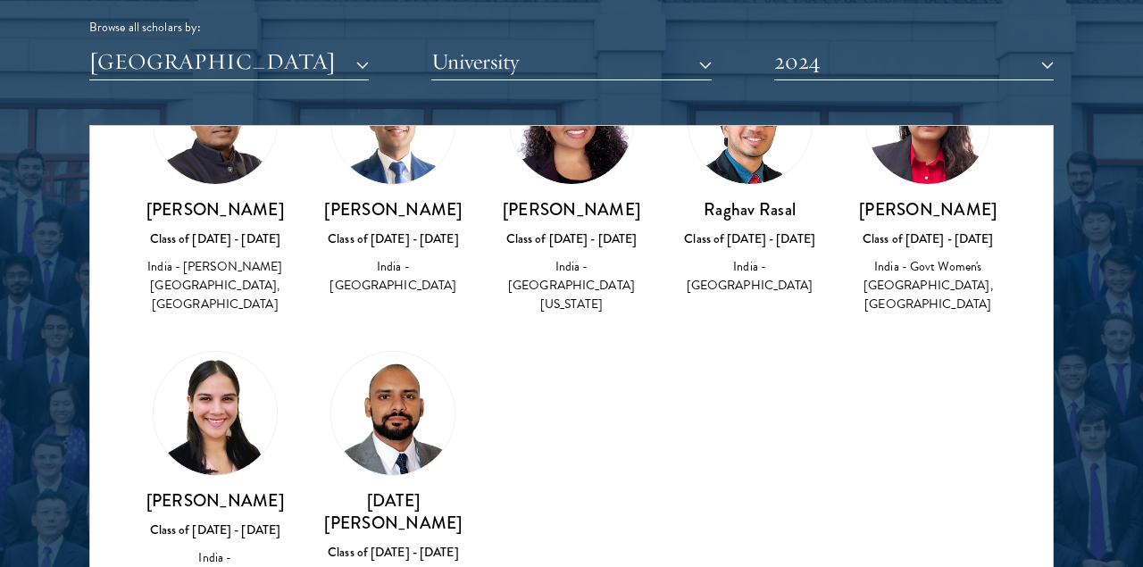
click at [195, 454] on img at bounding box center [215, 413] width 123 height 123
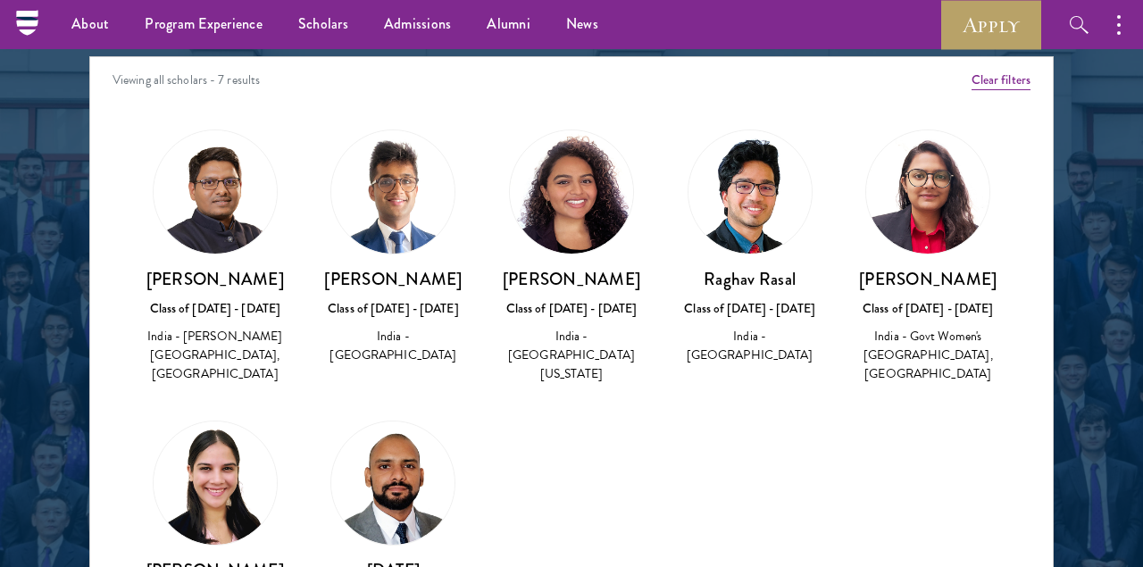
scroll to position [2211, 0]
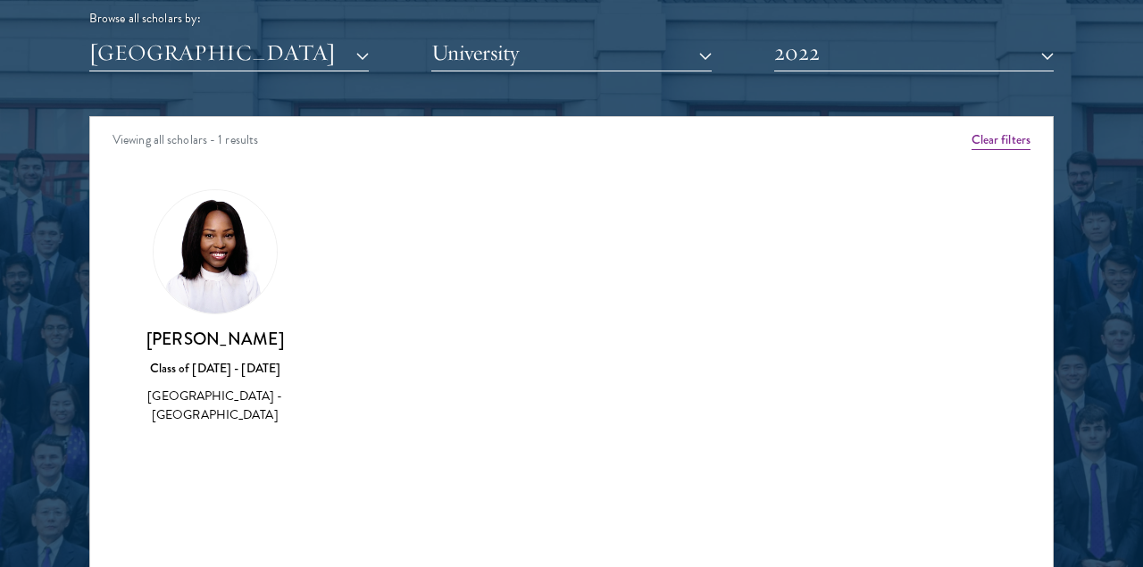
scroll to position [2187, 0]
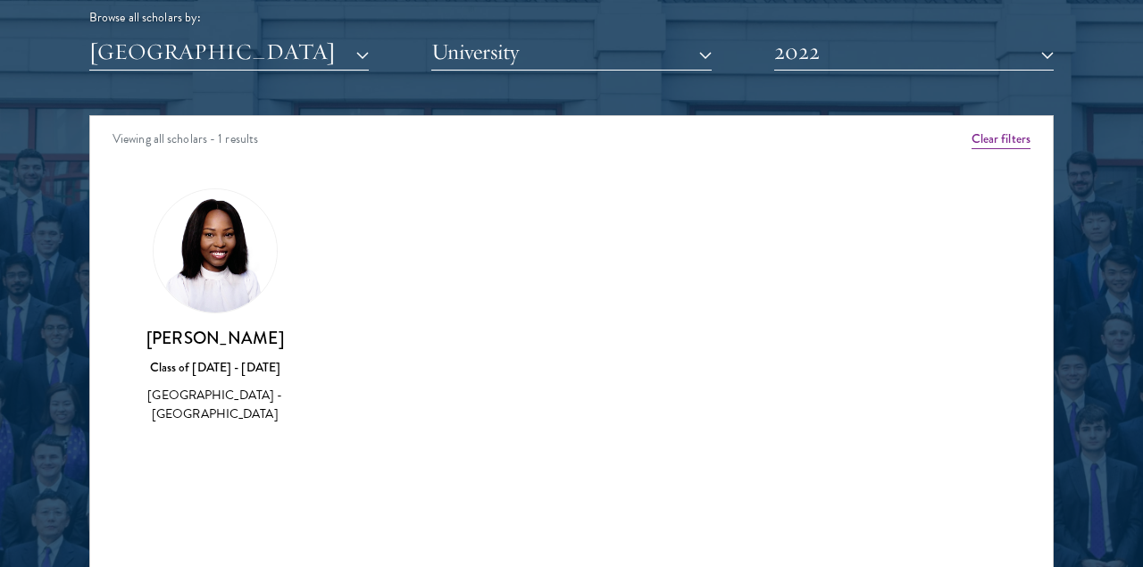
click at [224, 429] on div "Anathi Tshabe Class of 2021 - 2022 South Africa - University of the Free State" at bounding box center [215, 307] width 179 height 272
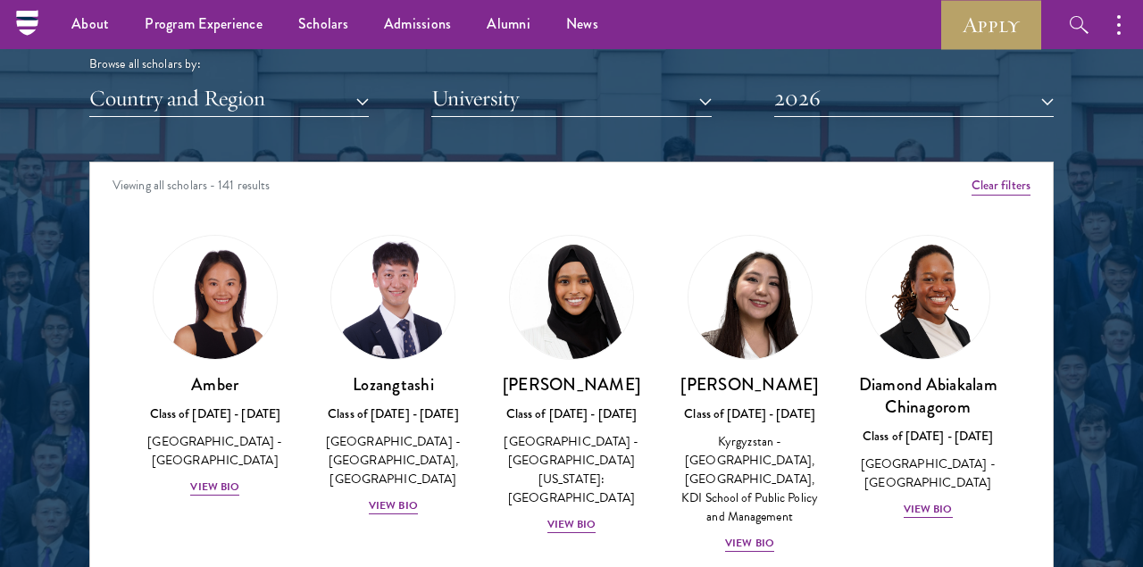
scroll to position [2111, 0]
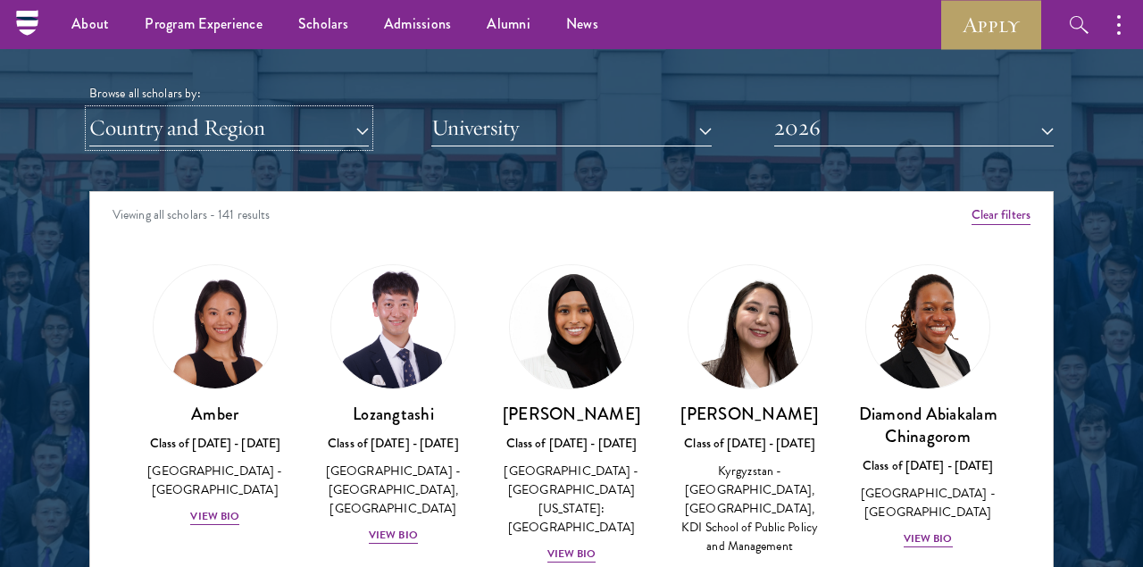
click at [303, 132] on button "Country and Region" at bounding box center [228, 128] width 279 height 37
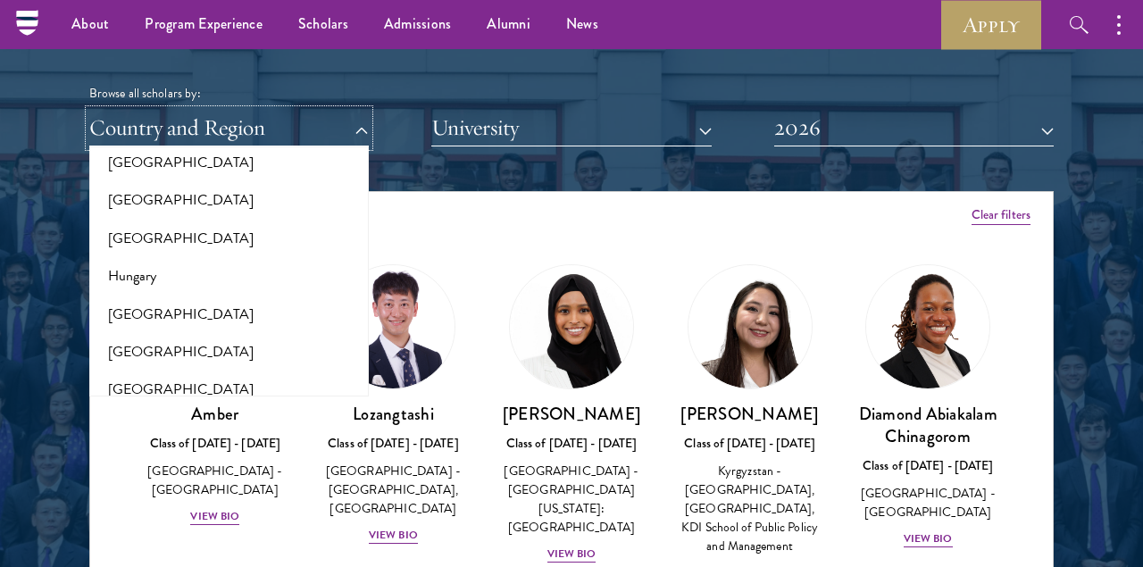
scroll to position [1277, 0]
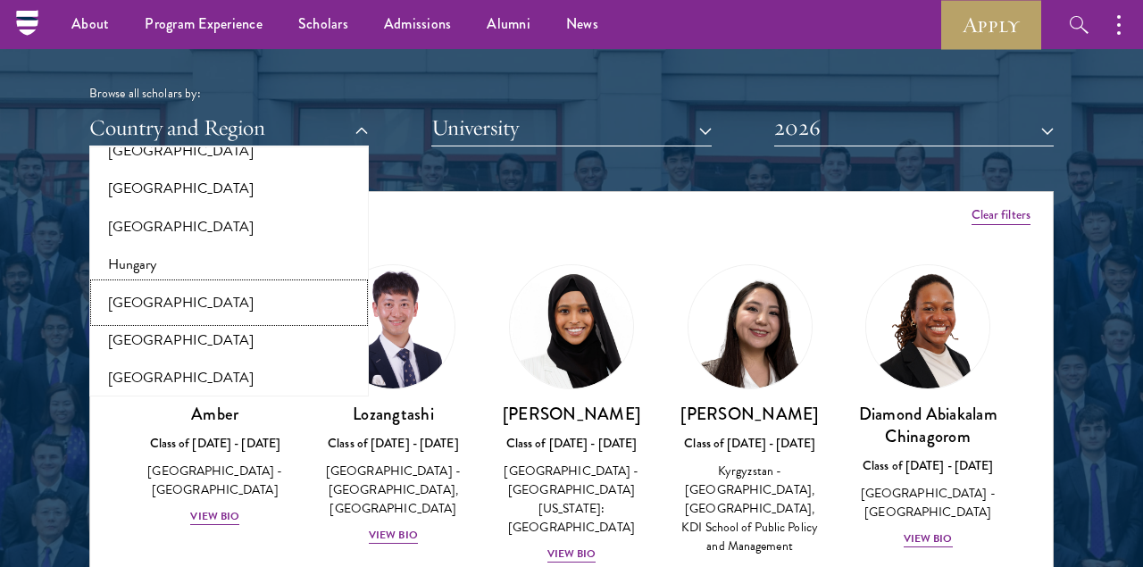
click at [140, 304] on button "[GEOGRAPHIC_DATA]" at bounding box center [229, 302] width 269 height 37
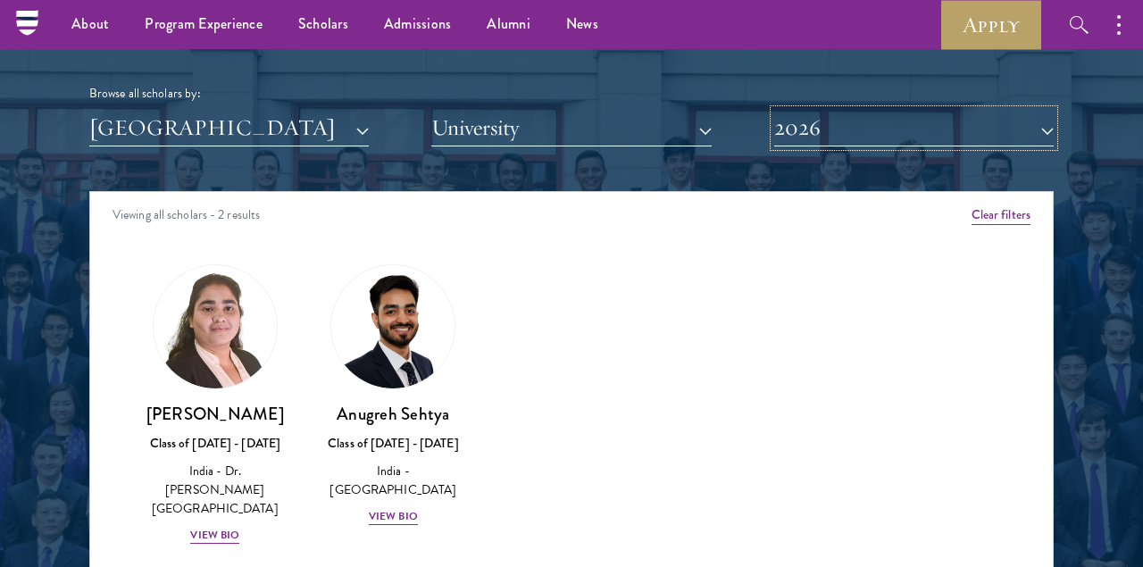
click at [820, 138] on button "2026" at bounding box center [913, 128] width 279 height 37
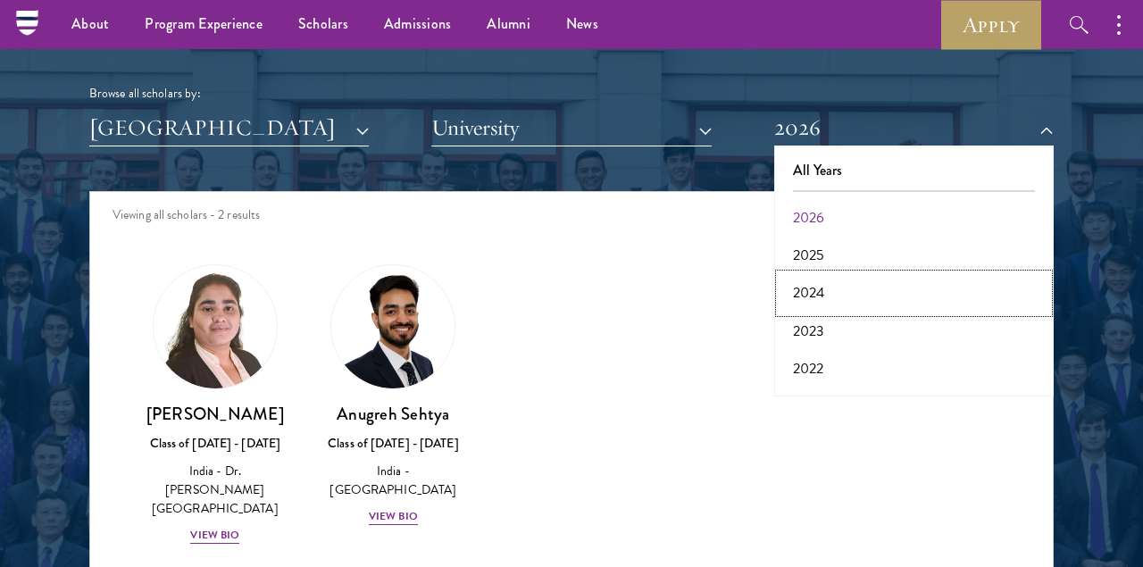
click at [815, 284] on button "2024" at bounding box center [913, 292] width 269 height 37
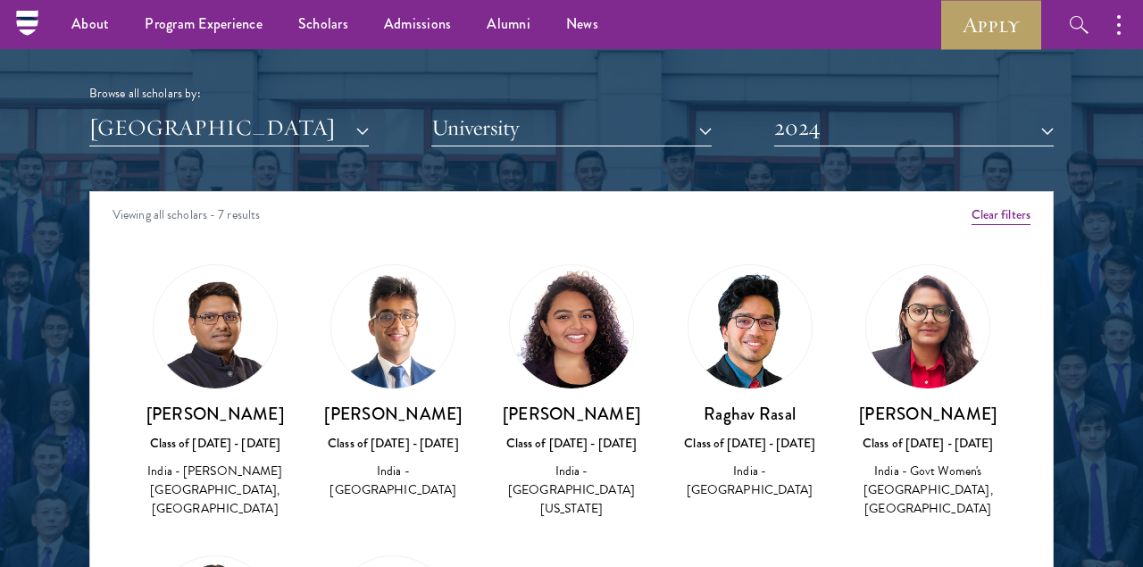
click at [417, 330] on img at bounding box center [392, 326] width 123 height 123
click at [403, 421] on h3 "Kanishkh Kanodia" at bounding box center [393, 414] width 143 height 22
click at [574, 424] on h3 "Nidhi Nair" at bounding box center [571, 414] width 143 height 22
click at [740, 353] on img at bounding box center [749, 326] width 123 height 123
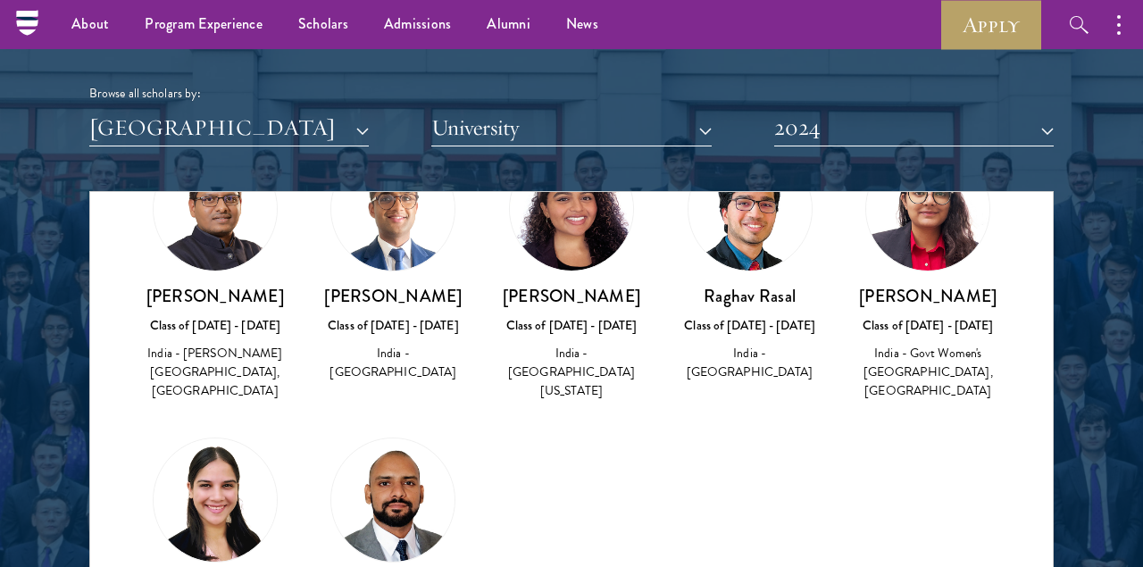
scroll to position [130, 0]
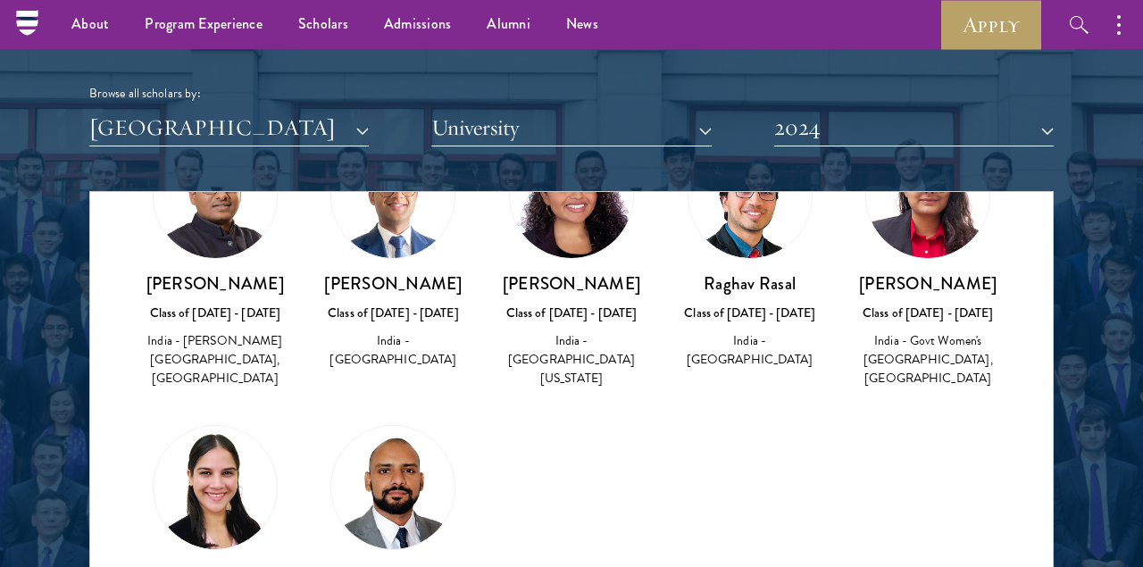
click at [922, 268] on div "Pallavi Sareen Class of 2023 - 2024 India - Govt Women's College Parade, Centra…" at bounding box center [927, 261] width 143 height 255
click at [933, 285] on h3 "Pallavi Sareen" at bounding box center [927, 283] width 143 height 22
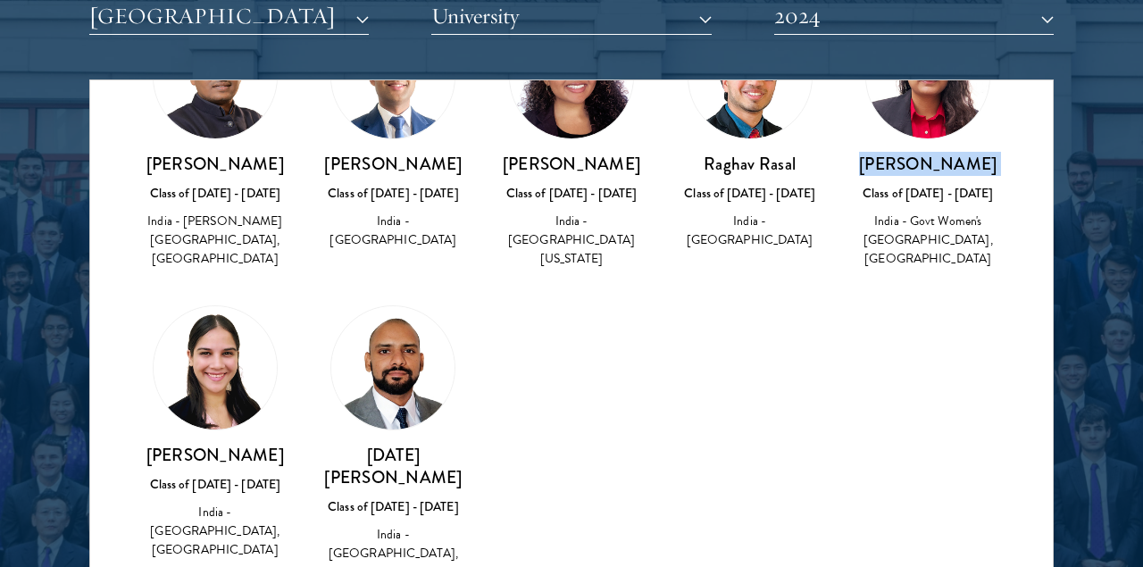
scroll to position [2237, 0]
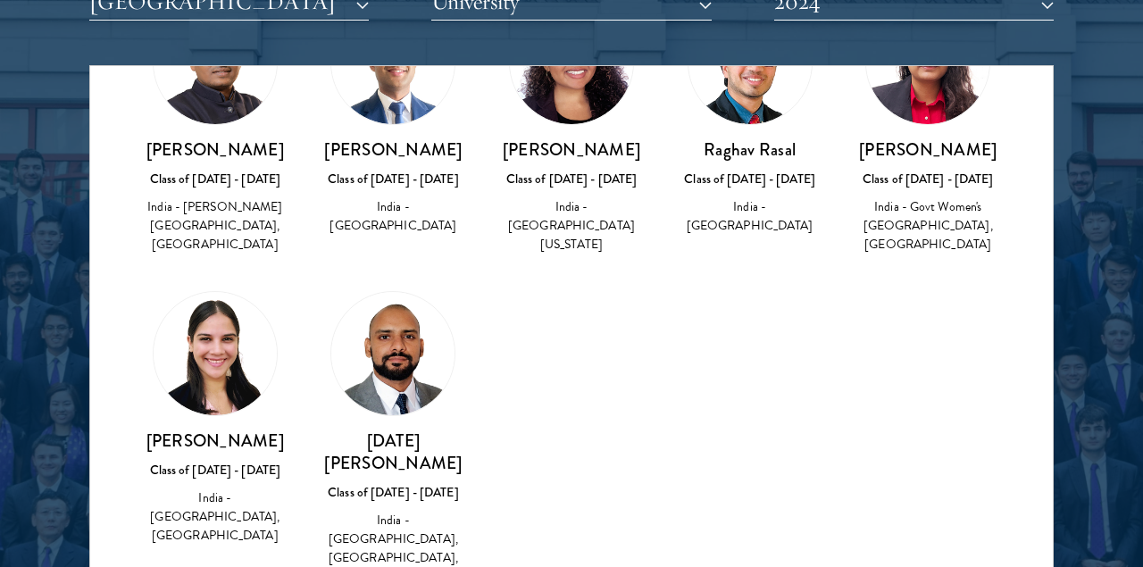
click at [235, 450] on h3 "Saudamini Sharma" at bounding box center [215, 440] width 143 height 22
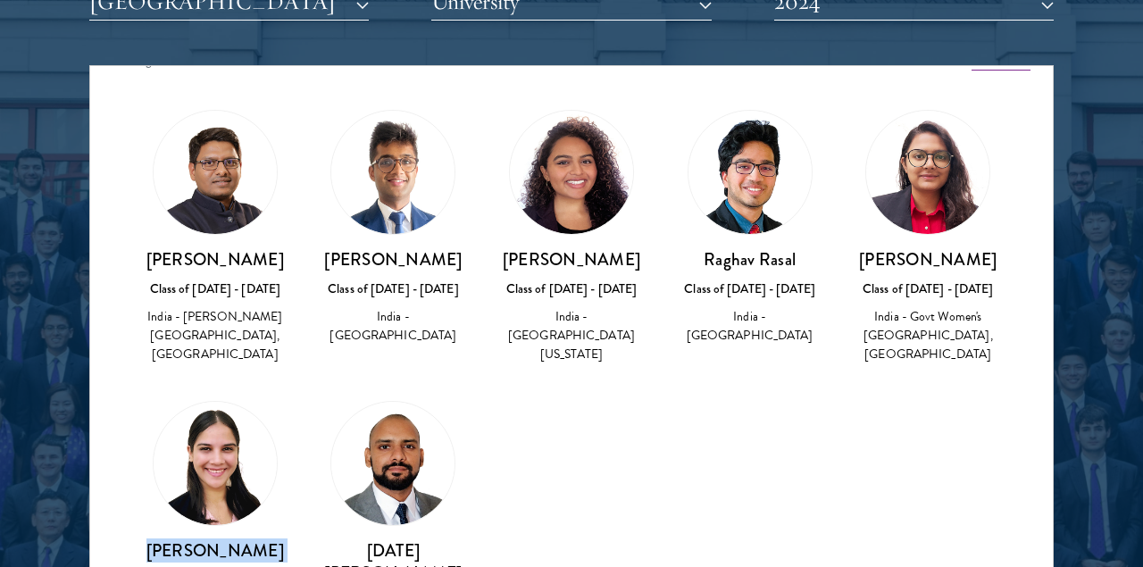
scroll to position [0, 0]
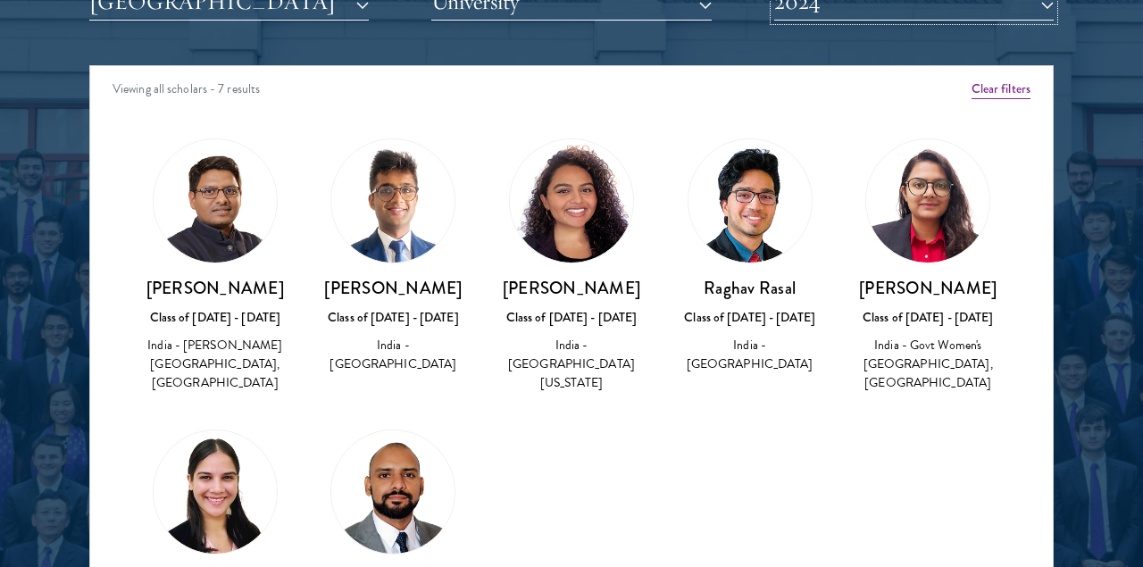
click at [834, 16] on button "2024" at bounding box center [913, 2] width 279 height 37
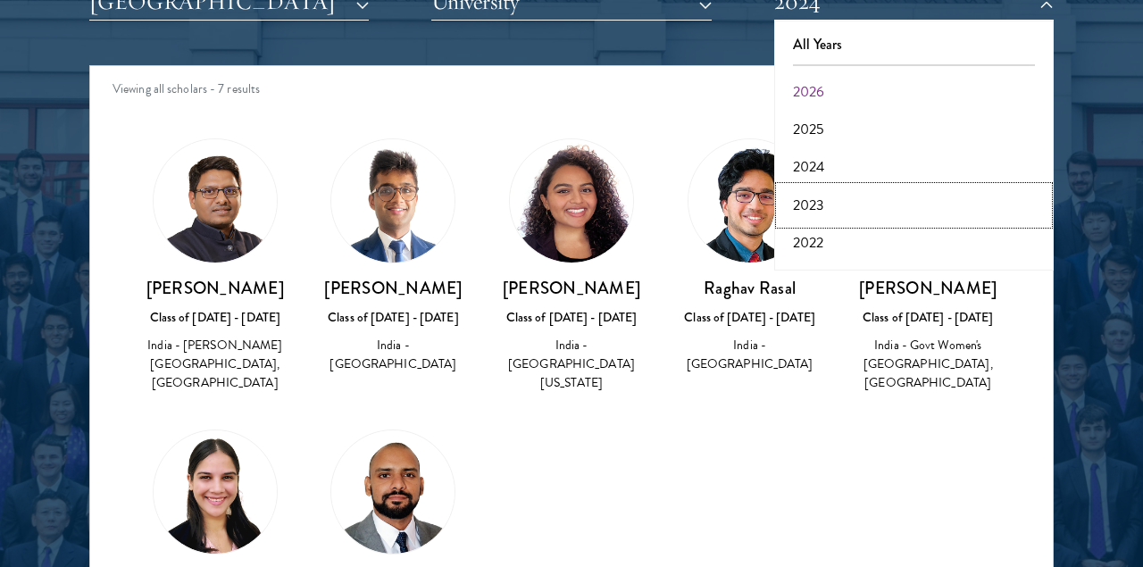
click at [810, 198] on button "2023" at bounding box center [913, 205] width 269 height 37
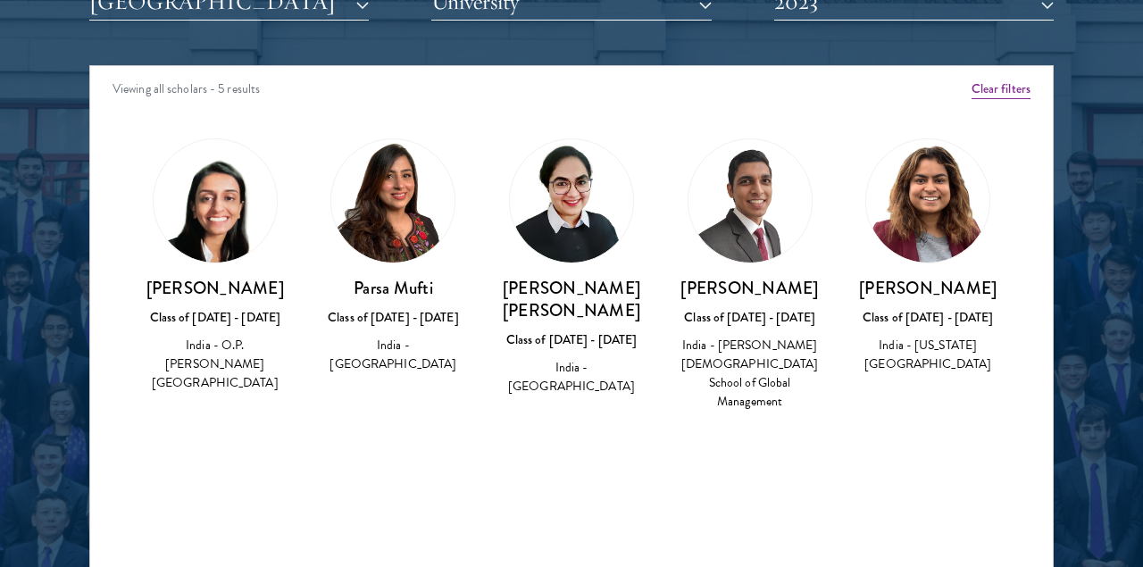
click at [722, 317] on div "Class of 2022 - 2023" at bounding box center [749, 317] width 143 height 19
click at [587, 304] on h3 "Ragini Rao Munjuluri" at bounding box center [571, 299] width 143 height 45
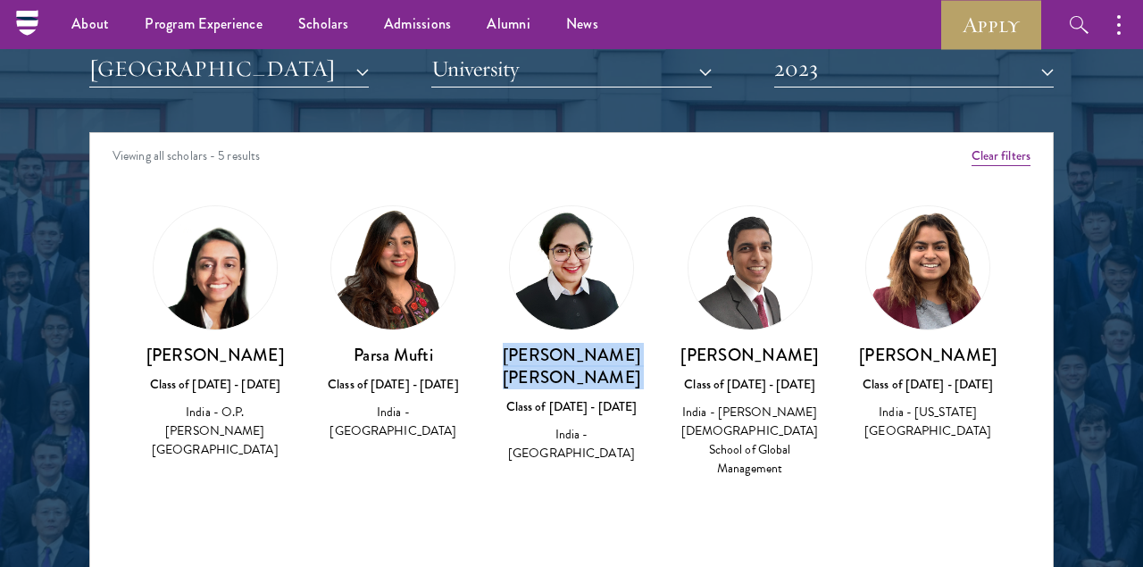
scroll to position [2165, 0]
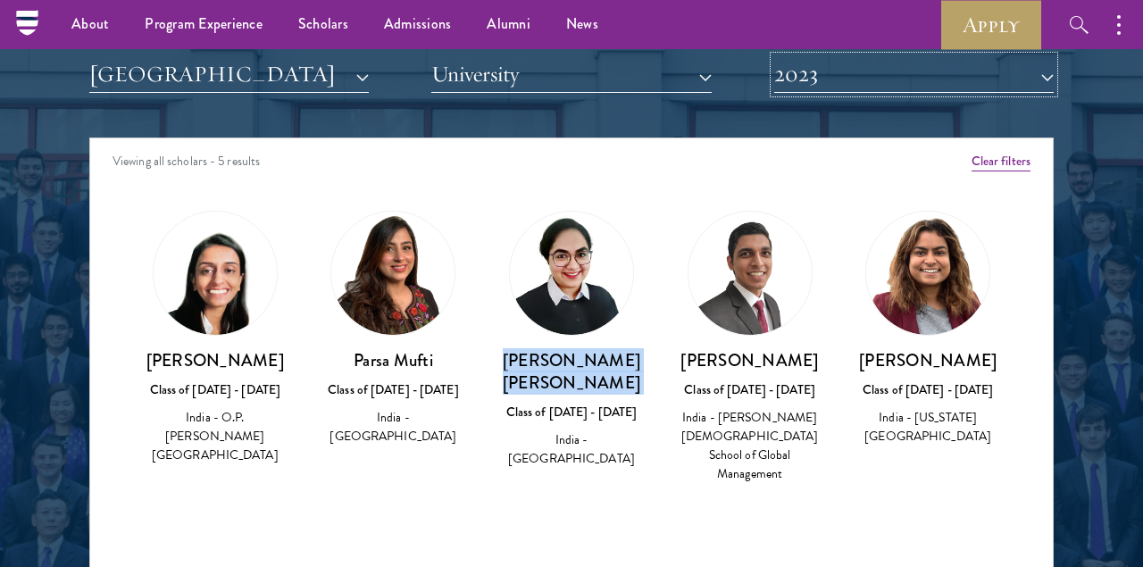
click at [831, 87] on button "2023" at bounding box center [913, 74] width 279 height 37
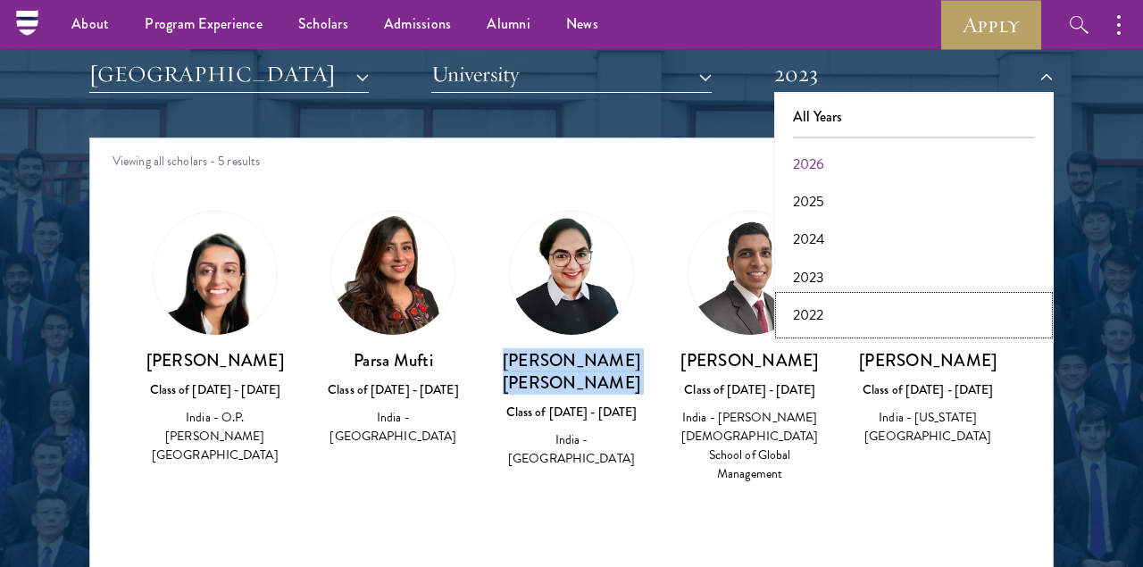
click at [807, 312] on button "2022" at bounding box center [913, 314] width 269 height 37
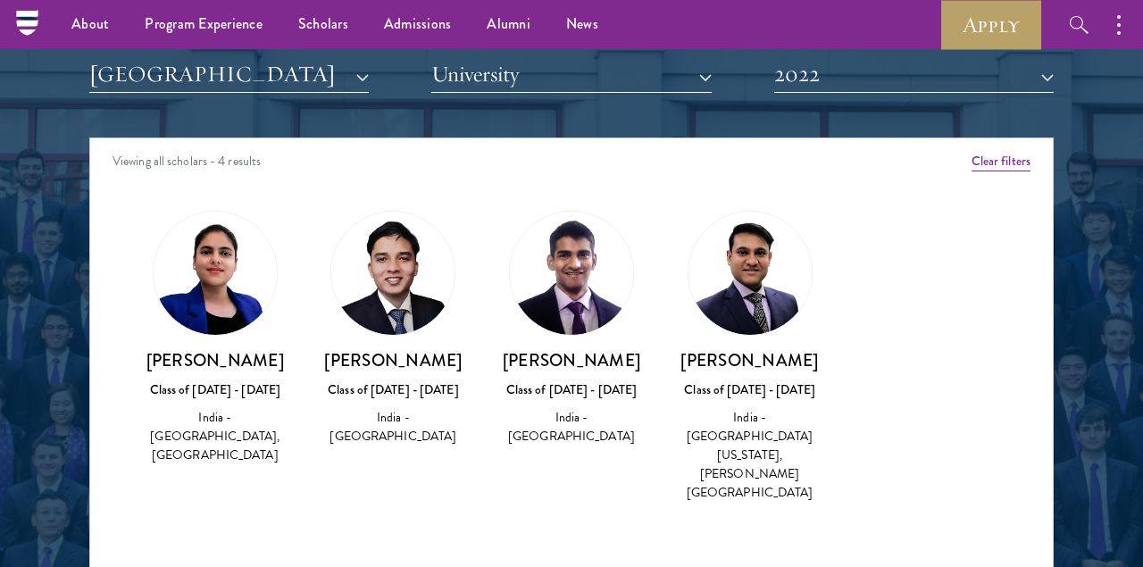
click at [742, 415] on div "India - University of Michigan, Ann Arbor" at bounding box center [749, 455] width 143 height 94
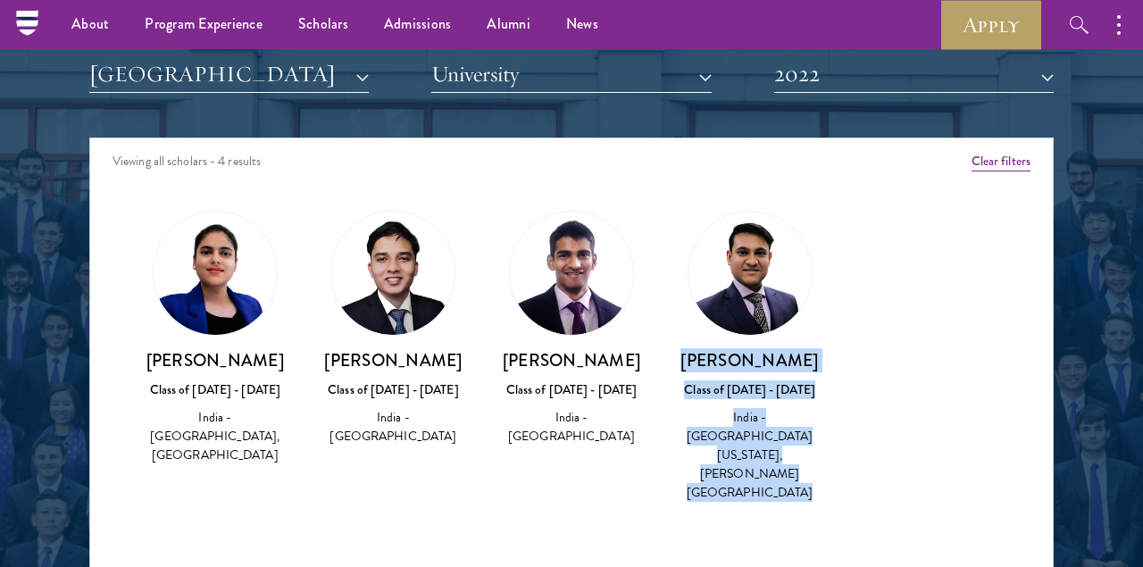
drag, startPoint x: 742, startPoint y: 415, endPoint x: 695, endPoint y: 354, distance: 77.7
click at [695, 354] on div "Shivam Singh Class of 2021 - 2022 India - University of Michigan, Ann Arbor" at bounding box center [749, 426] width 143 height 154
click at [695, 354] on h3 "Shivam Singh" at bounding box center [749, 360] width 143 height 22
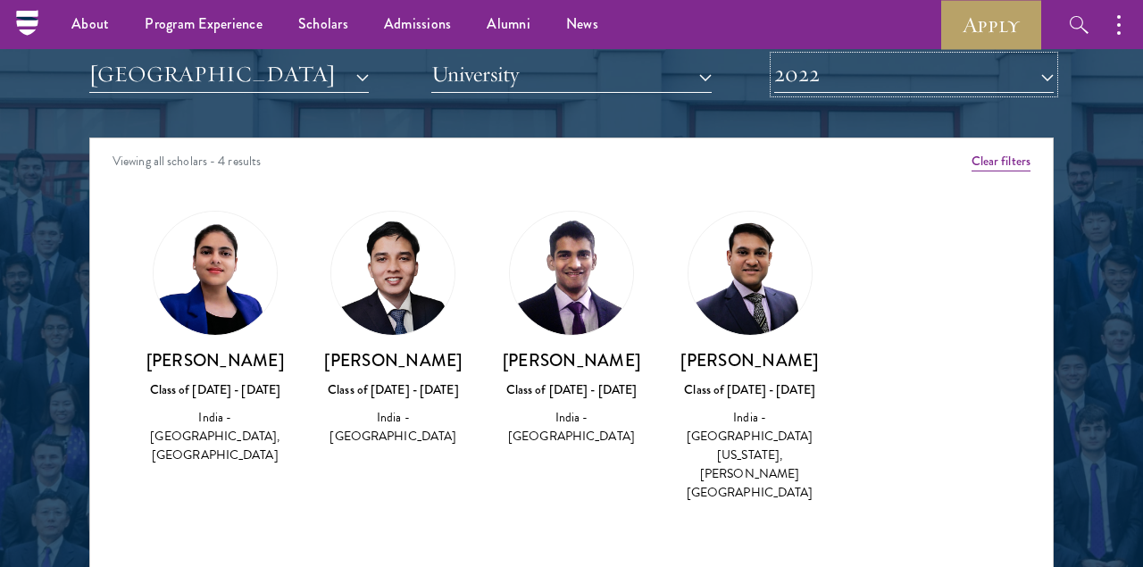
click at [820, 76] on button "2022" at bounding box center [913, 74] width 279 height 37
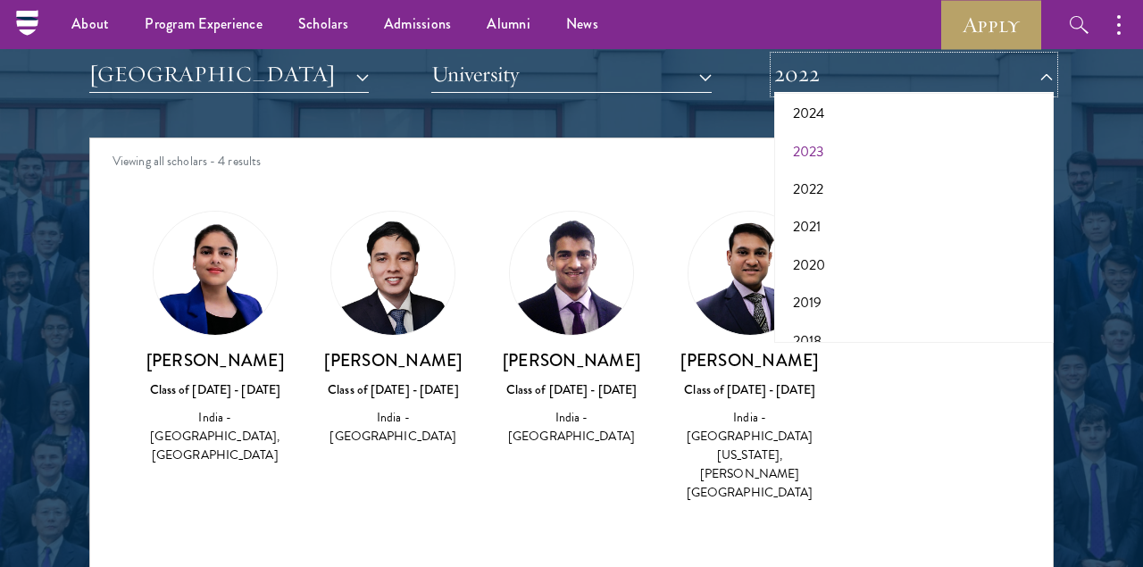
scroll to position [148, 0]
click at [820, 205] on button "2021" at bounding box center [913, 204] width 269 height 37
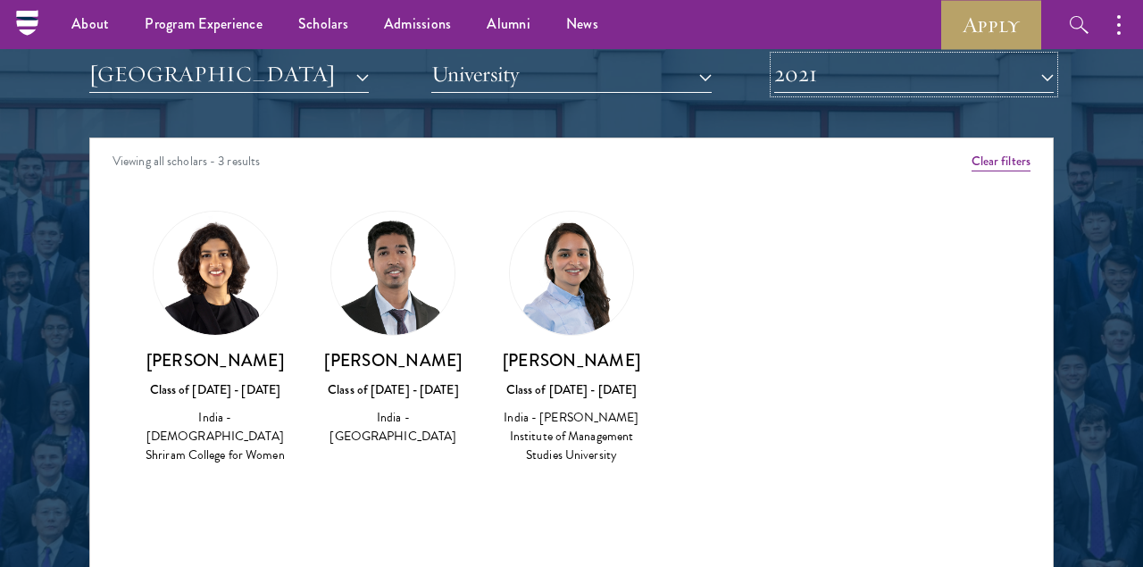
click at [865, 81] on button "2021" at bounding box center [913, 74] width 279 height 37
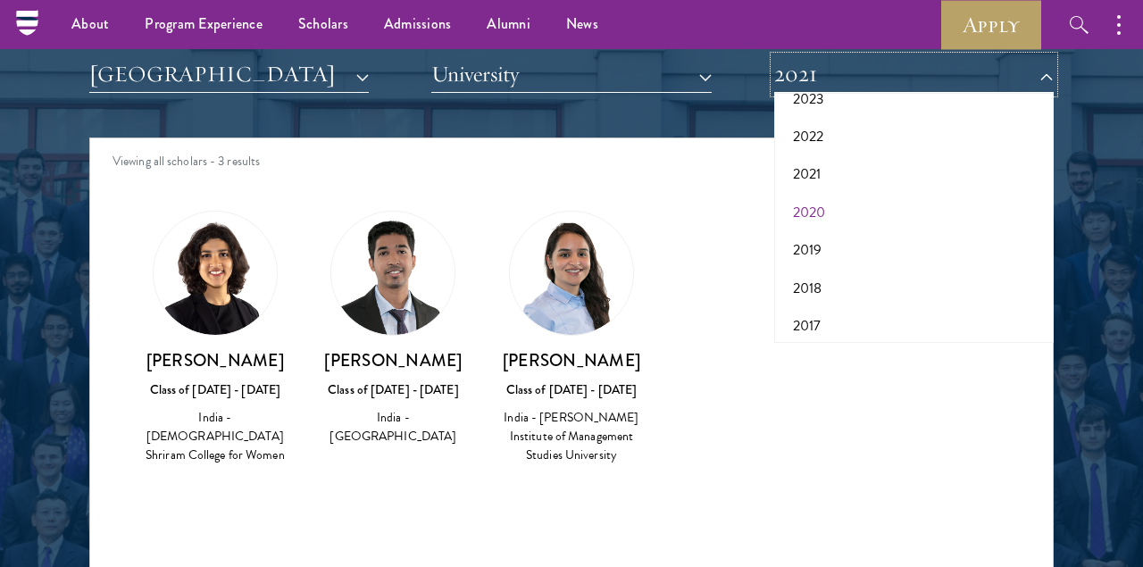
scroll to position [182, 0]
click at [810, 283] on button "2018" at bounding box center [913, 284] width 269 height 37
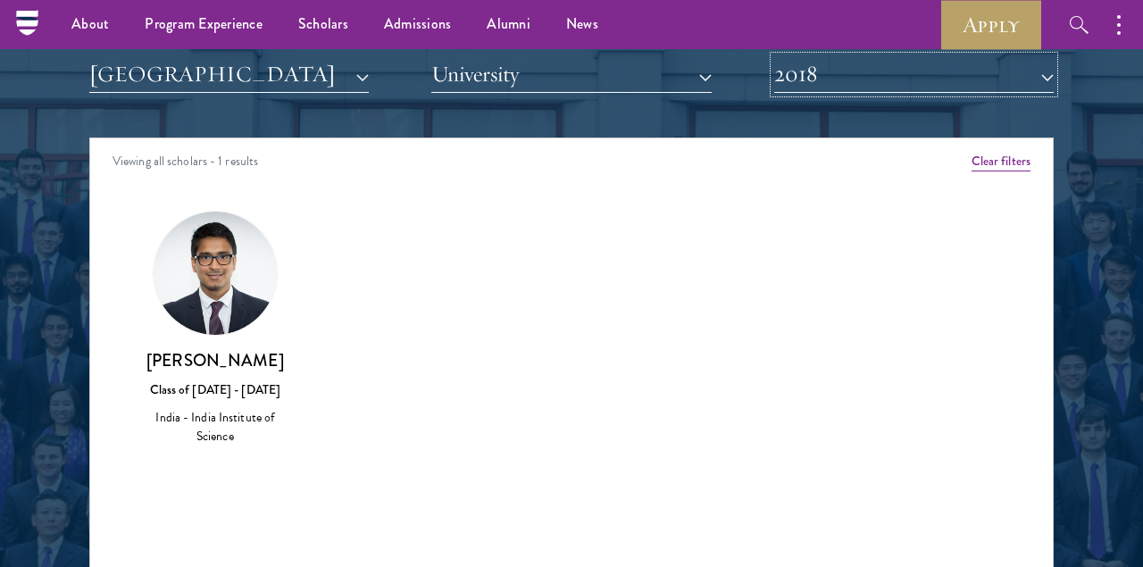
click at [833, 71] on button "2018" at bounding box center [913, 74] width 279 height 37
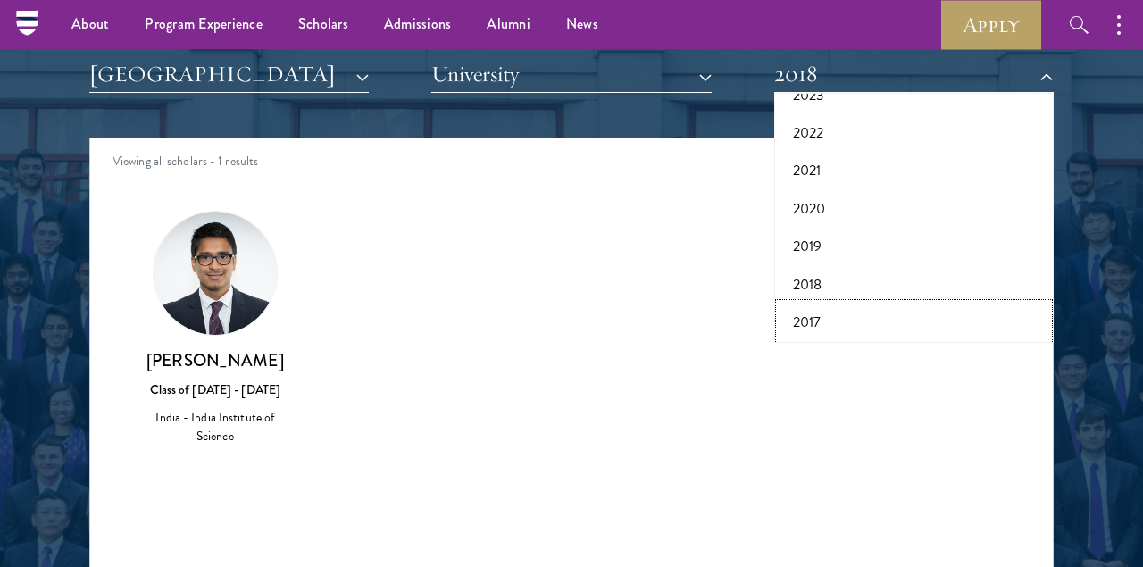
click at [810, 322] on button "2017" at bounding box center [913, 322] width 269 height 37
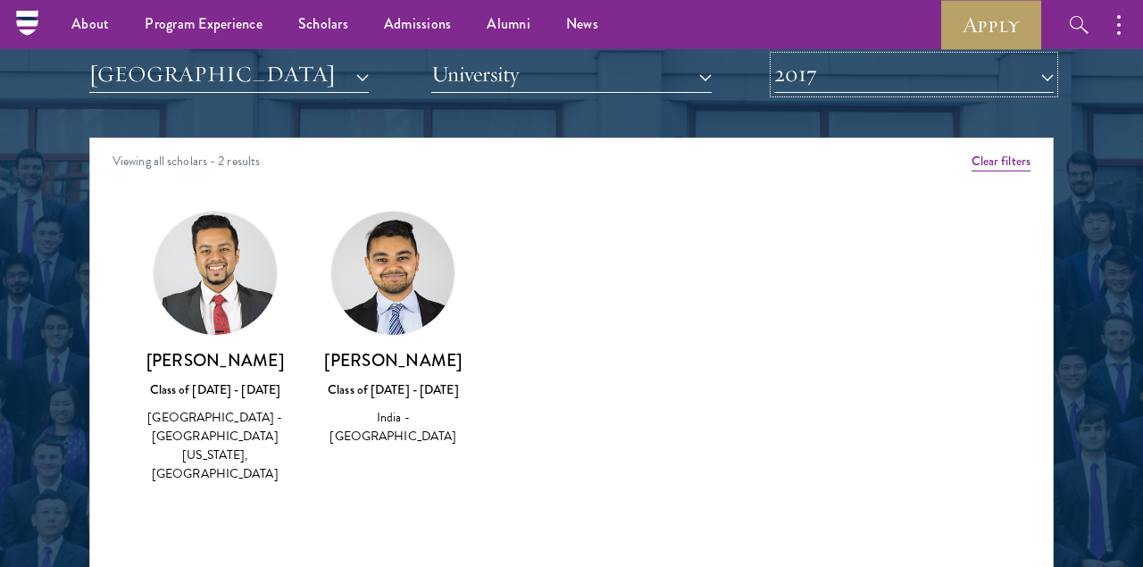
click at [845, 81] on button "2017" at bounding box center [913, 74] width 279 height 37
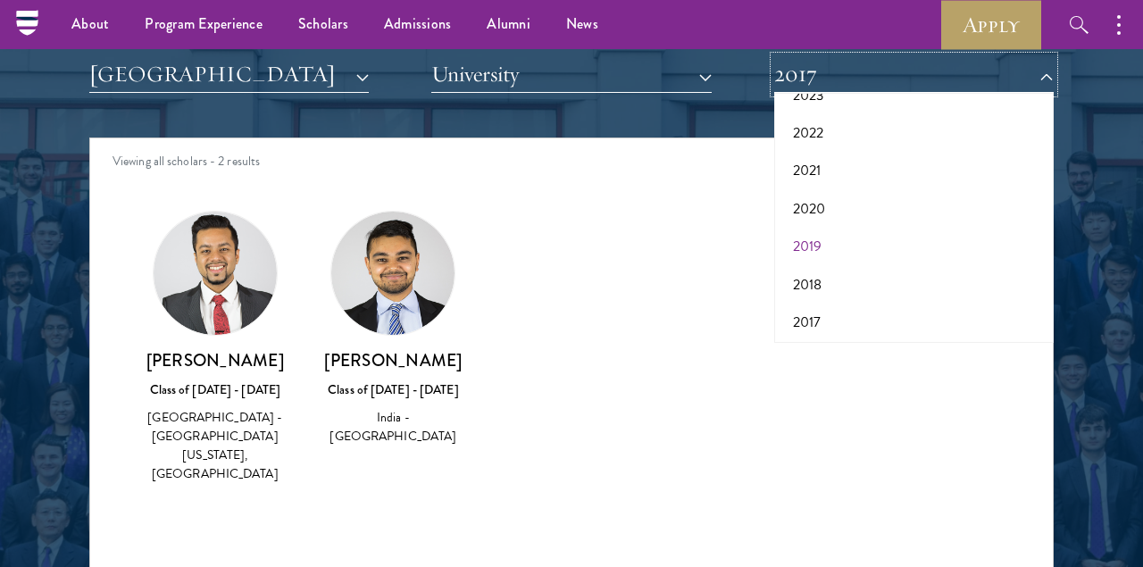
scroll to position [186, 0]
click at [814, 251] on button "2019" at bounding box center [913, 242] width 269 height 37
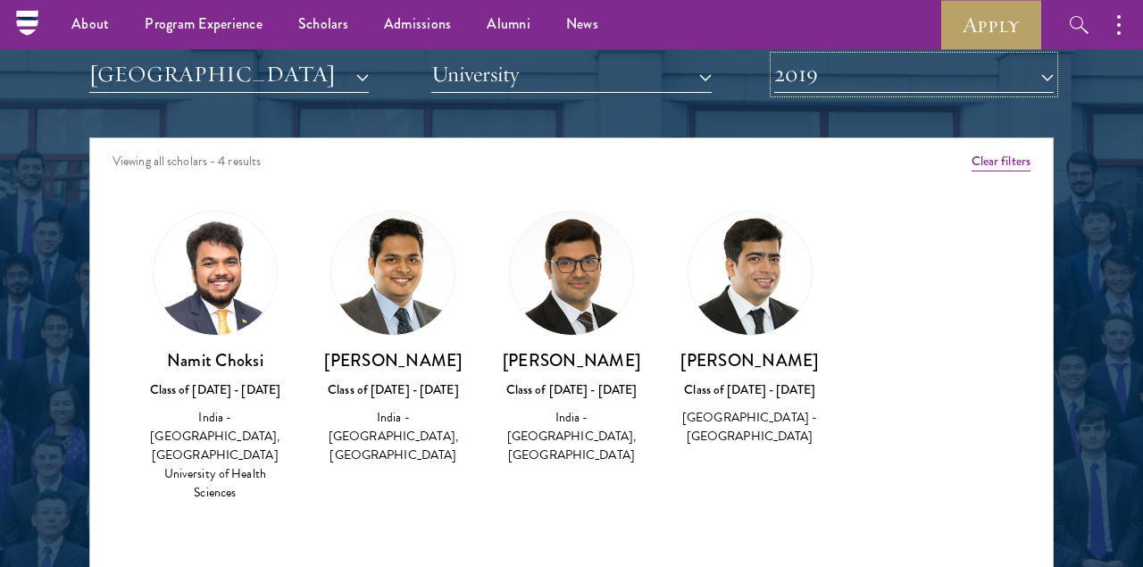
click at [829, 87] on button "2019" at bounding box center [913, 74] width 279 height 37
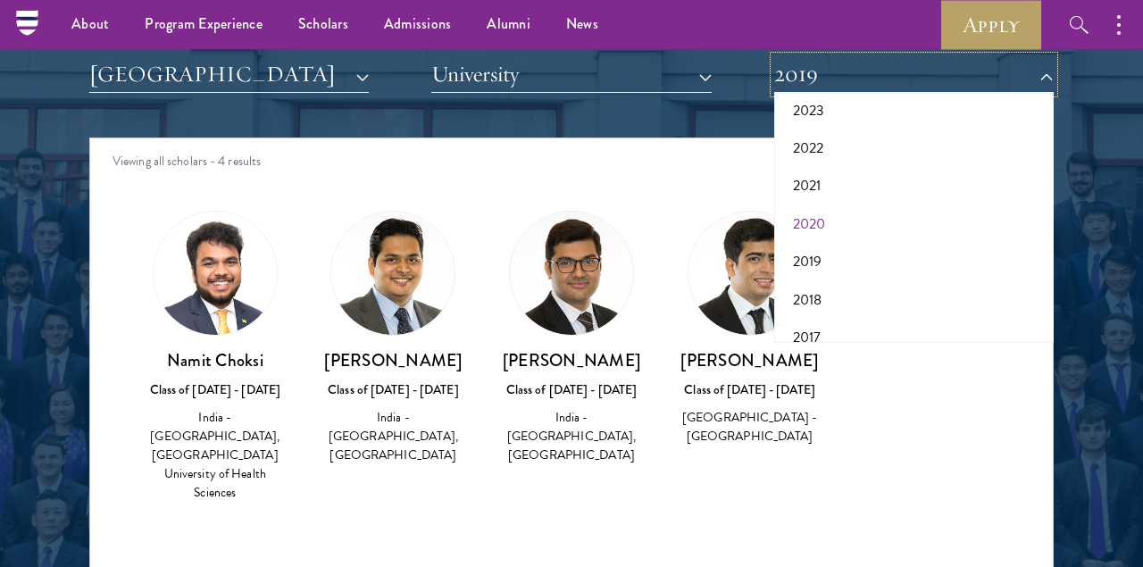
scroll to position [163, 0]
click at [818, 228] on button "2020" at bounding box center [913, 227] width 269 height 37
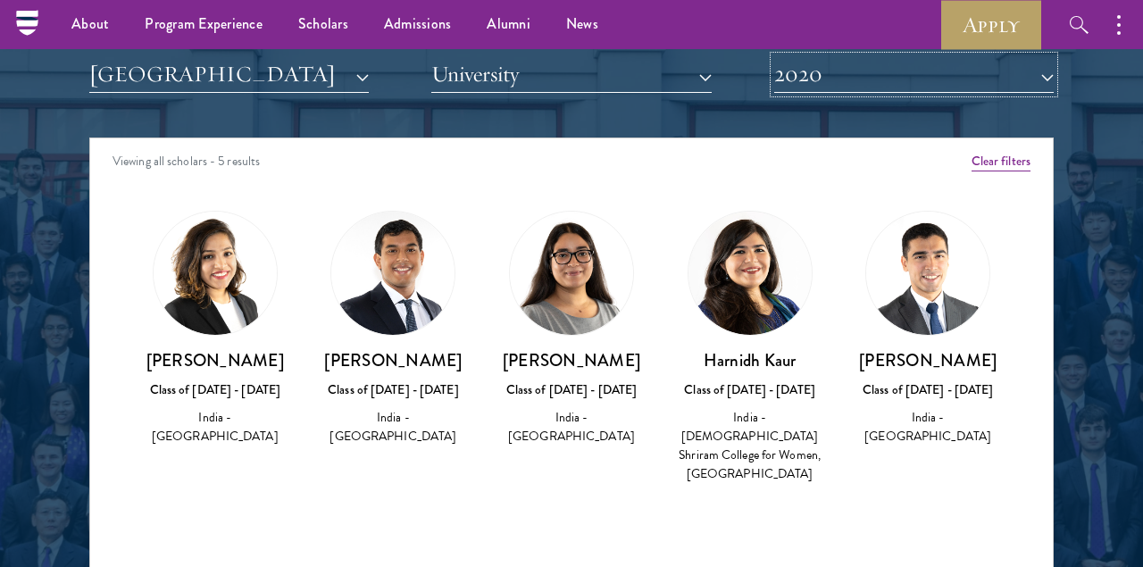
click at [845, 78] on button "2020" at bounding box center [913, 74] width 279 height 37
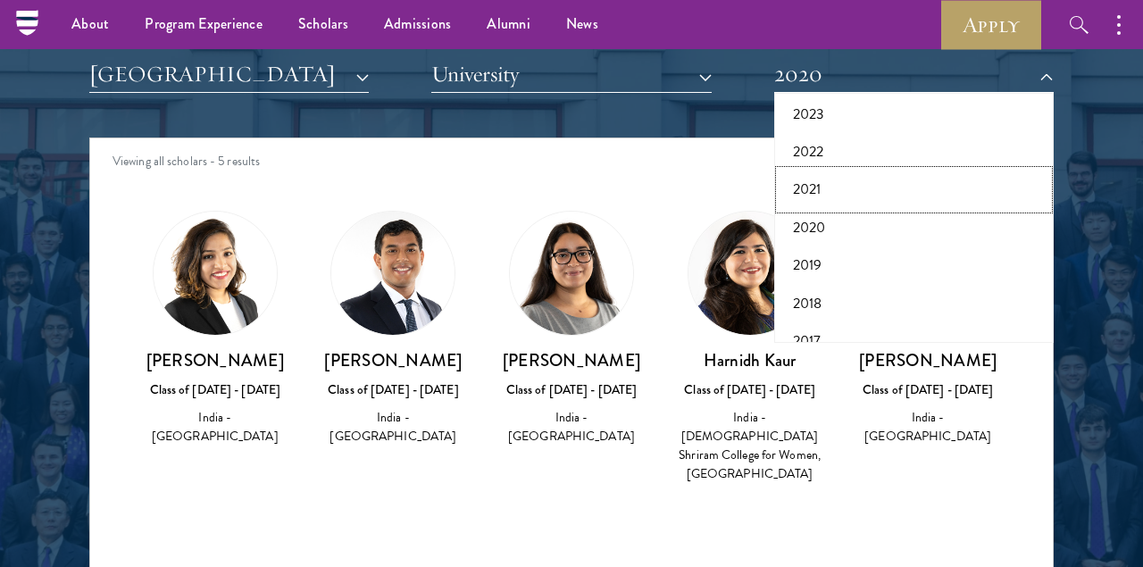
click at [802, 187] on button "2021" at bounding box center [913, 189] width 269 height 37
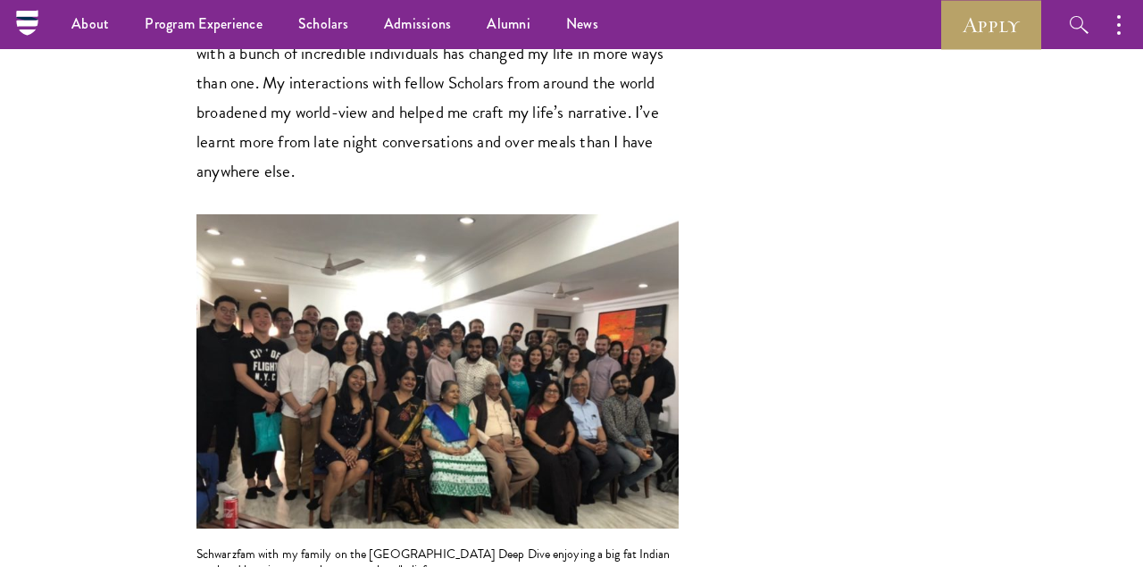
scroll to position [3911, 0]
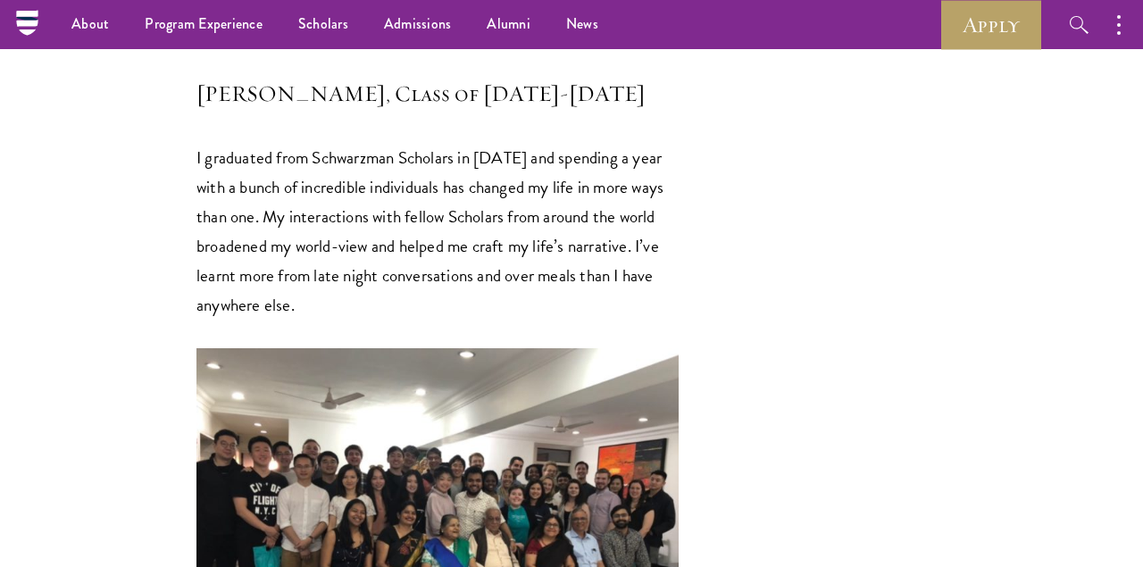
click at [247, 109] on h5 "[PERSON_NAME], Class of [DATE]-[DATE]" at bounding box center [437, 94] width 482 height 30
drag, startPoint x: 247, startPoint y: 133, endPoint x: 279, endPoint y: 135, distance: 32.2
click at [279, 109] on h5 "[PERSON_NAME], Class of [DATE]-[DATE]" at bounding box center [437, 94] width 482 height 30
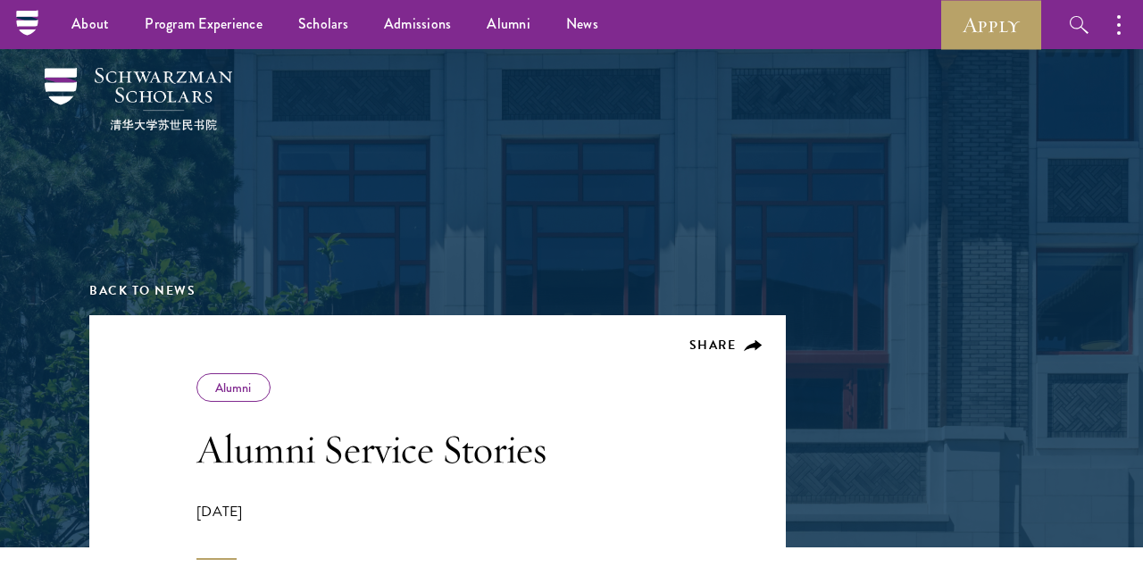
scroll to position [3, 0]
